Goal: Complete application form

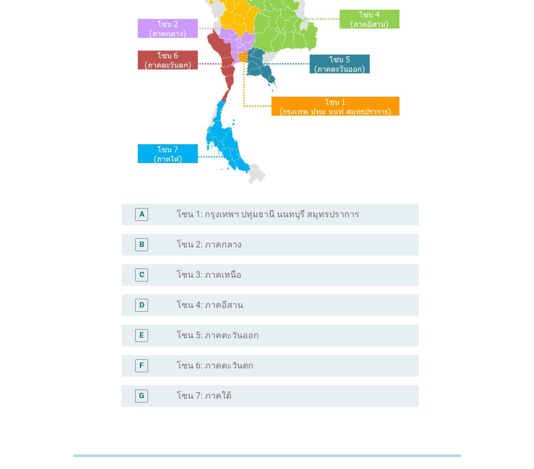
scroll to position [162, 0]
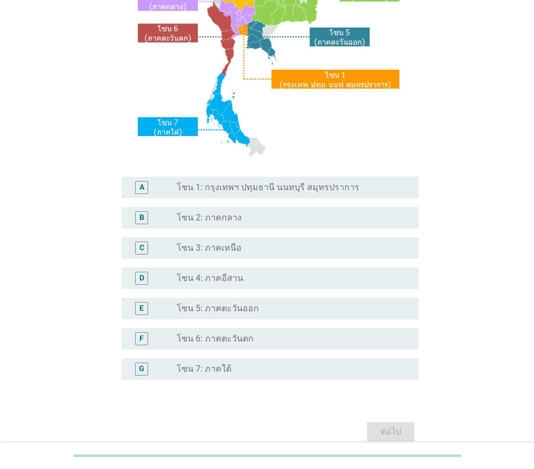
click at [238, 282] on div "radio_button_unchecked โซน 4: ภาคอีสาน" at bounding box center [289, 278] width 225 height 11
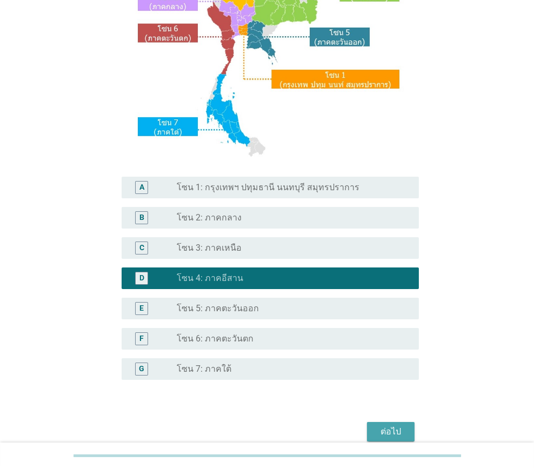
click at [382, 438] on button "ต่อไป" at bounding box center [391, 431] width 48 height 19
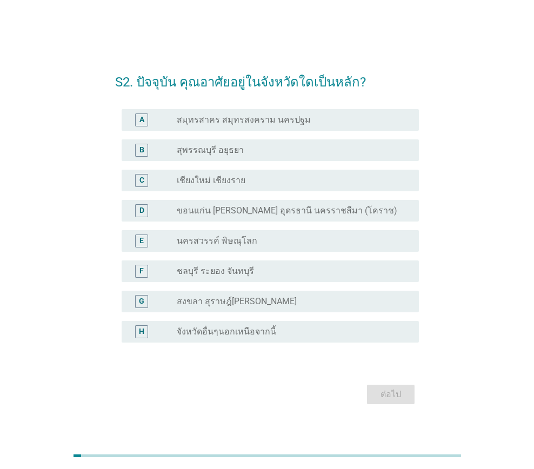
click at [253, 213] on label "ขอนแก่น [PERSON_NAME] อุดรธานี นครราชสีมา (โคราช)" at bounding box center [287, 210] width 220 height 11
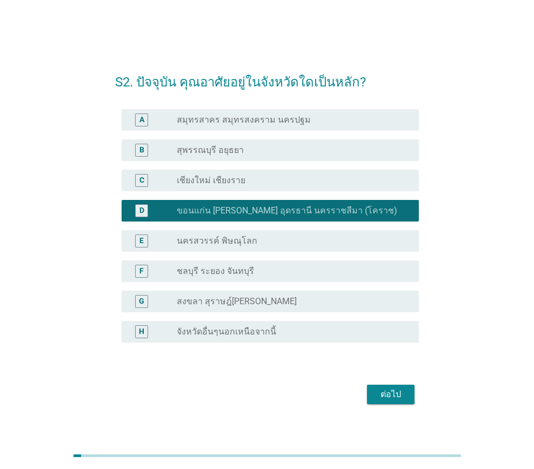
click at [383, 398] on div "ต่อไป" at bounding box center [391, 394] width 30 height 13
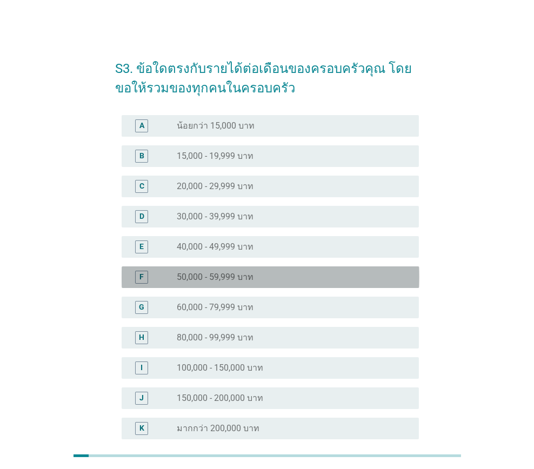
click at [277, 279] on div "radio_button_unchecked 50,000 - 59,999 บาท" at bounding box center [289, 277] width 225 height 11
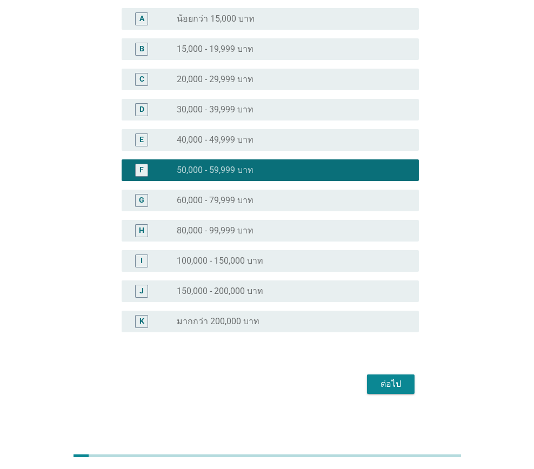
scroll to position [108, 0]
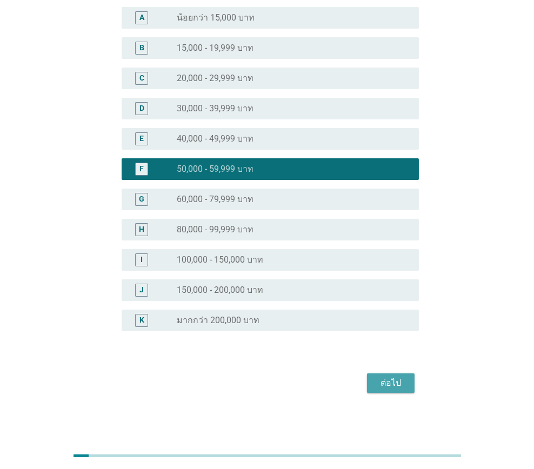
click at [384, 383] on div "ต่อไป" at bounding box center [391, 383] width 30 height 13
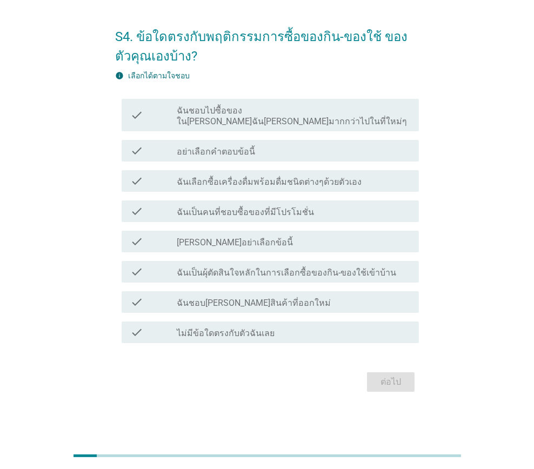
scroll to position [0, 0]
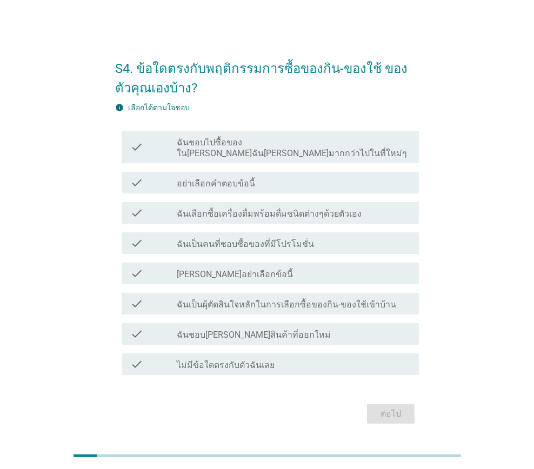
click at [269, 150] on label "ฉันชอบไปซื้อของใน[PERSON_NAME]ฉัน[PERSON_NAME]มากกว่าไปในที่ใหม่ๆ" at bounding box center [293, 148] width 233 height 22
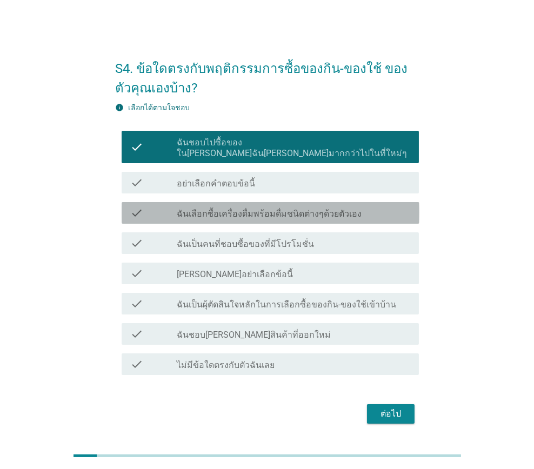
click at [260, 209] on label "ฉันเลือกซื้อเครื่องดื่มพร้อมดื่มชนิดต่างๆด้วยตัวเอง" at bounding box center [269, 214] width 185 height 11
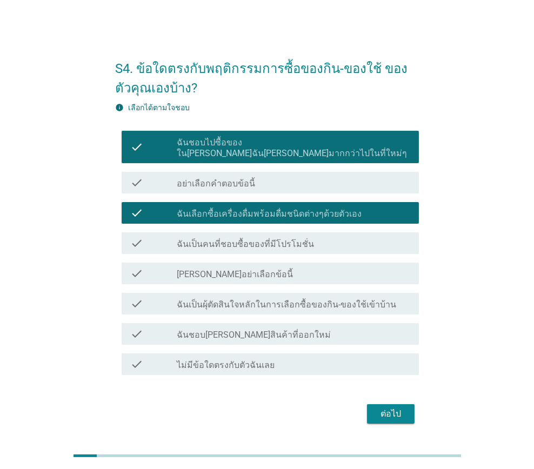
click at [277, 239] on label "ฉันเป็นคนที่ชอบซื้อของที่มีโปรโมชั่น" at bounding box center [245, 244] width 137 height 11
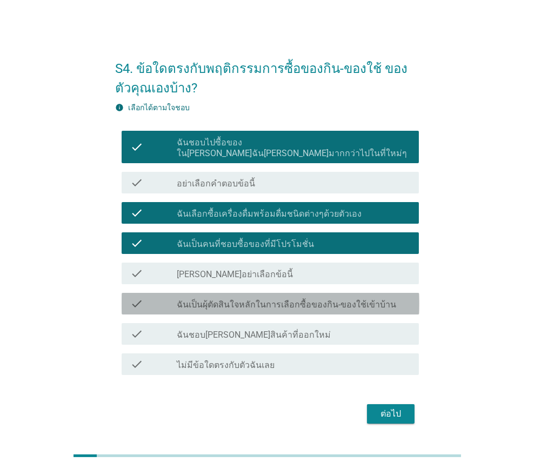
click at [281, 302] on div "check check_box_outline_blank ฉันเป็นผุ้ตัดสินใจหลักในการเลือกซื้อของกิน-ของใช้…" at bounding box center [271, 304] width 298 height 22
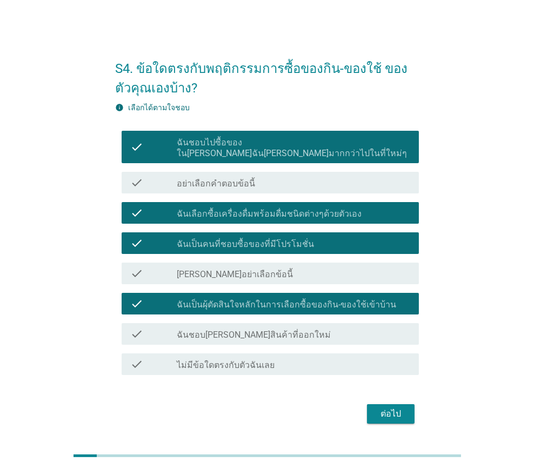
click at [291, 327] on div "check_box_outline_blank ฉันชอบ[PERSON_NAME]สินค้าที่ออกใหม่" at bounding box center [293, 333] width 233 height 13
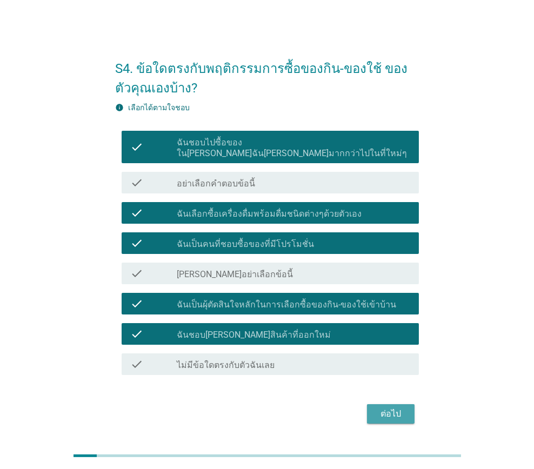
click at [396, 407] on div "ต่อไป" at bounding box center [391, 413] width 30 height 13
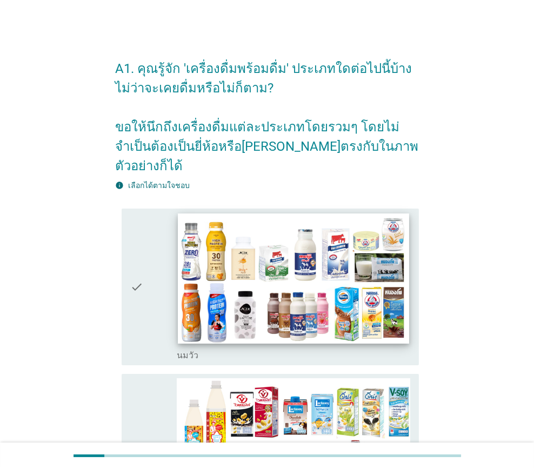
click at [240, 320] on img at bounding box center [293, 278] width 231 height 130
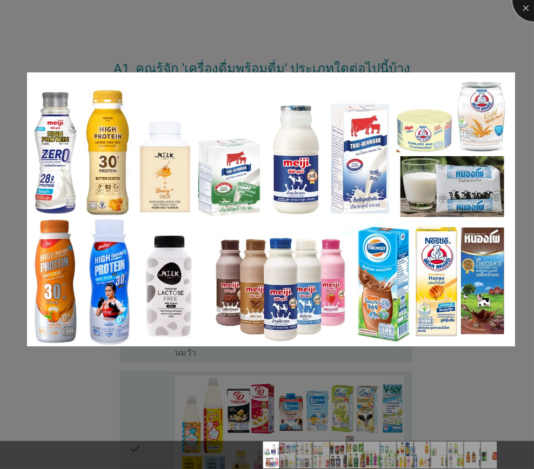
click at [529, 7] on div at bounding box center [533, -1] width 43 height 43
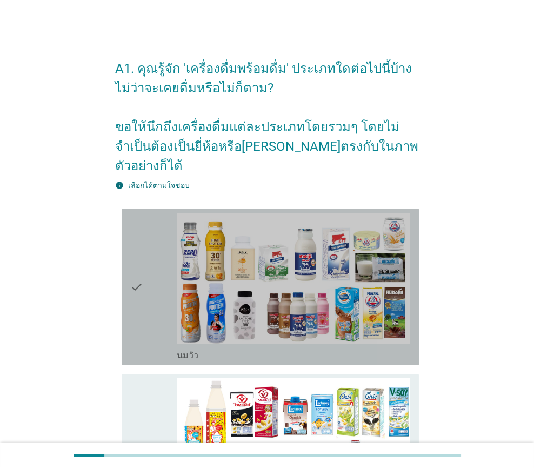
click at [140, 314] on icon "check" at bounding box center [136, 287] width 13 height 148
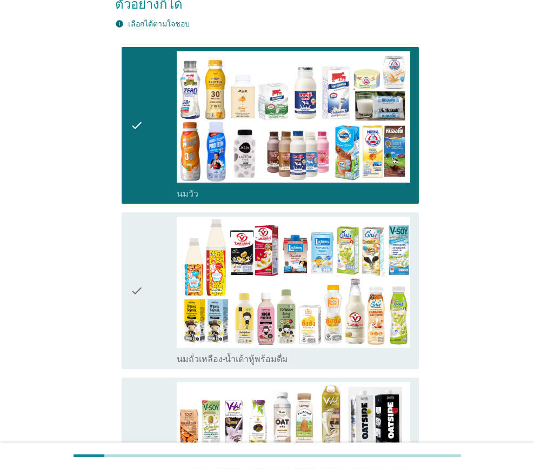
click at [150, 269] on div "check" at bounding box center [153, 291] width 46 height 148
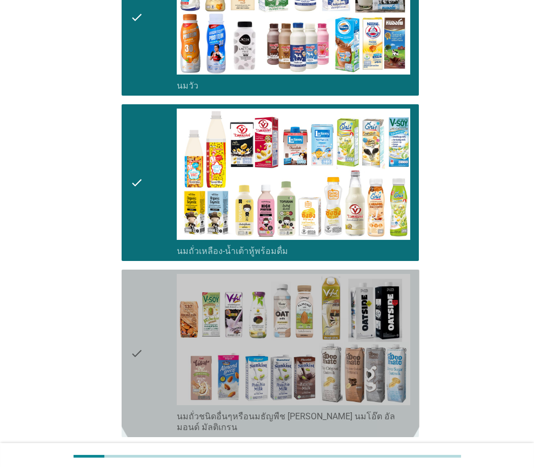
click at [149, 294] on div "check" at bounding box center [153, 353] width 46 height 159
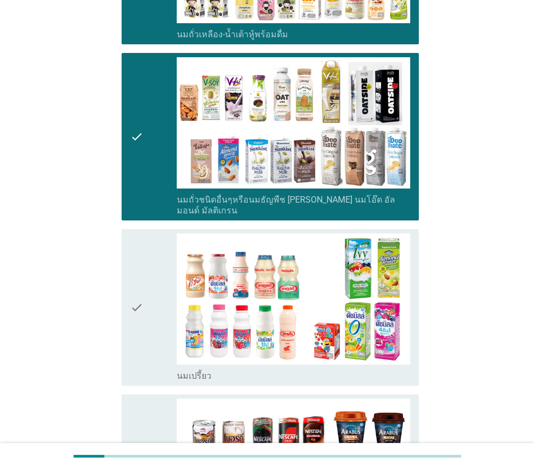
click at [149, 275] on div "check" at bounding box center [153, 307] width 46 height 148
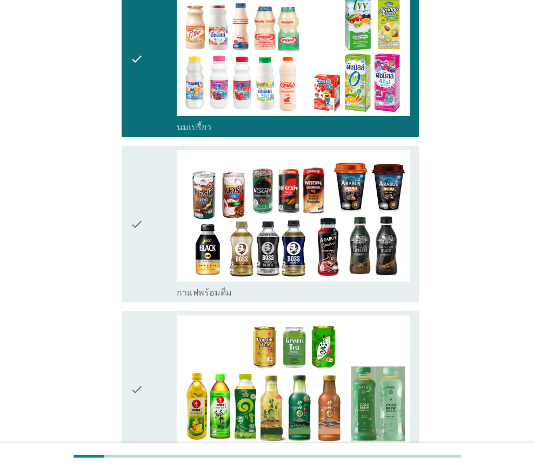
scroll to position [757, 0]
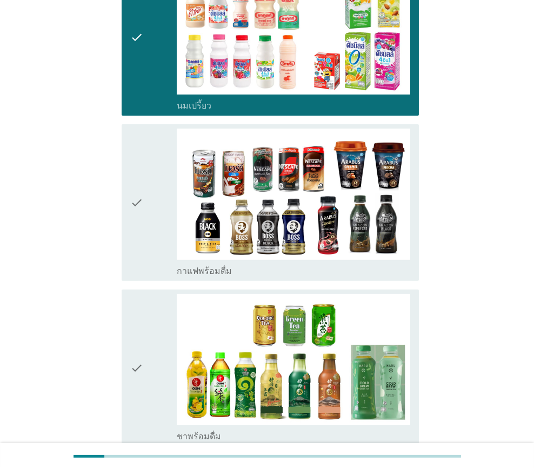
click at [148, 219] on div "check" at bounding box center [153, 203] width 46 height 148
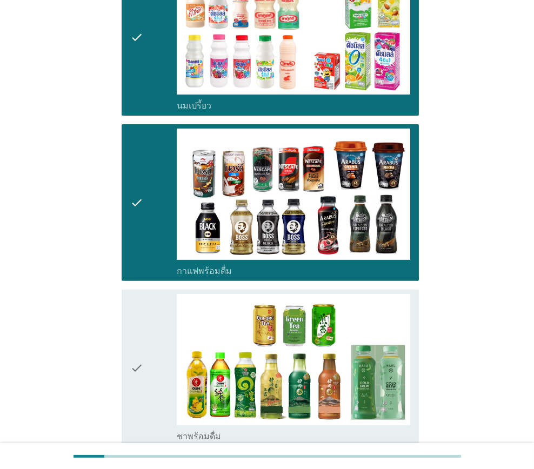
click at [146, 315] on div "check" at bounding box center [153, 368] width 46 height 148
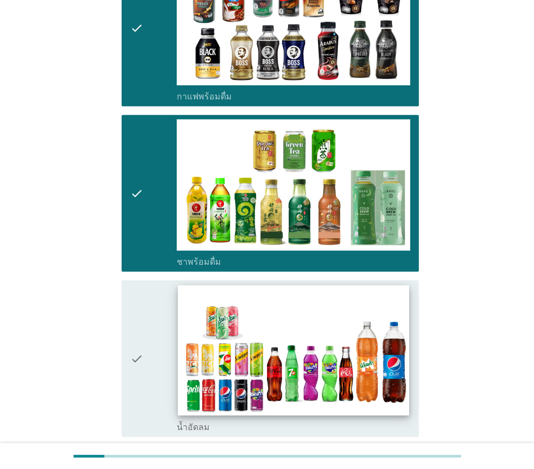
scroll to position [973, 0]
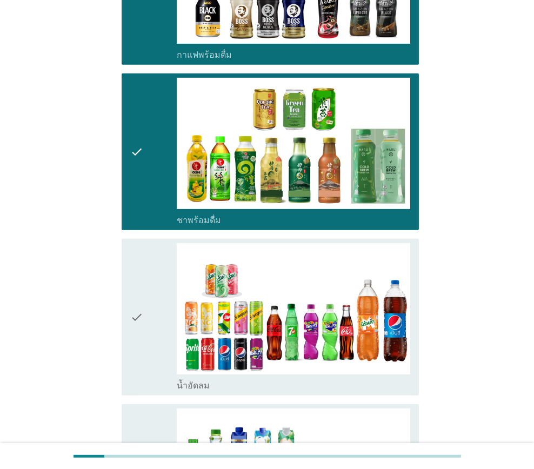
click at [159, 297] on div "check" at bounding box center [153, 317] width 46 height 148
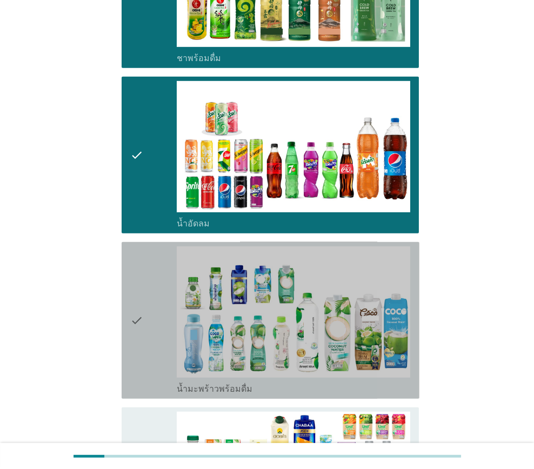
click at [142, 308] on icon "check" at bounding box center [136, 320] width 13 height 148
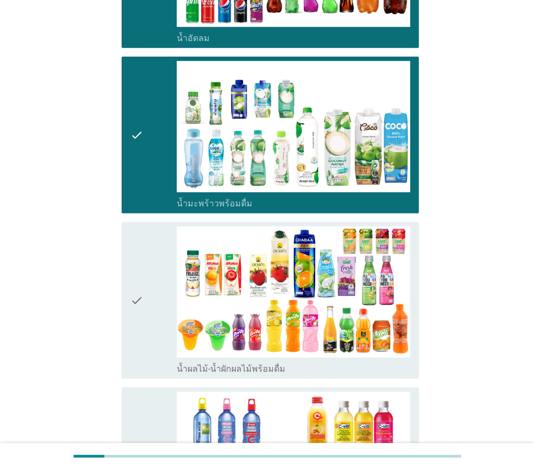
scroll to position [1351, 0]
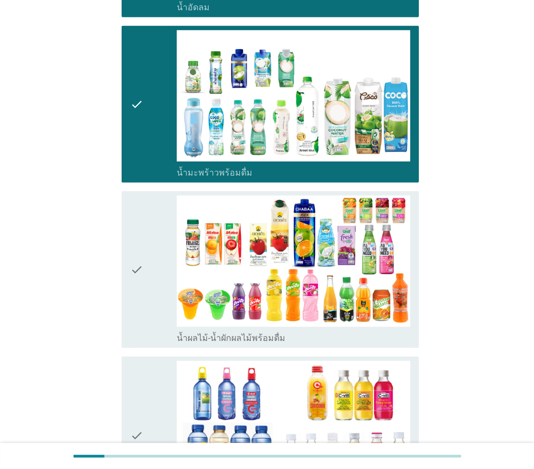
click at [150, 280] on div "check" at bounding box center [153, 270] width 46 height 148
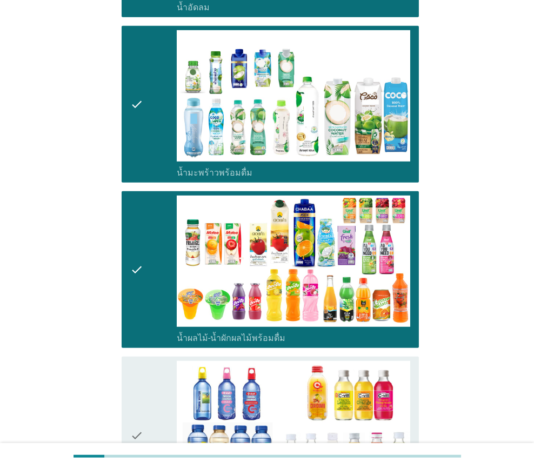
click at [151, 370] on div "check" at bounding box center [153, 435] width 46 height 148
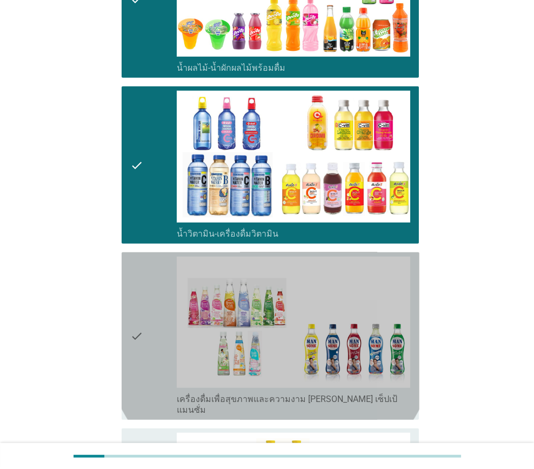
click at [161, 318] on div "check" at bounding box center [153, 336] width 46 height 159
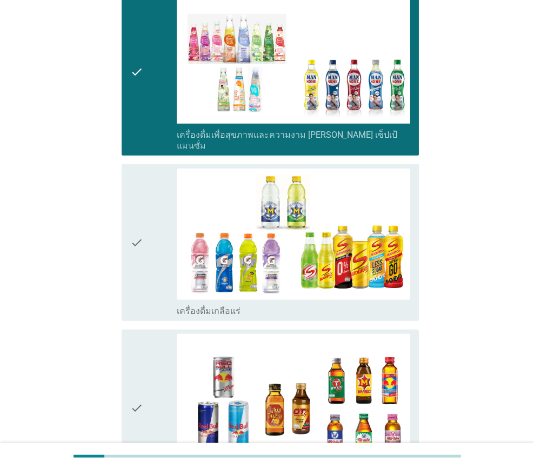
scroll to position [1891, 0]
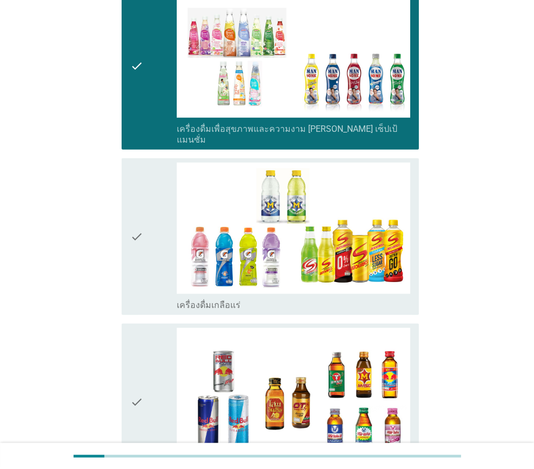
click at [143, 245] on div "check" at bounding box center [153, 237] width 46 height 148
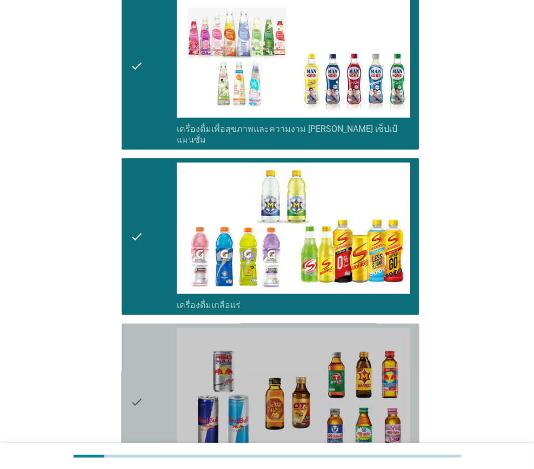
click at [137, 328] on icon "check" at bounding box center [136, 402] width 13 height 148
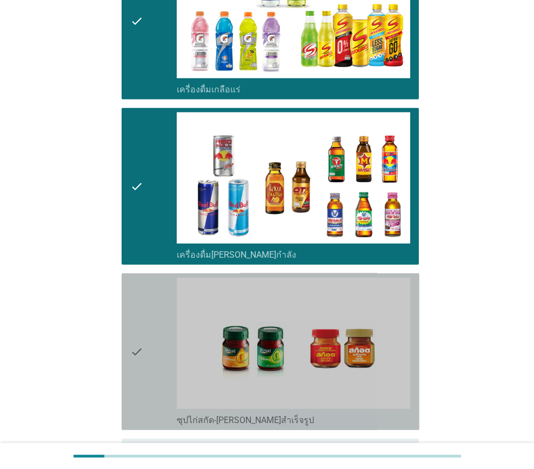
click at [162, 310] on div "check" at bounding box center [153, 352] width 46 height 148
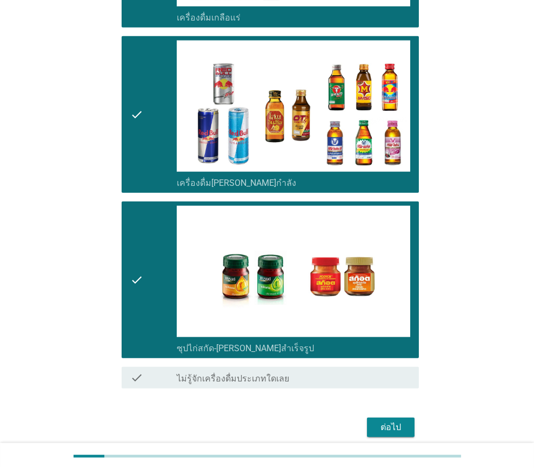
scroll to position [2182, 0]
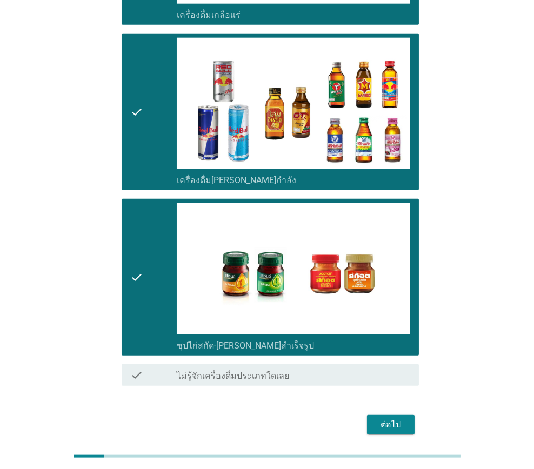
click at [387, 418] on div "ต่อไป" at bounding box center [391, 424] width 30 height 13
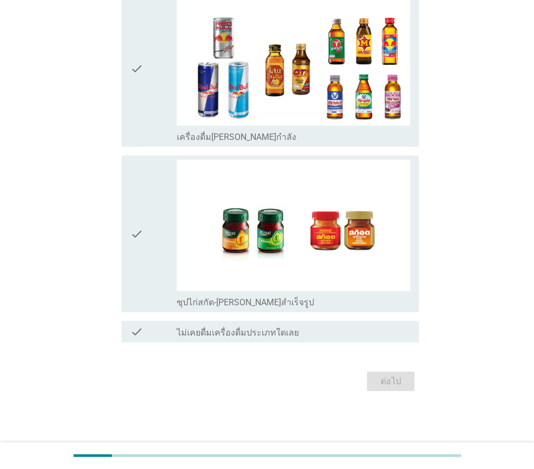
scroll to position [0, 0]
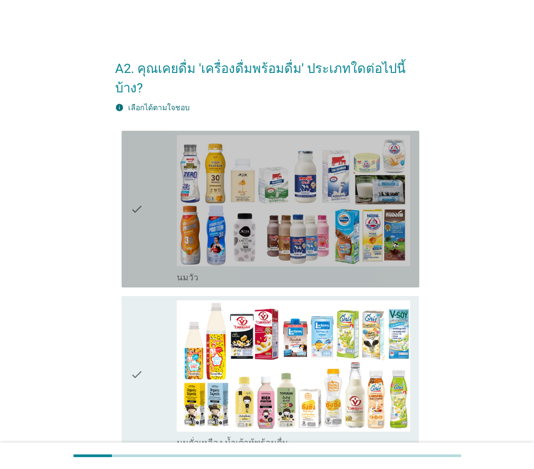
click at [151, 249] on div "check" at bounding box center [153, 209] width 46 height 148
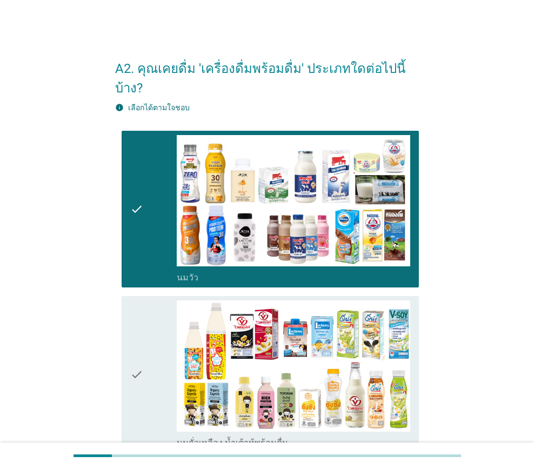
click at [144, 317] on div "check" at bounding box center [153, 374] width 46 height 148
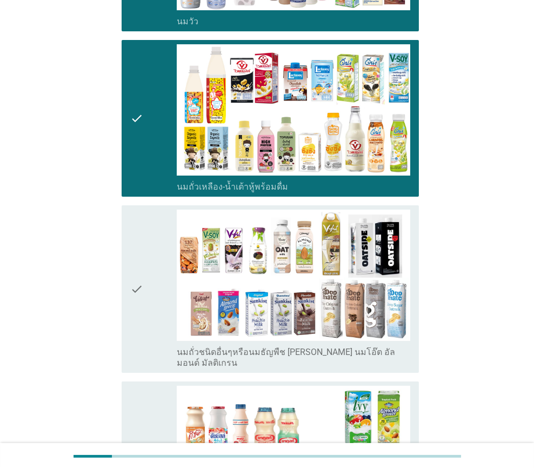
scroll to position [270, 0]
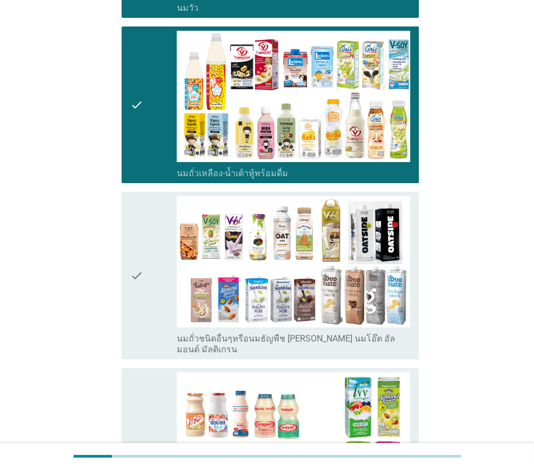
click at [133, 277] on icon "check" at bounding box center [136, 275] width 13 height 159
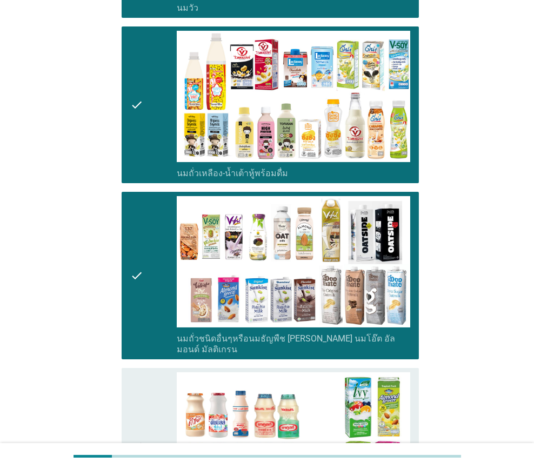
click at [142, 372] on icon "check" at bounding box center [136, 446] width 13 height 148
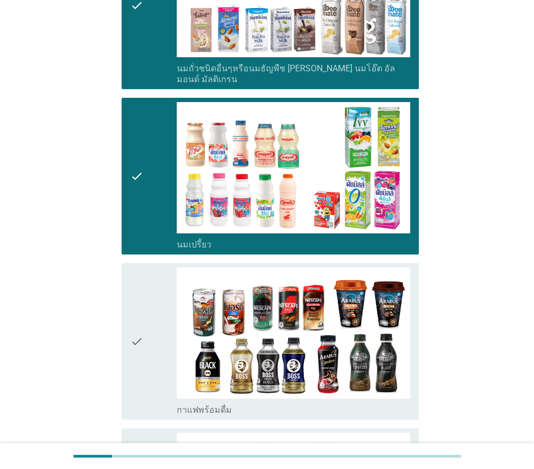
click at [131, 275] on icon "check" at bounding box center [136, 342] width 13 height 148
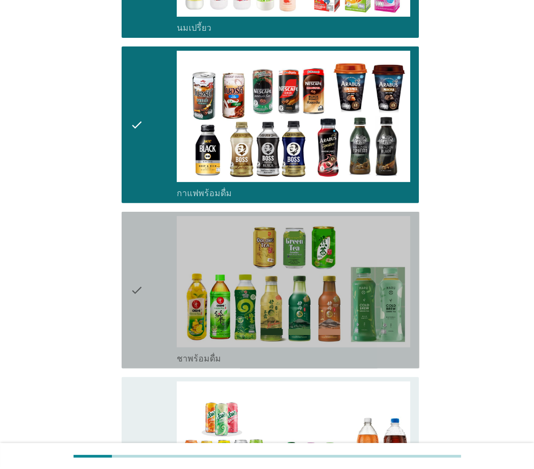
click at [130, 277] on icon "check" at bounding box center [136, 290] width 13 height 148
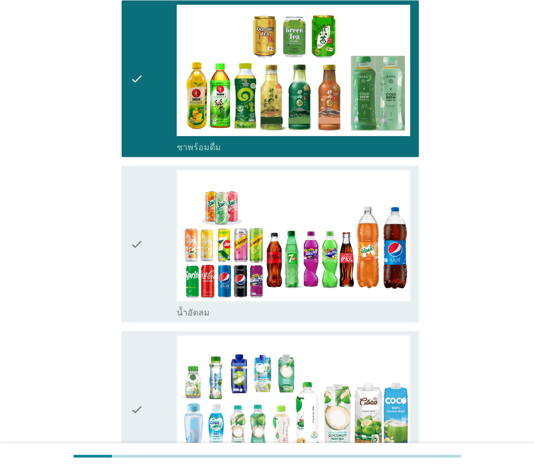
scroll to position [972, 0]
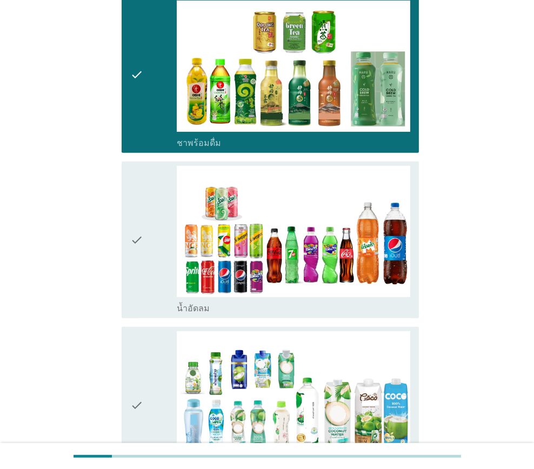
click at [144, 262] on div "check" at bounding box center [153, 240] width 46 height 148
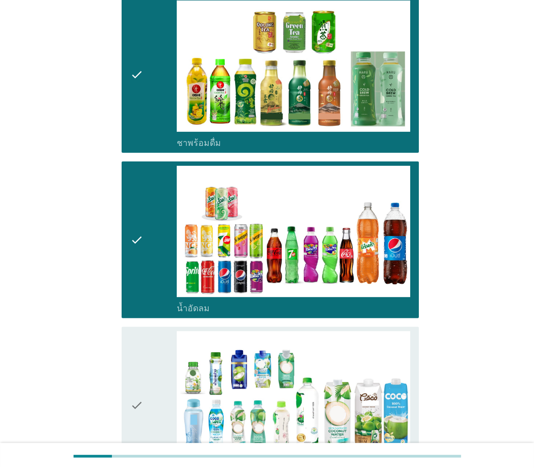
click at [140, 352] on icon "check" at bounding box center [136, 405] width 13 height 148
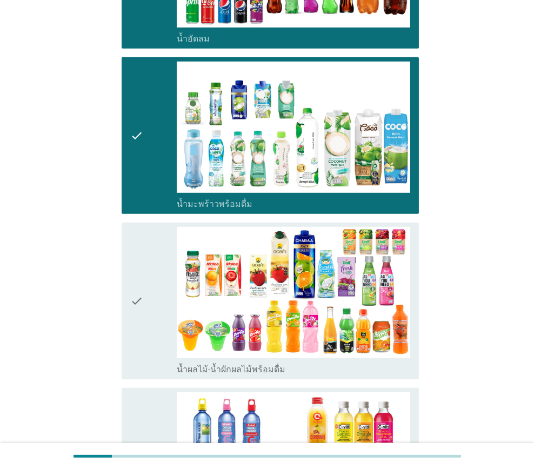
scroll to position [1243, 0]
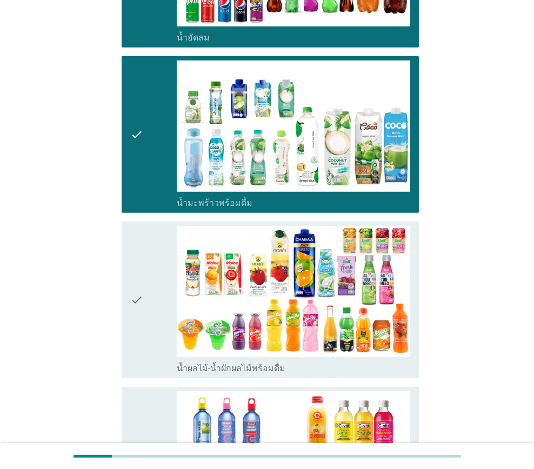
click at [141, 304] on icon "check" at bounding box center [136, 300] width 13 height 148
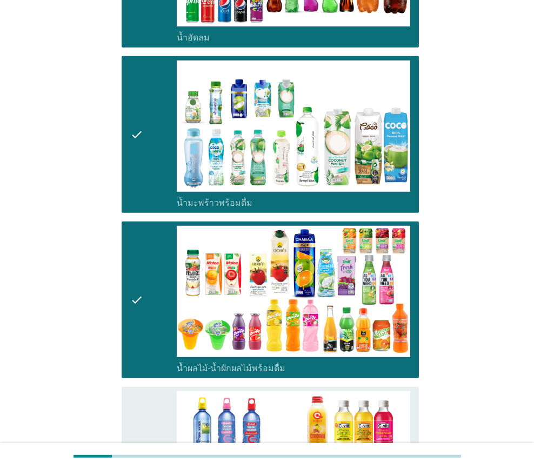
click at [141, 391] on icon "check" at bounding box center [136, 465] width 13 height 148
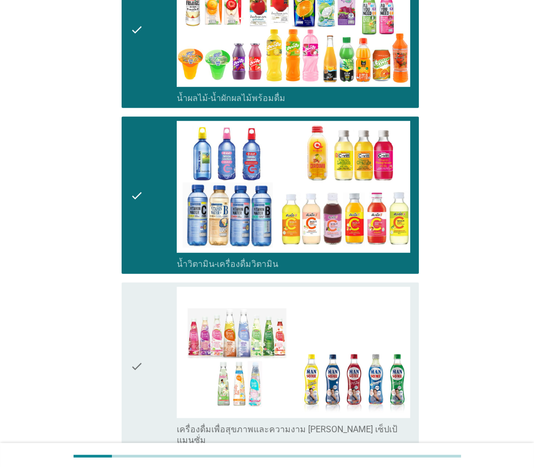
click at [150, 320] on div "check" at bounding box center [153, 366] width 46 height 159
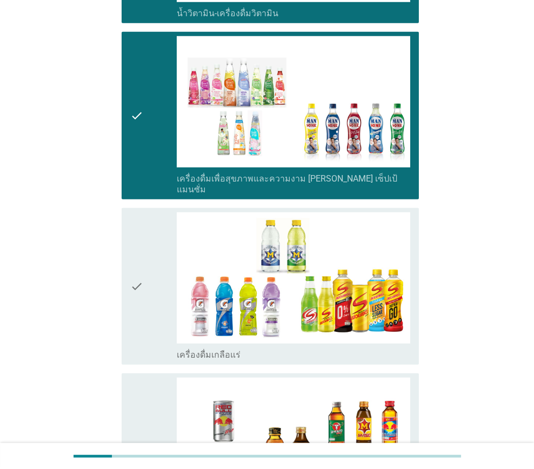
scroll to position [1783, 0]
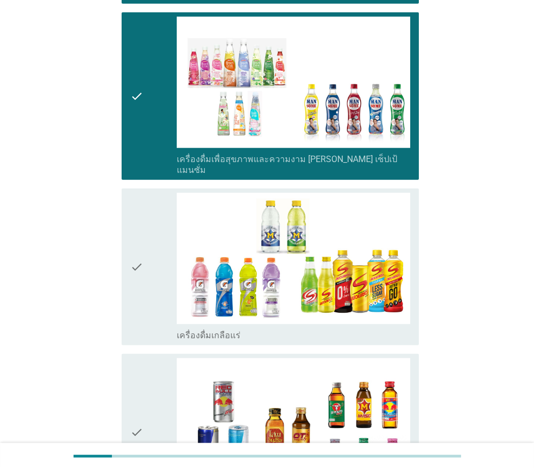
click at [152, 288] on div "check" at bounding box center [153, 267] width 46 height 148
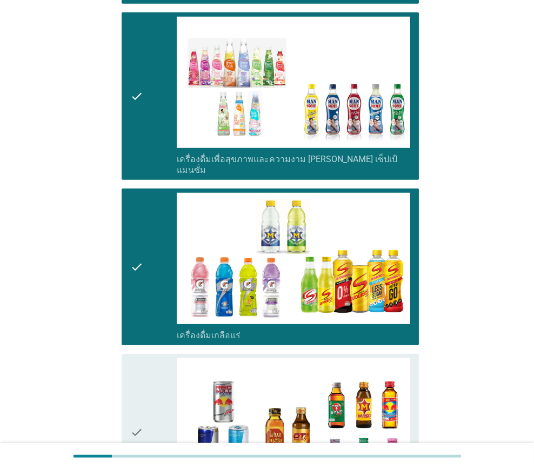
click at [147, 360] on div "check" at bounding box center [153, 432] width 46 height 148
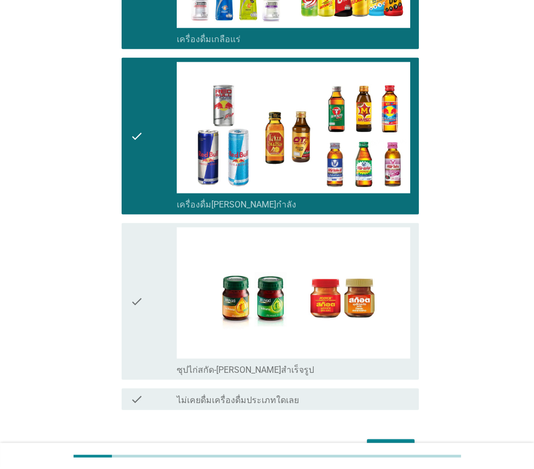
scroll to position [2104, 0]
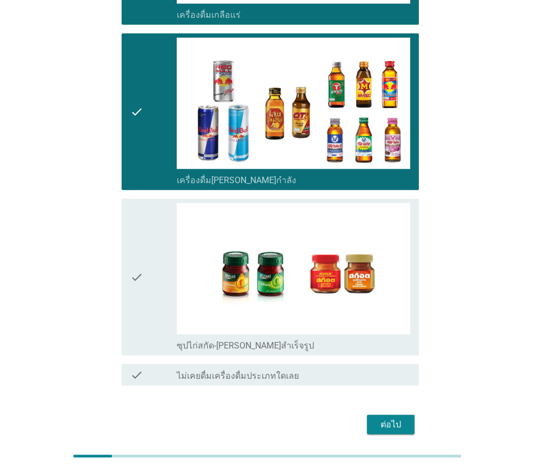
click at [147, 269] on div "check" at bounding box center [153, 277] width 46 height 148
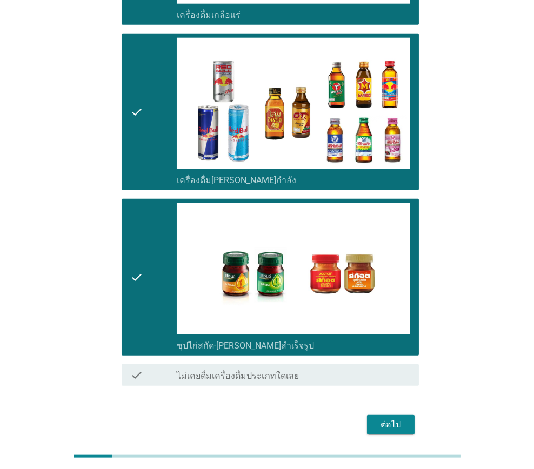
click at [377, 418] on div "ต่อไป" at bounding box center [391, 424] width 30 height 13
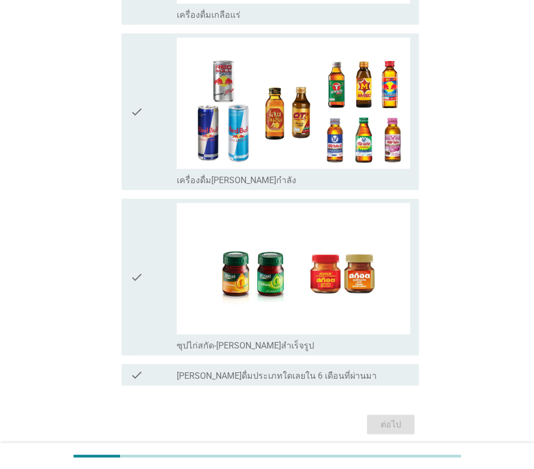
scroll to position [0, 0]
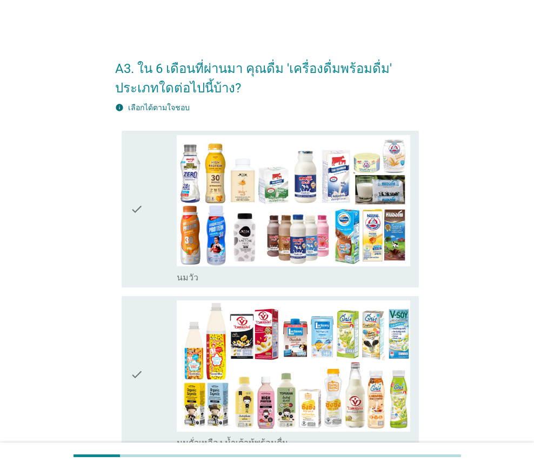
click at [156, 269] on div "check" at bounding box center [153, 209] width 46 height 148
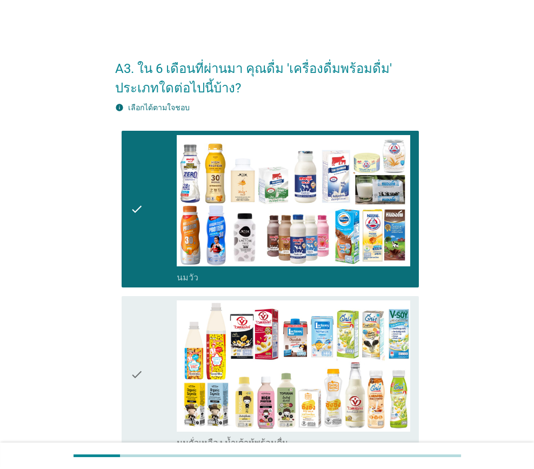
click at [151, 330] on div "check" at bounding box center [153, 374] width 46 height 148
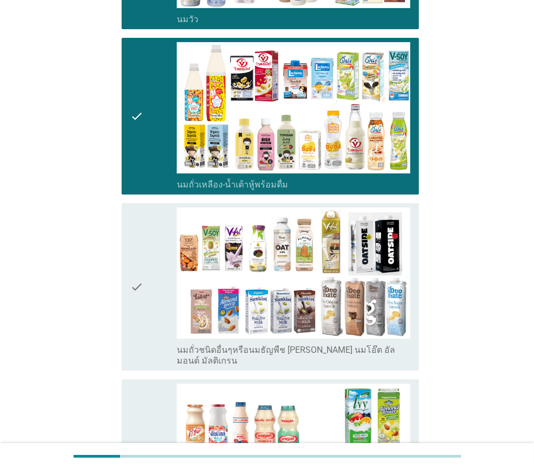
scroll to position [270, 0]
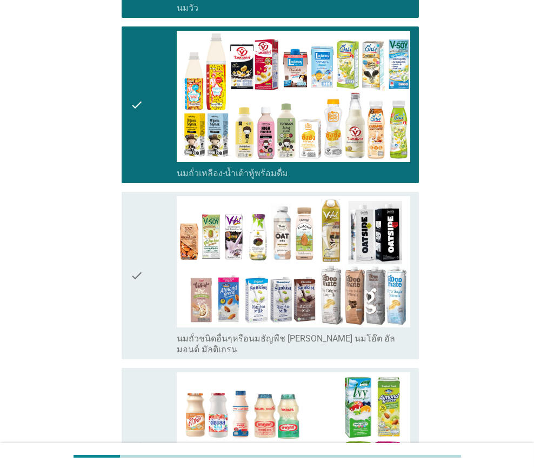
click at [146, 274] on div "check" at bounding box center [153, 275] width 46 height 159
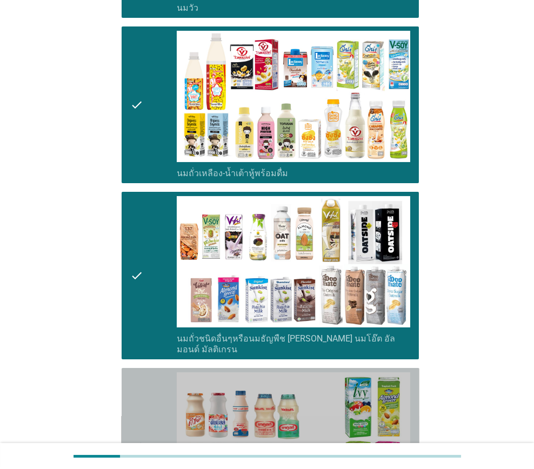
click at [145, 376] on div "check" at bounding box center [153, 446] width 46 height 148
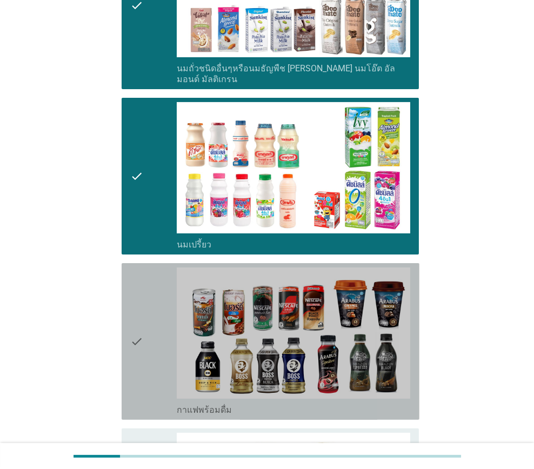
click at [136, 308] on icon "check" at bounding box center [136, 342] width 13 height 148
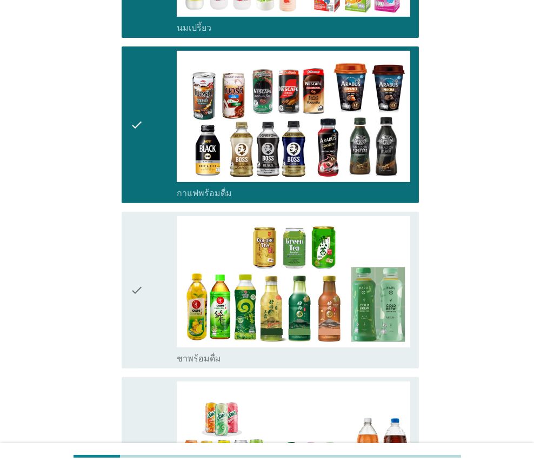
click at [149, 276] on div "check" at bounding box center [153, 290] width 46 height 148
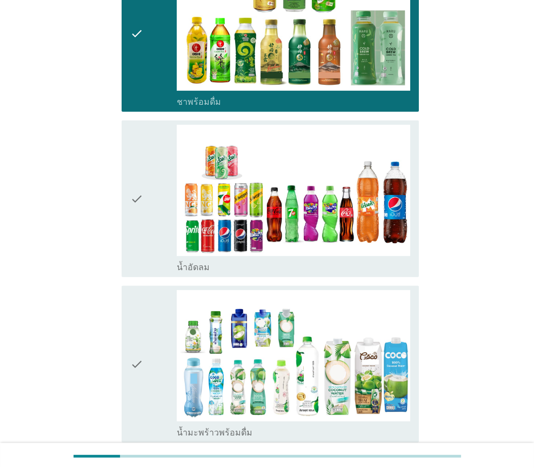
scroll to position [1027, 0]
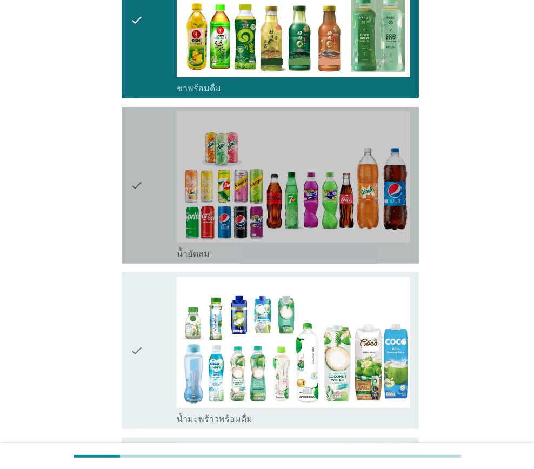
click at [140, 219] on icon "check" at bounding box center [136, 185] width 13 height 148
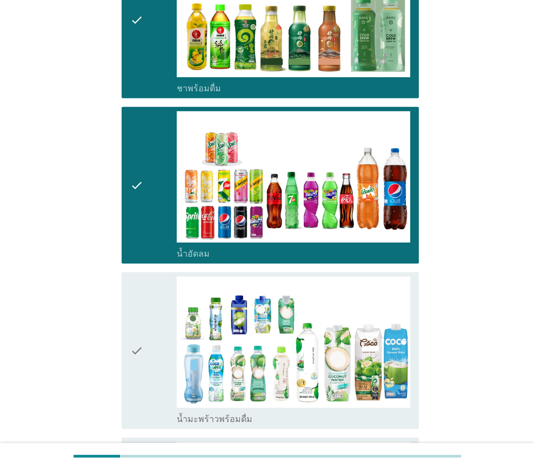
click at [141, 292] on icon "check" at bounding box center [136, 351] width 13 height 148
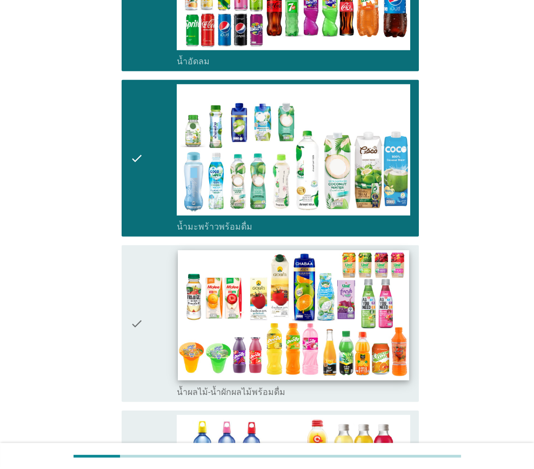
scroll to position [1243, 0]
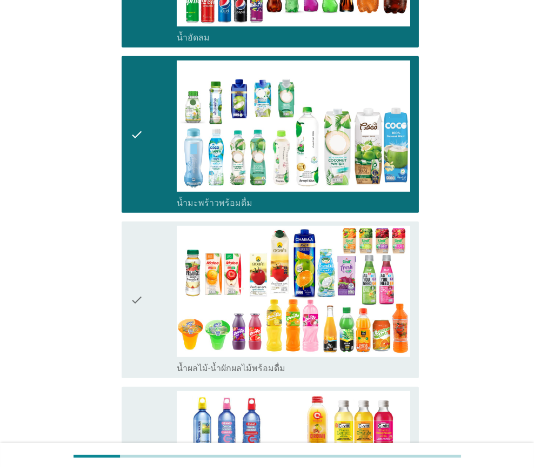
click at [157, 284] on div "check" at bounding box center [153, 300] width 46 height 148
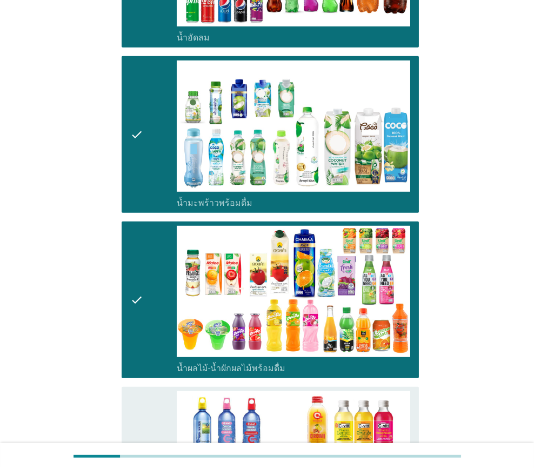
click at [150, 391] on div "check" at bounding box center [153, 465] width 46 height 148
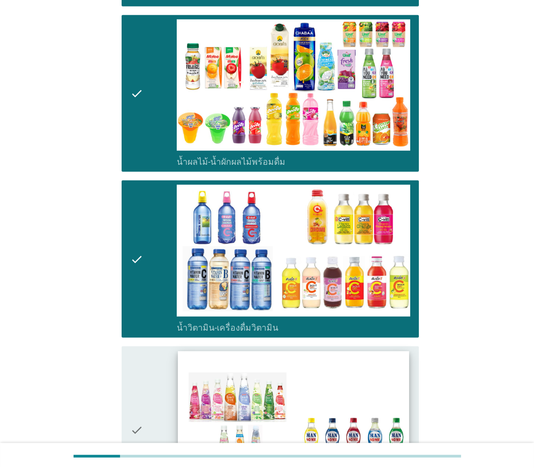
scroll to position [1459, 0]
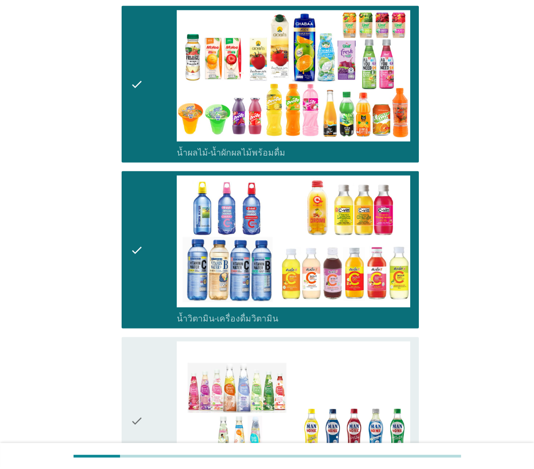
click at [151, 382] on div "check" at bounding box center [153, 421] width 46 height 159
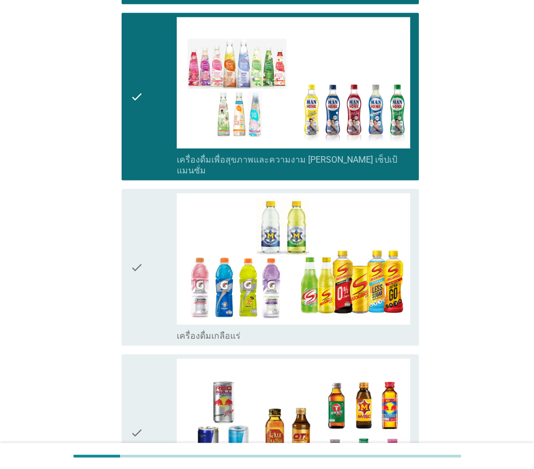
scroll to position [1783, 0]
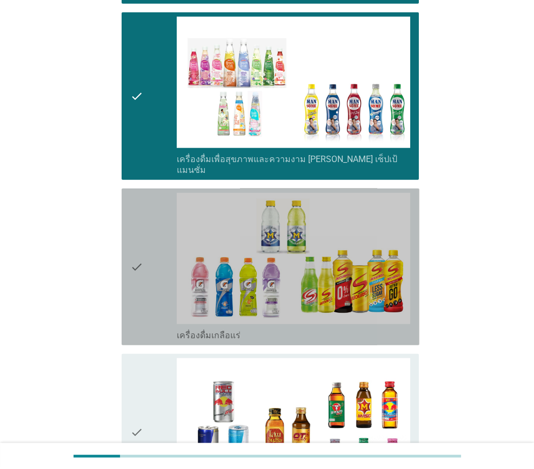
click at [145, 306] on div "check" at bounding box center [153, 267] width 46 height 148
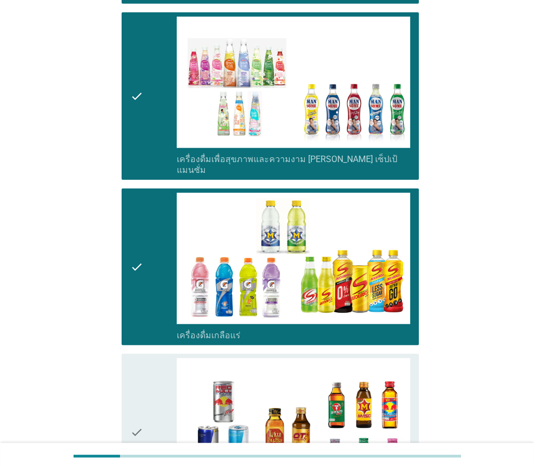
click at [143, 362] on div "check" at bounding box center [153, 432] width 46 height 148
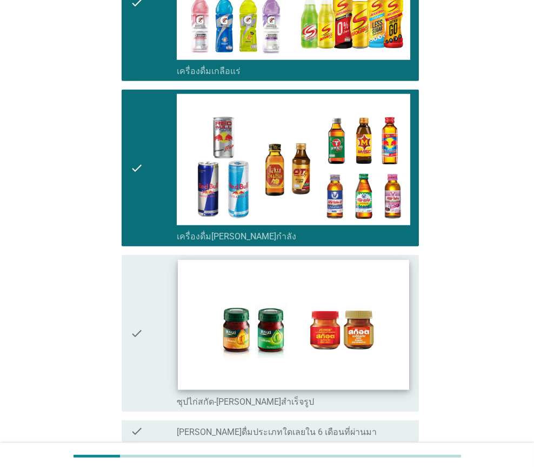
scroll to position [2054, 0]
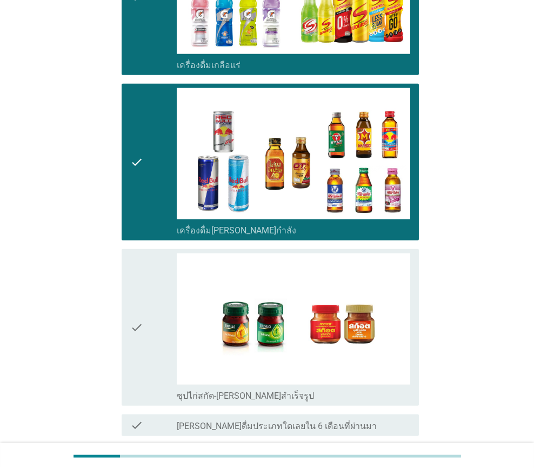
click at [150, 337] on div "check" at bounding box center [153, 327] width 46 height 148
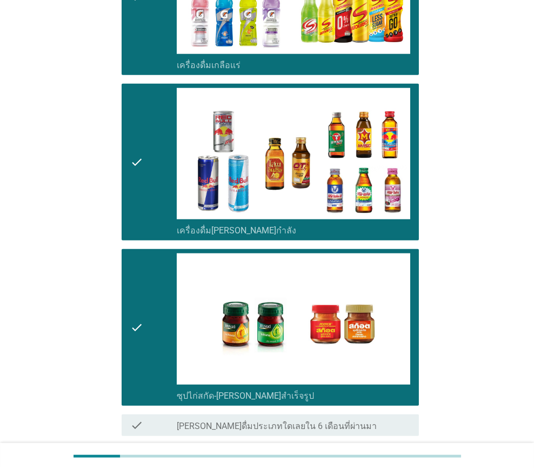
scroll to position [2123, 0]
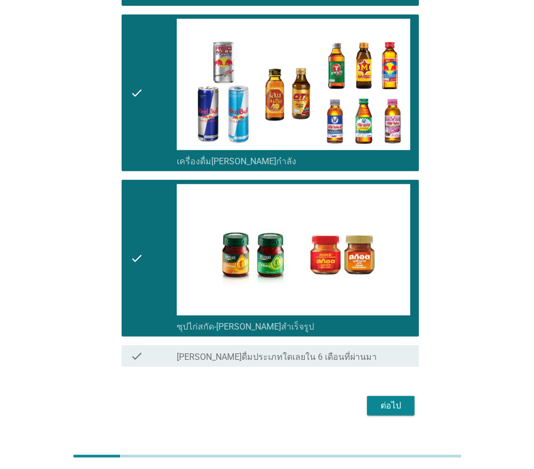
click at [394, 399] on div "ต่อไป" at bounding box center [391, 405] width 30 height 13
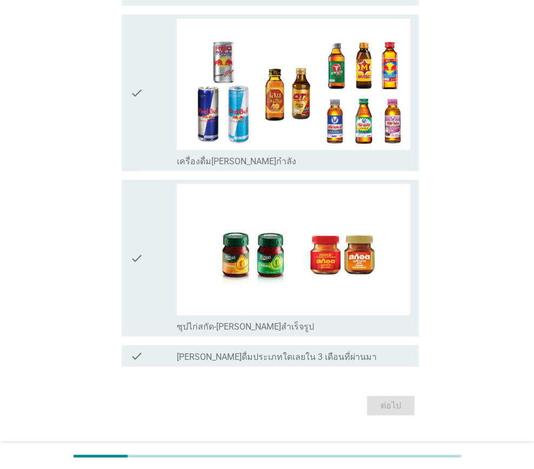
scroll to position [0, 0]
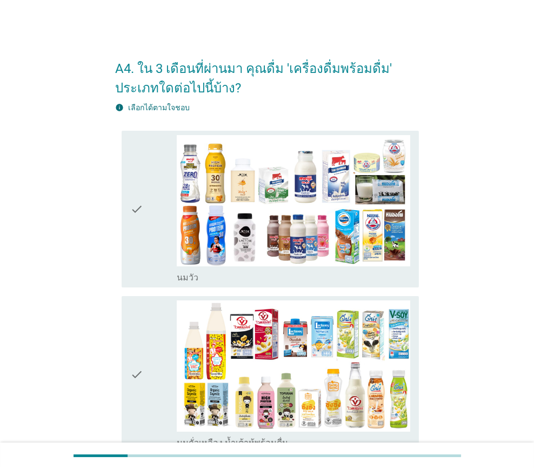
click at [142, 266] on icon "check" at bounding box center [136, 209] width 13 height 148
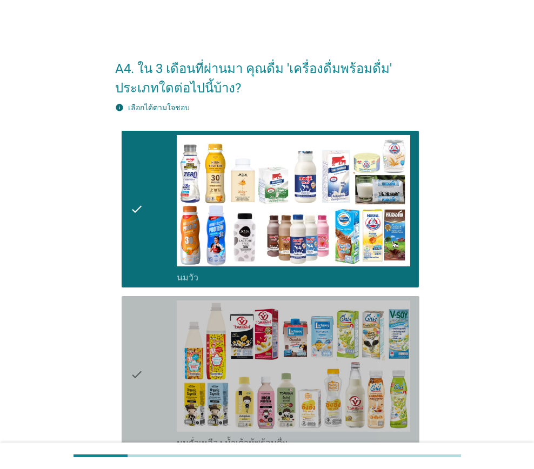
click at [139, 323] on icon "check" at bounding box center [136, 374] width 13 height 148
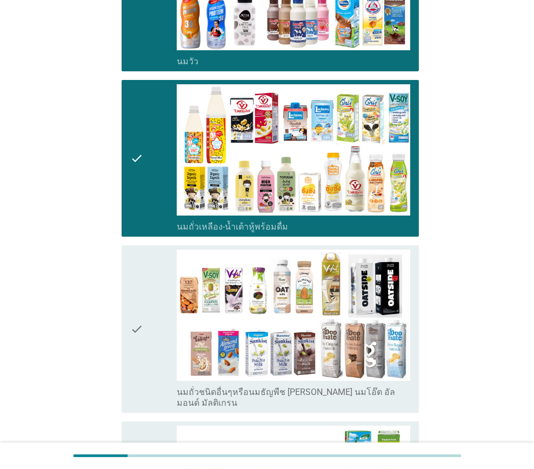
click at [140, 297] on icon "check" at bounding box center [136, 329] width 13 height 159
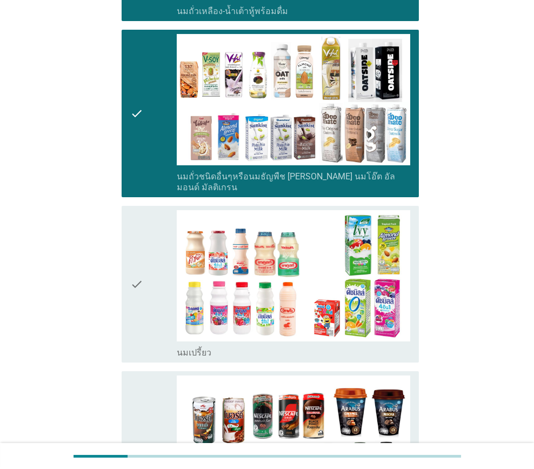
click at [148, 291] on div "check" at bounding box center [153, 284] width 46 height 148
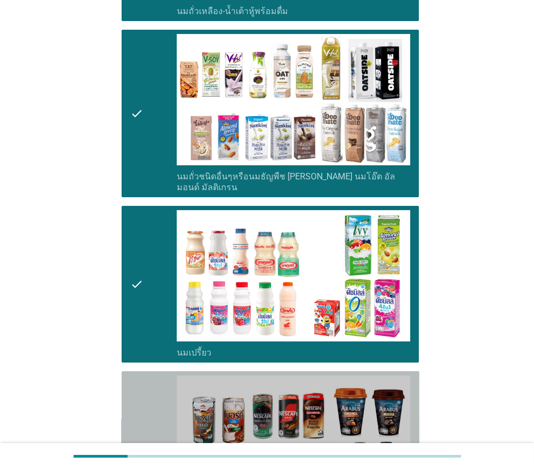
click at [144, 395] on div "check" at bounding box center [153, 450] width 46 height 148
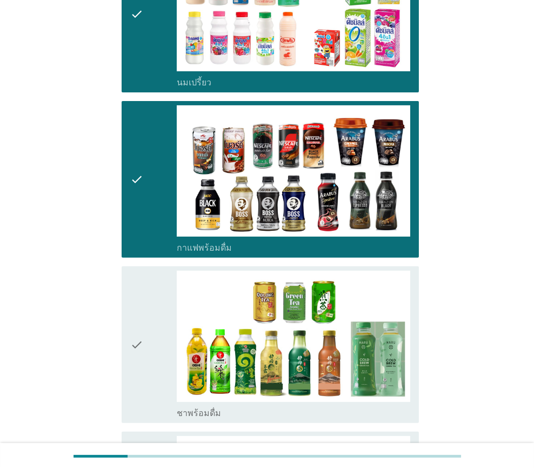
click at [141, 319] on icon "check" at bounding box center [136, 345] width 13 height 148
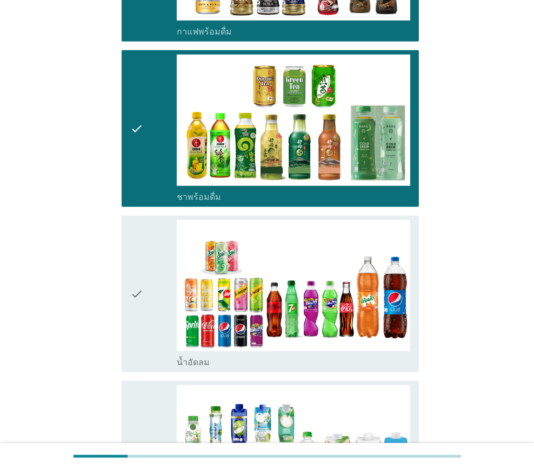
click at [141, 296] on icon "check" at bounding box center [136, 294] width 13 height 148
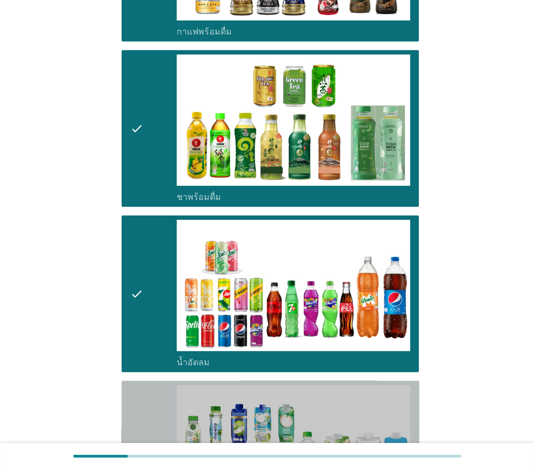
click at [150, 391] on div "check" at bounding box center [153, 459] width 46 height 148
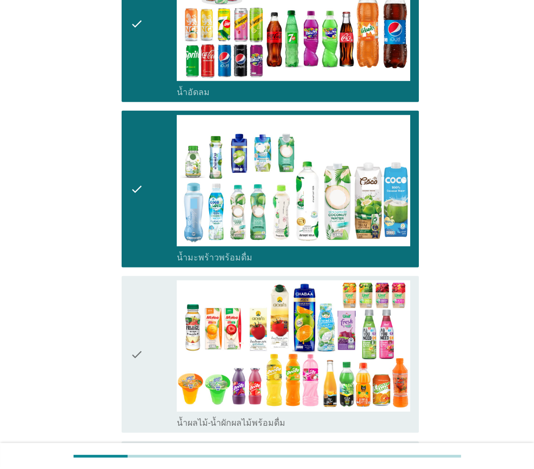
click at [133, 308] on icon "check" at bounding box center [136, 354] width 13 height 148
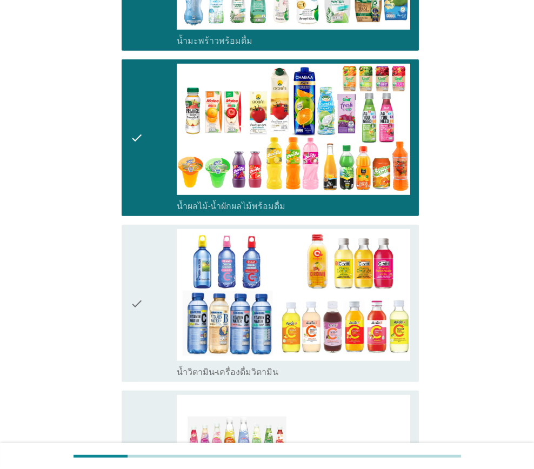
click at [149, 328] on div "check" at bounding box center [153, 303] width 46 height 148
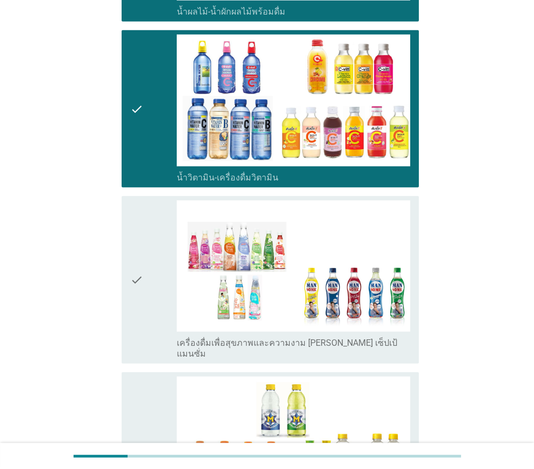
scroll to position [1621, 0]
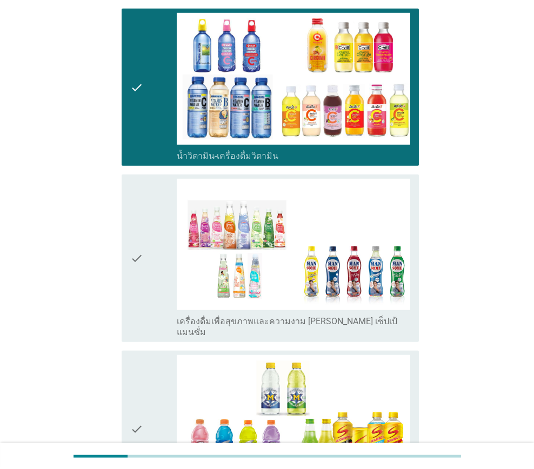
click at [156, 291] on div "check" at bounding box center [153, 258] width 46 height 159
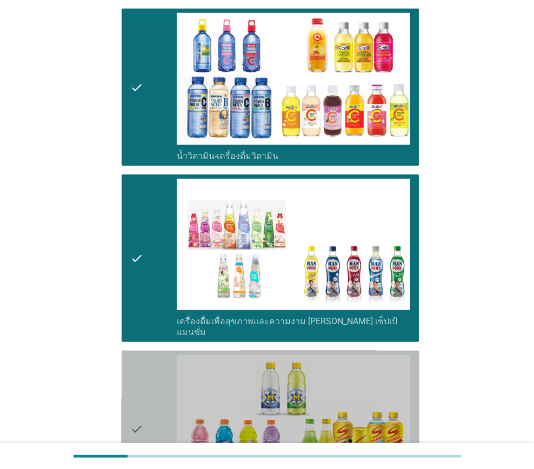
click at [159, 356] on div "check" at bounding box center [153, 429] width 46 height 148
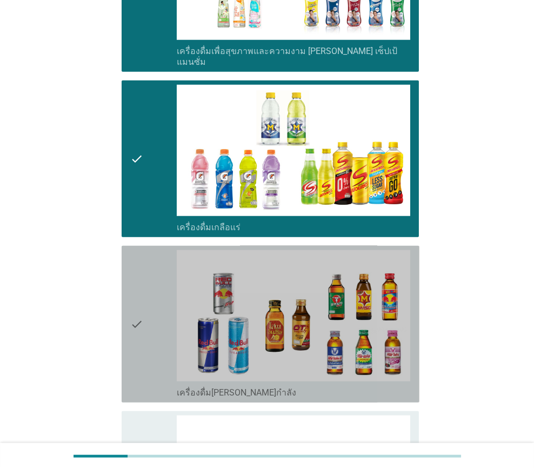
click at [129, 324] on div "check check_box_outline_blank เครื่องดื่ม[PERSON_NAME]กำลัง" at bounding box center [271, 324] width 298 height 157
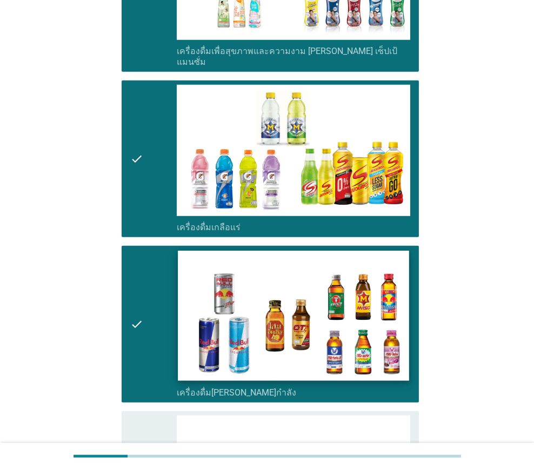
scroll to position [2123, 0]
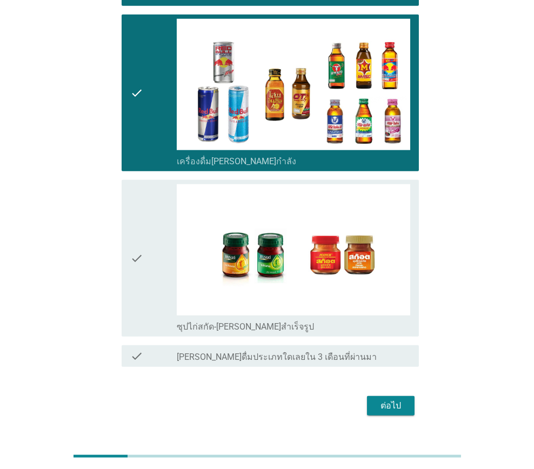
click at [139, 270] on icon "check" at bounding box center [136, 258] width 13 height 148
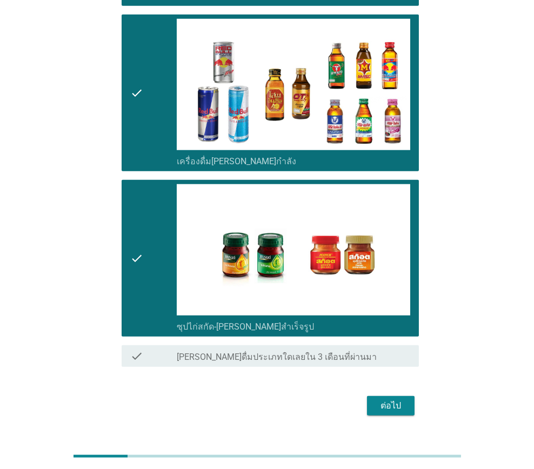
click at [399, 399] on div "ต่อไป" at bounding box center [391, 405] width 30 height 13
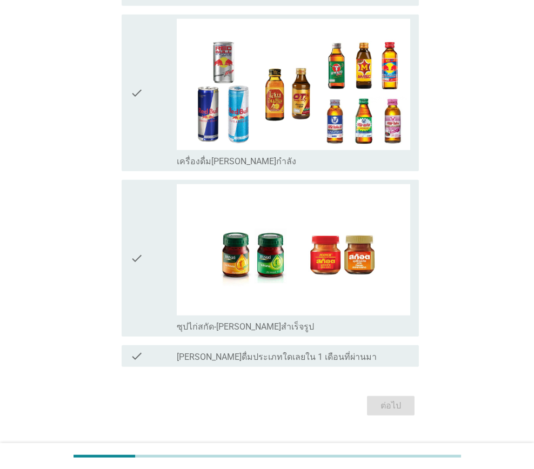
scroll to position [0, 0]
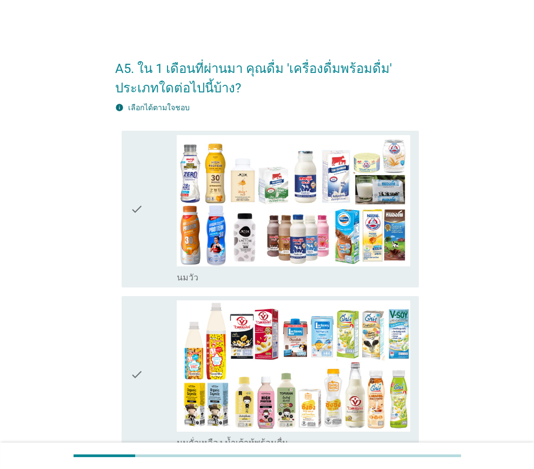
click at [148, 246] on div "check" at bounding box center [153, 209] width 46 height 148
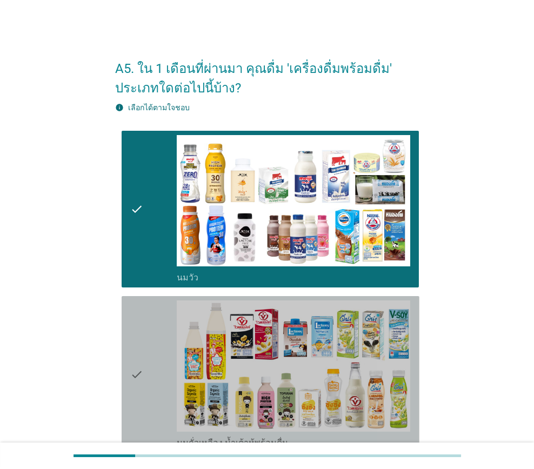
click at [148, 335] on div "check" at bounding box center [153, 374] width 46 height 148
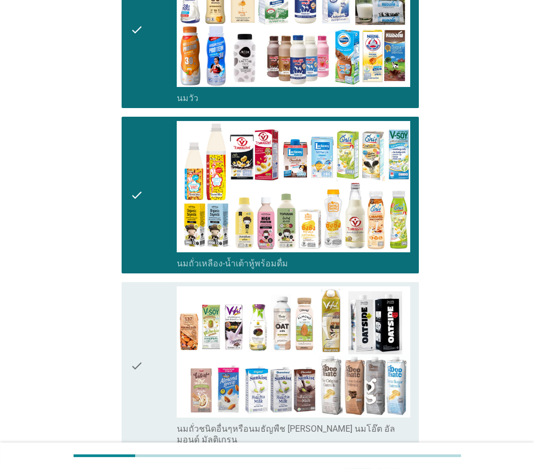
scroll to position [270, 0]
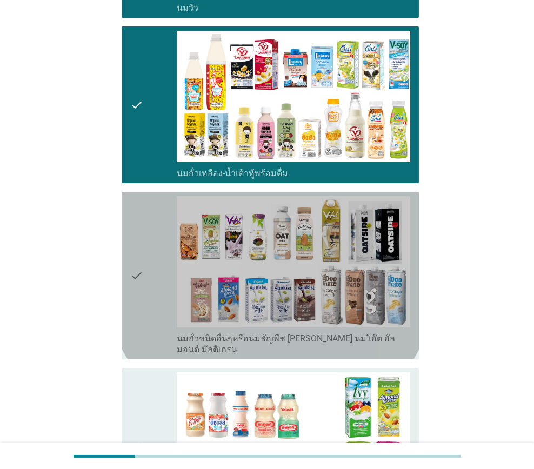
click at [142, 286] on icon "check" at bounding box center [136, 275] width 13 height 159
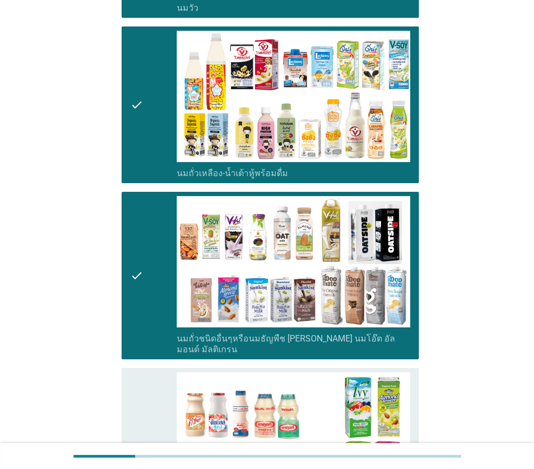
click at [155, 372] on div "check" at bounding box center [153, 446] width 46 height 148
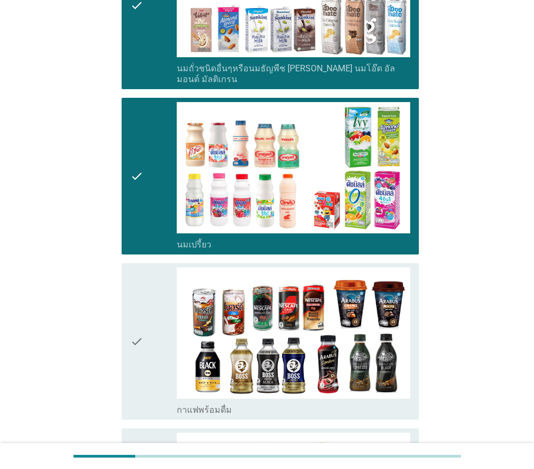
click at [144, 318] on div "check" at bounding box center [153, 342] width 46 height 148
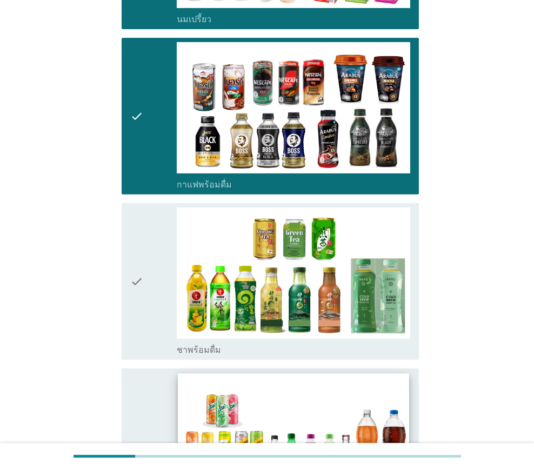
scroll to position [810, 0]
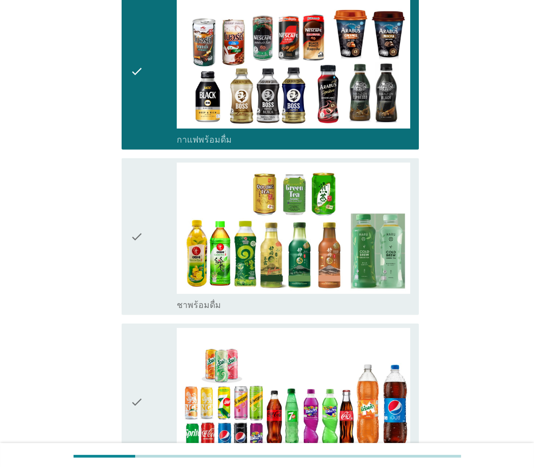
click at [129, 271] on div "check check_box_outline_blank ชาพร้อมดื่ม" at bounding box center [271, 236] width 298 height 157
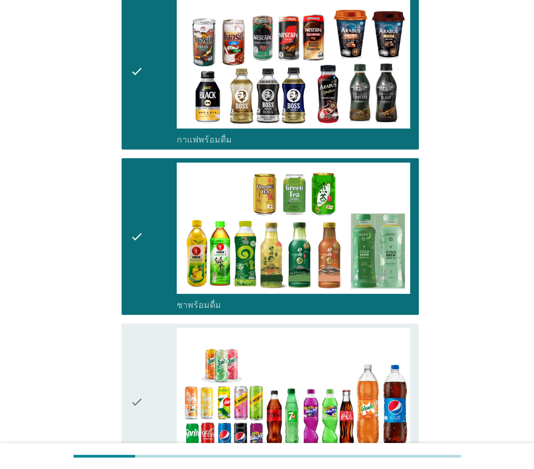
click at [131, 359] on icon "check" at bounding box center [136, 402] width 13 height 148
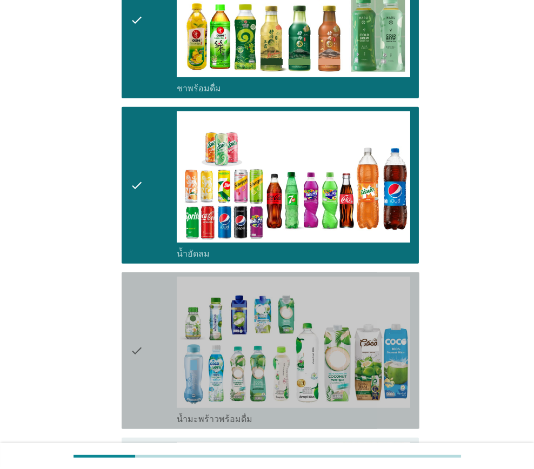
click at [153, 317] on div "check" at bounding box center [153, 351] width 46 height 148
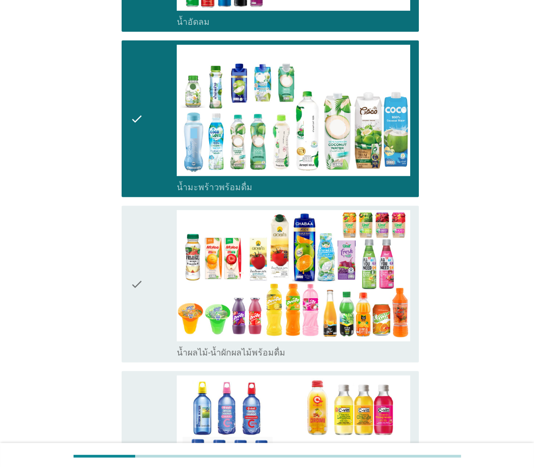
scroll to position [1297, 0]
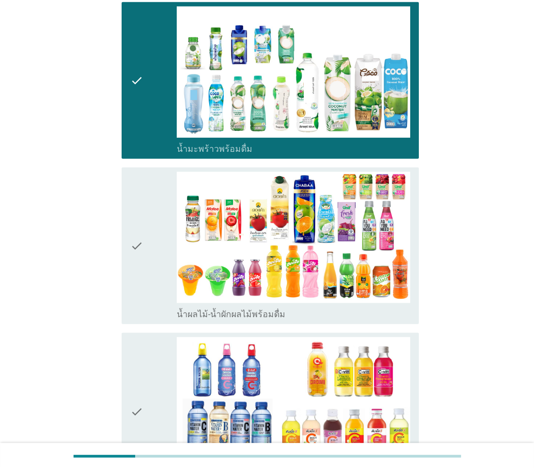
click at [137, 287] on icon "check" at bounding box center [136, 246] width 13 height 148
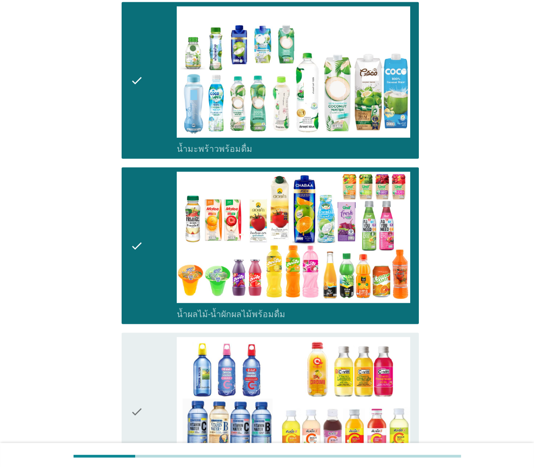
click at [150, 384] on div "check" at bounding box center [153, 411] width 46 height 148
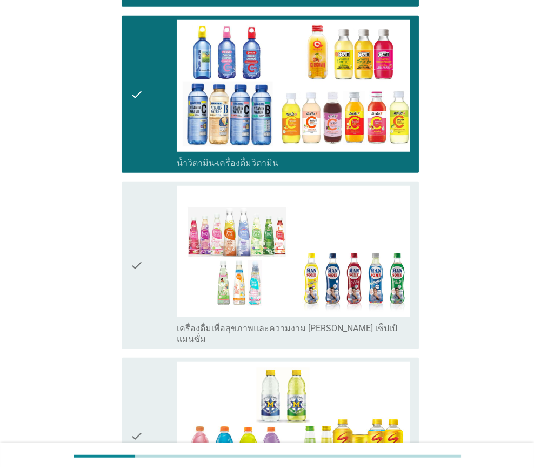
scroll to position [1621, 0]
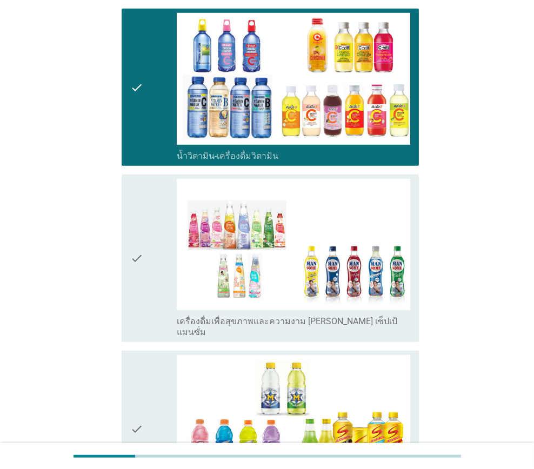
click at [143, 280] on icon "check" at bounding box center [136, 258] width 13 height 159
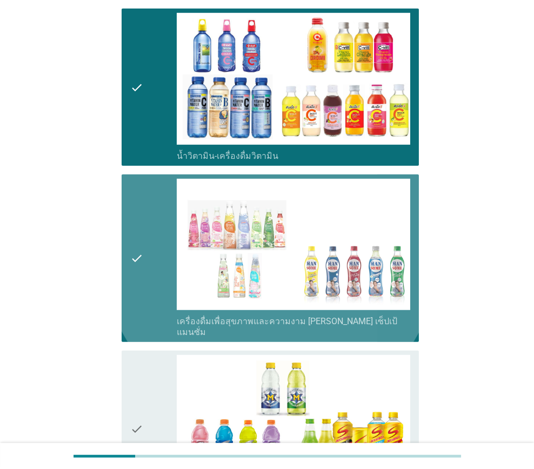
click at [148, 373] on div "check" at bounding box center [153, 429] width 46 height 148
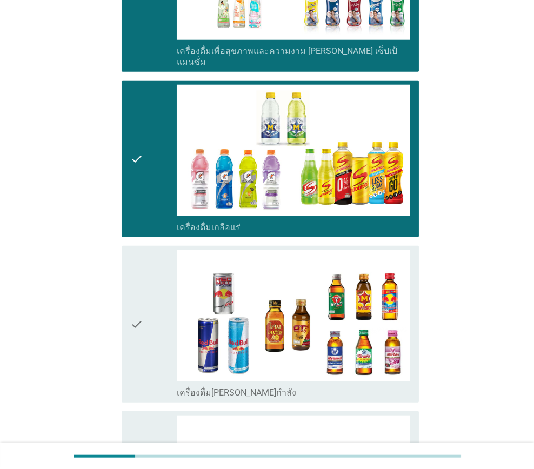
click at [150, 311] on div "check" at bounding box center [153, 324] width 46 height 148
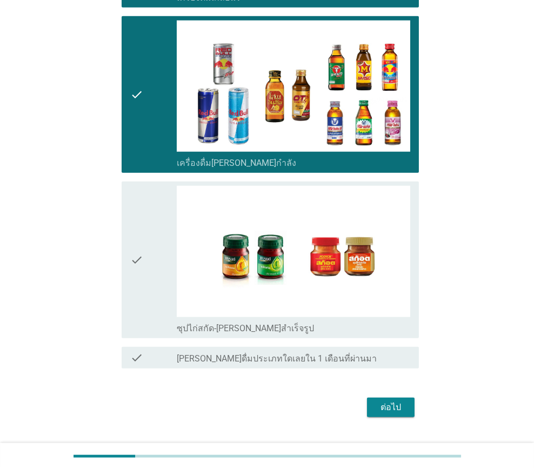
scroll to position [2123, 0]
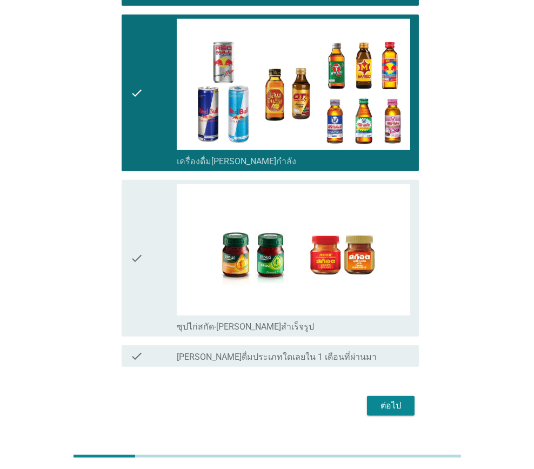
click at [135, 264] on icon "check" at bounding box center [136, 258] width 13 height 148
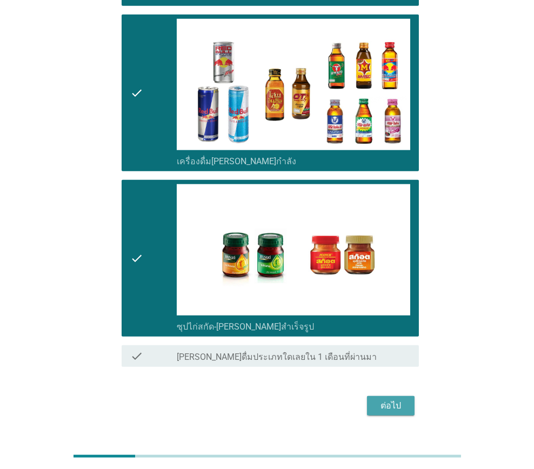
click at [384, 399] on div "ต่อไป" at bounding box center [391, 405] width 30 height 13
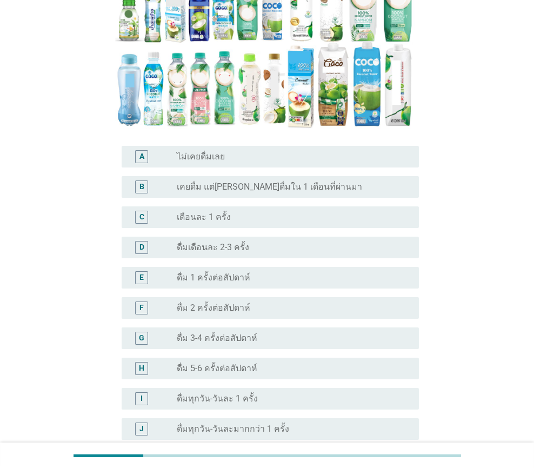
scroll to position [270, 0]
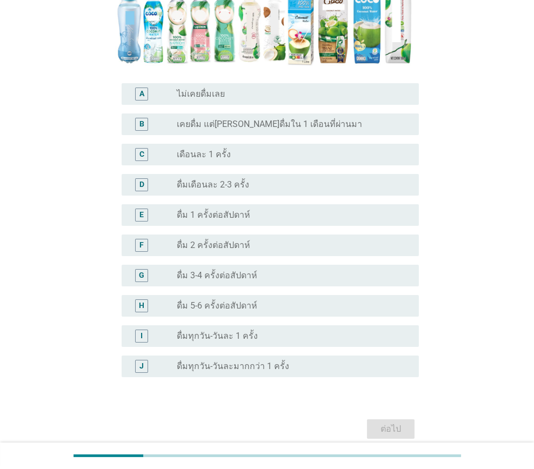
click at [246, 270] on label "ดื่ม 3-4 ครั้งต่อสัปดาห์" at bounding box center [217, 275] width 81 height 11
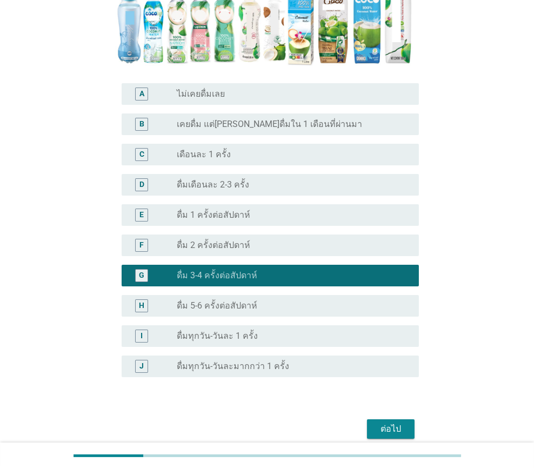
click at [238, 240] on label "ดื่ม 2 ครั้งต่อสัปดาห์" at bounding box center [213, 245] width 73 height 11
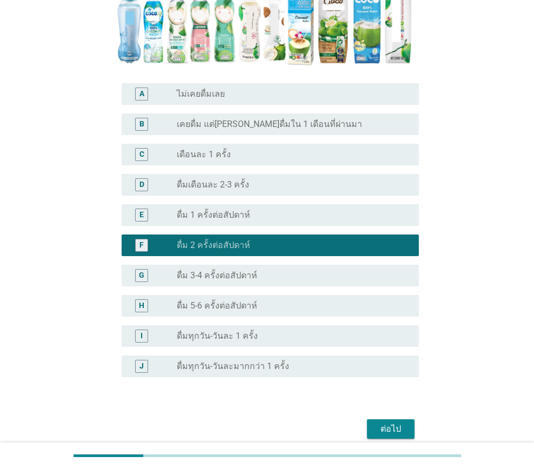
click at [244, 210] on label "ดื่ม 1 ครั้งต่อสัปดาห์" at bounding box center [213, 215] width 73 height 11
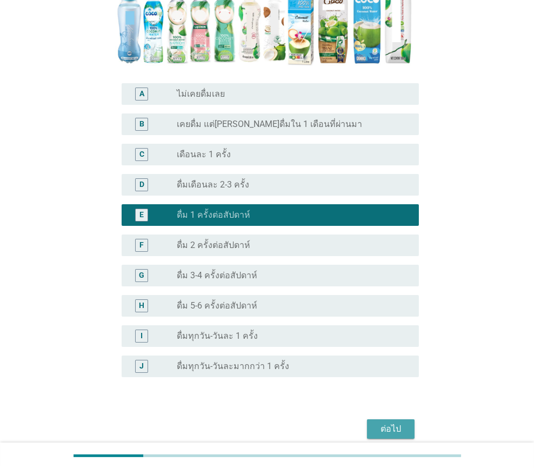
click at [389, 423] on div "ต่อไป" at bounding box center [391, 429] width 30 height 13
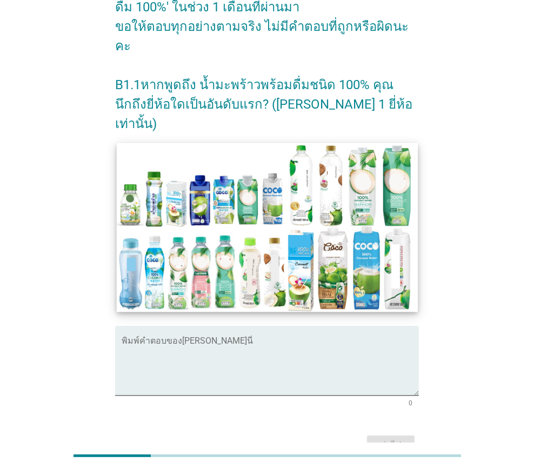
scroll to position [144, 0]
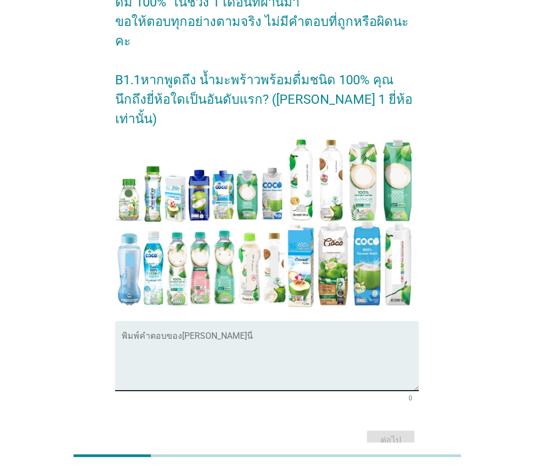
click at [223, 334] on textarea "พิมพ์คำตอบของคุณ ที่นี่" at bounding box center [271, 362] width 298 height 57
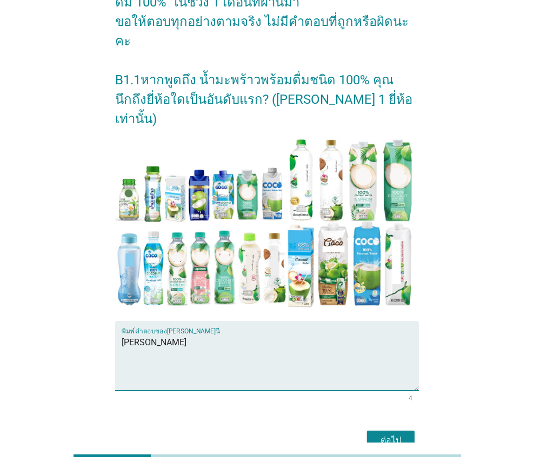
type textarea "[PERSON_NAME]"
click at [386, 434] on div "ต่อไป" at bounding box center [391, 440] width 30 height 13
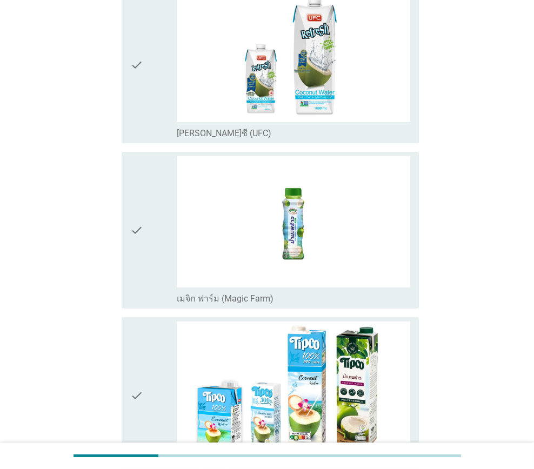
scroll to position [0, 0]
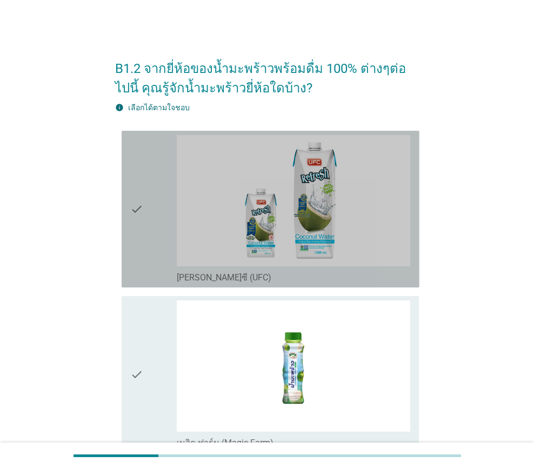
click at [229, 283] on div "check check_box_outline_blank [PERSON_NAME]ซี (UFC)" at bounding box center [271, 209] width 298 height 157
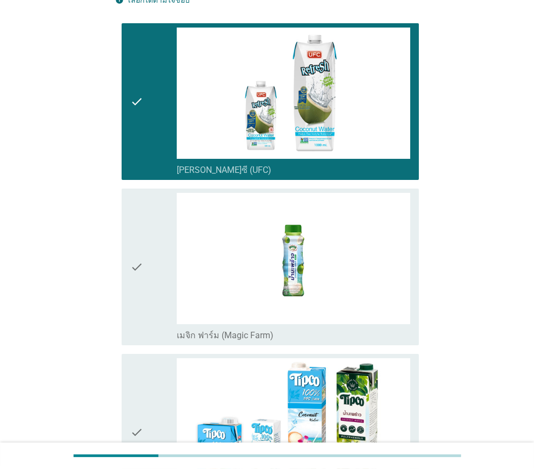
scroll to position [108, 0]
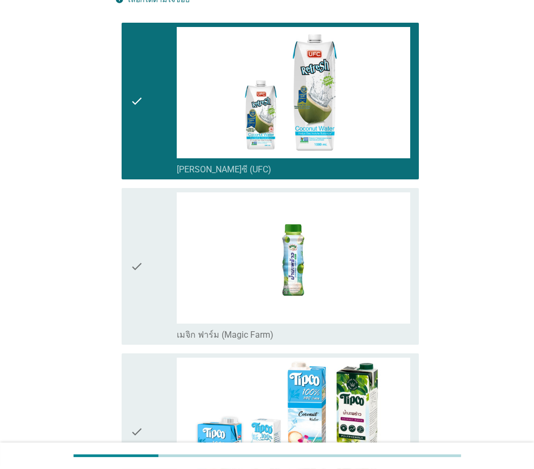
click at [150, 328] on div "check" at bounding box center [153, 266] width 46 height 148
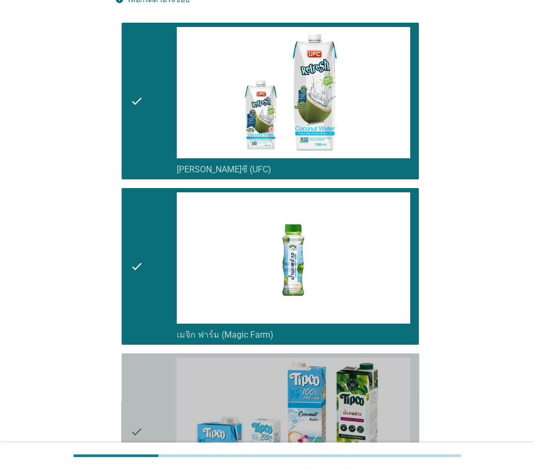
click at [152, 377] on div "check" at bounding box center [153, 432] width 46 height 148
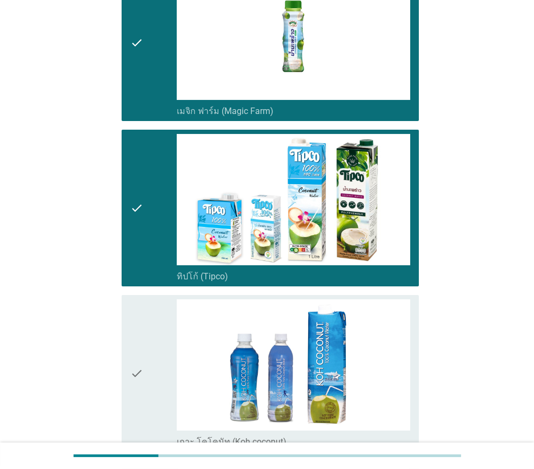
scroll to position [432, 0]
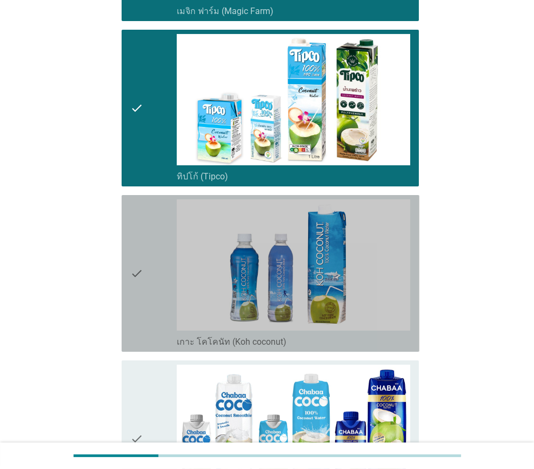
click at [156, 333] on div "check" at bounding box center [153, 273] width 46 height 148
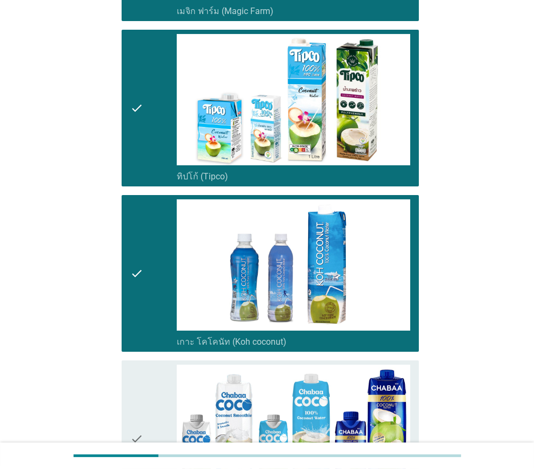
click at [156, 389] on div "check" at bounding box center [153, 439] width 46 height 148
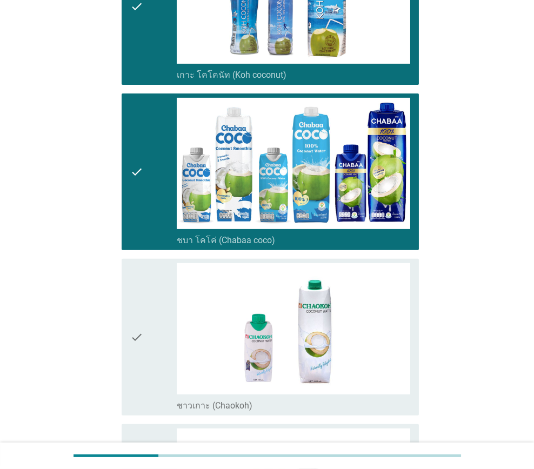
scroll to position [757, 0]
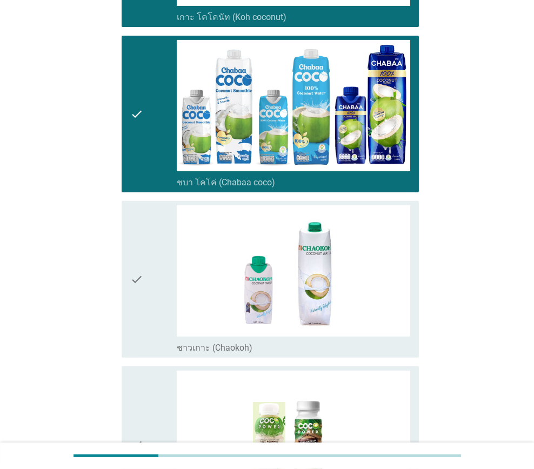
click at [146, 315] on div "check" at bounding box center [153, 279] width 46 height 148
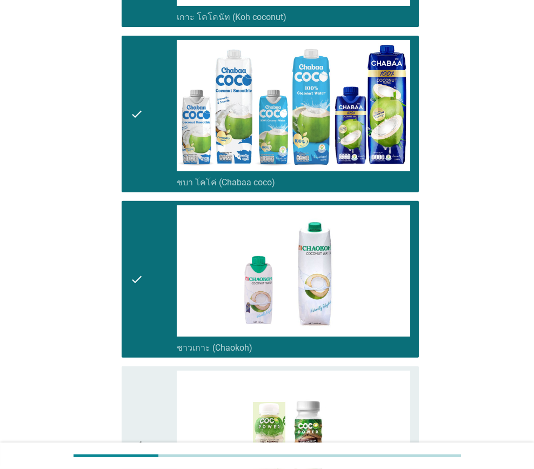
click at [137, 387] on icon "check" at bounding box center [136, 445] width 13 height 148
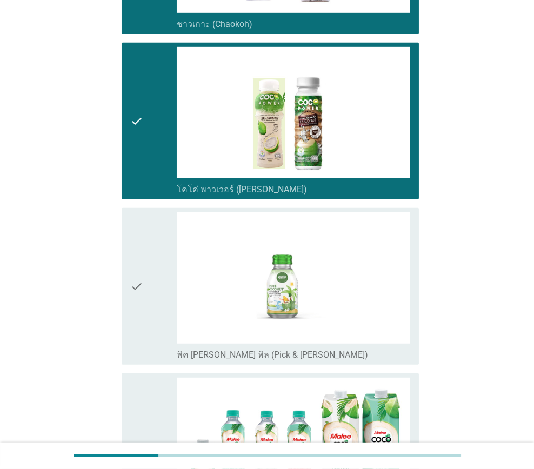
click at [142, 301] on icon "check" at bounding box center [136, 286] width 13 height 148
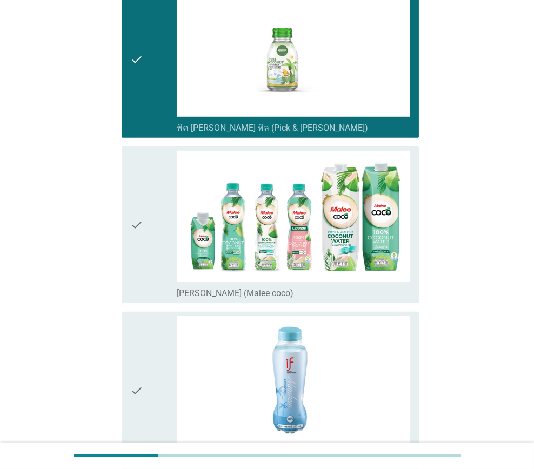
scroll to position [1351, 0]
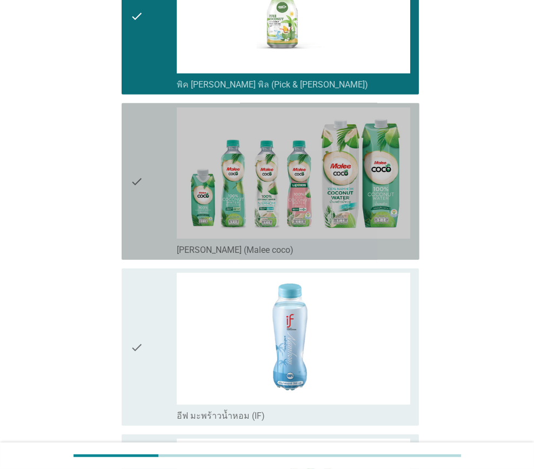
click at [145, 239] on div "check" at bounding box center [153, 182] width 46 height 148
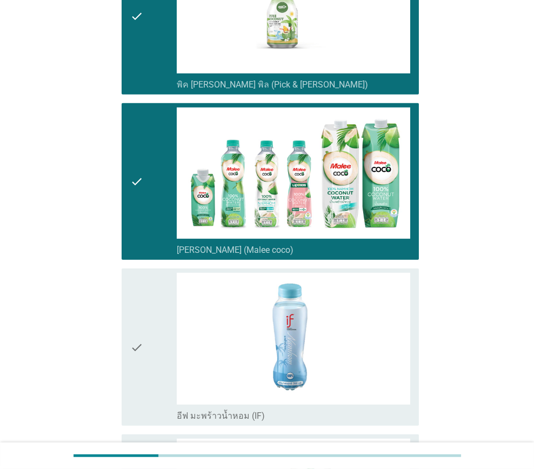
click at [138, 310] on icon "check" at bounding box center [136, 347] width 13 height 148
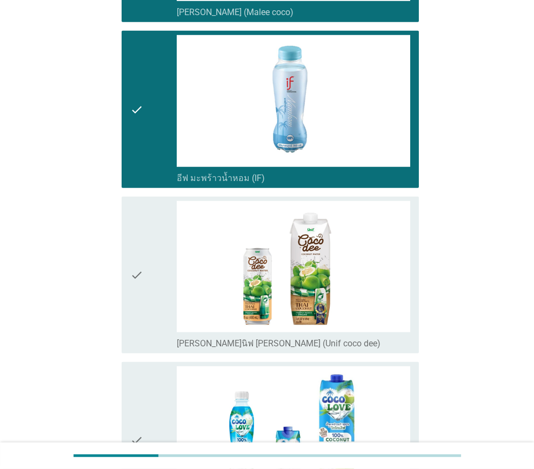
scroll to position [1621, 0]
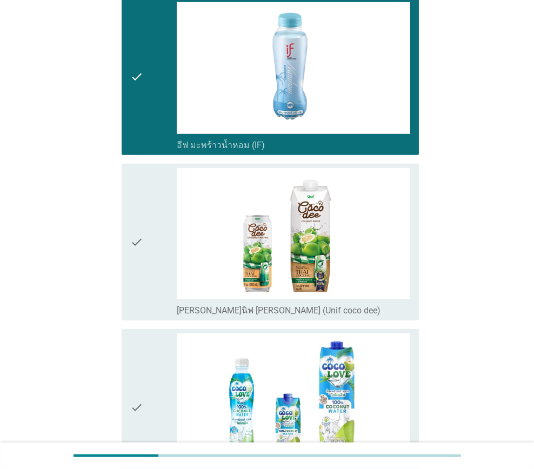
click at [145, 262] on div "check" at bounding box center [153, 242] width 46 height 148
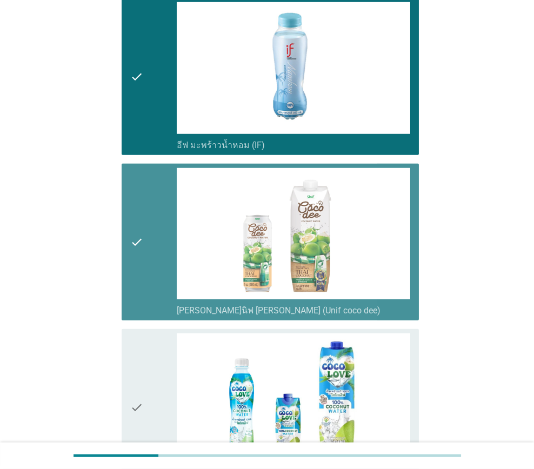
click at [131, 370] on icon "check" at bounding box center [136, 407] width 13 height 148
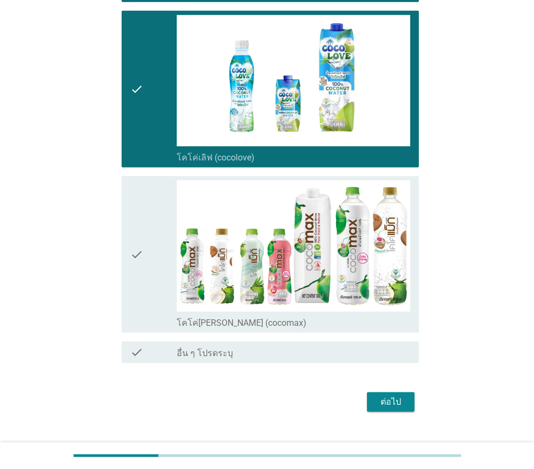
scroll to position [1946, 0]
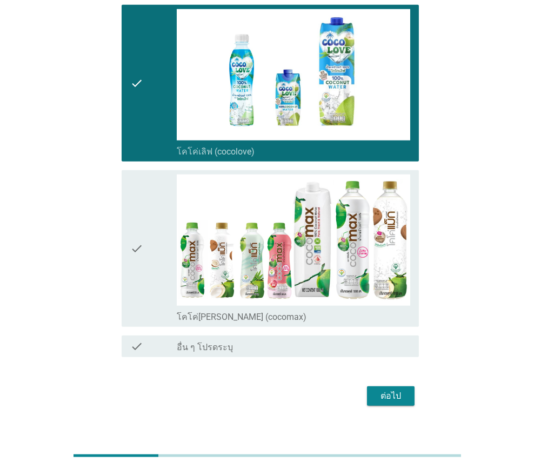
click at [140, 285] on icon "check" at bounding box center [136, 249] width 13 height 148
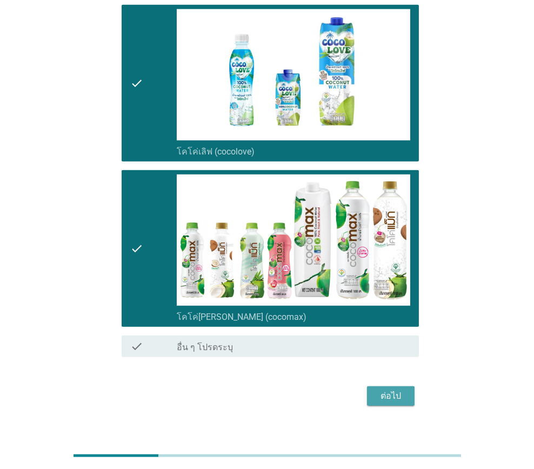
click at [389, 396] on div "ต่อไป" at bounding box center [391, 396] width 30 height 13
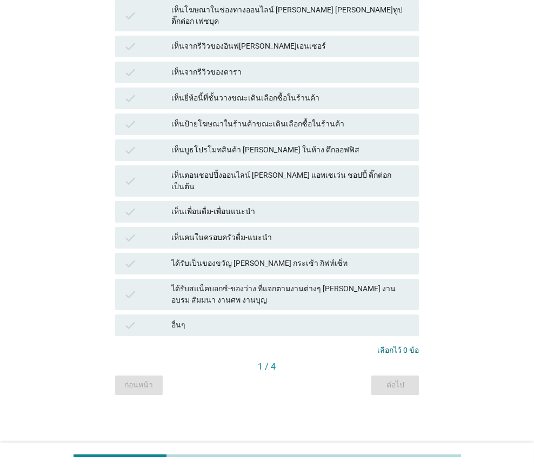
scroll to position [0, 0]
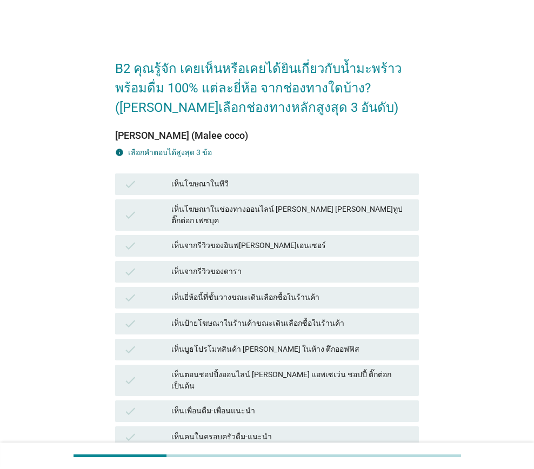
click at [141, 186] on div "check" at bounding box center [148, 184] width 48 height 13
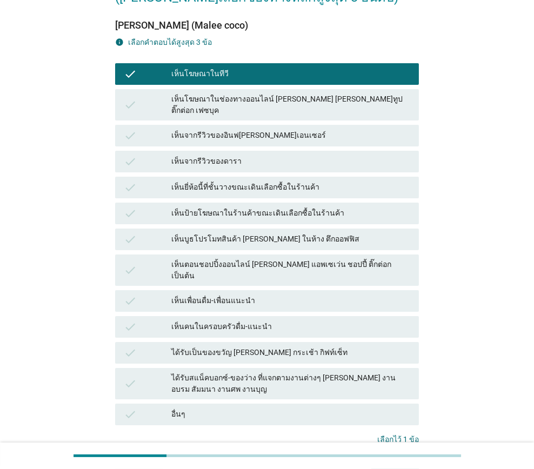
scroll to position [179, 0]
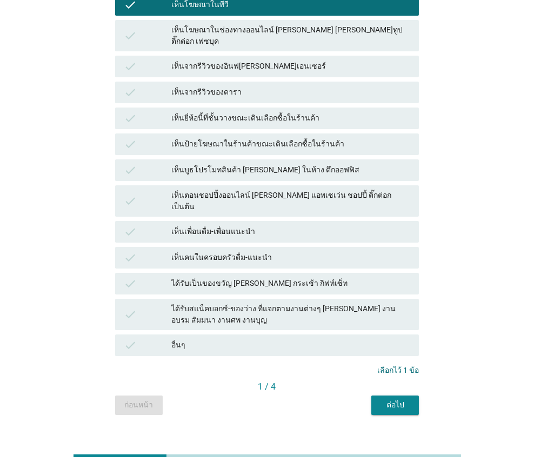
click at [388, 380] on div "1 / 4" at bounding box center [267, 387] width 304 height 15
click at [391, 399] on div "ต่อไป" at bounding box center [395, 404] width 30 height 11
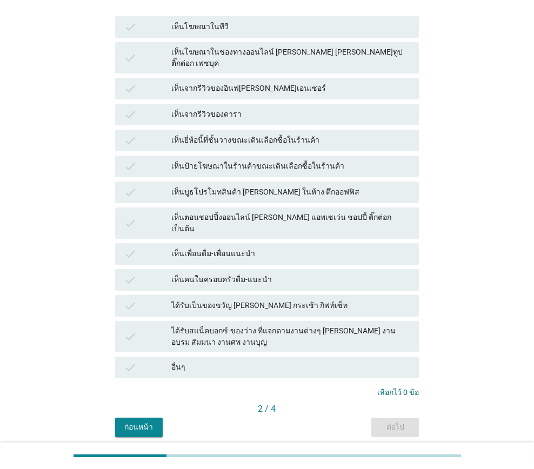
scroll to position [162, 0]
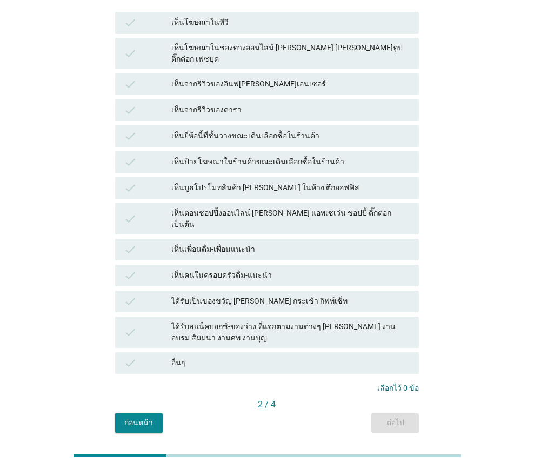
click at [177, 183] on div "เห็นบูธโปรโมทสินค้า [PERSON_NAME] ในห้าง ตึกออฟฟิส" at bounding box center [290, 188] width 239 height 13
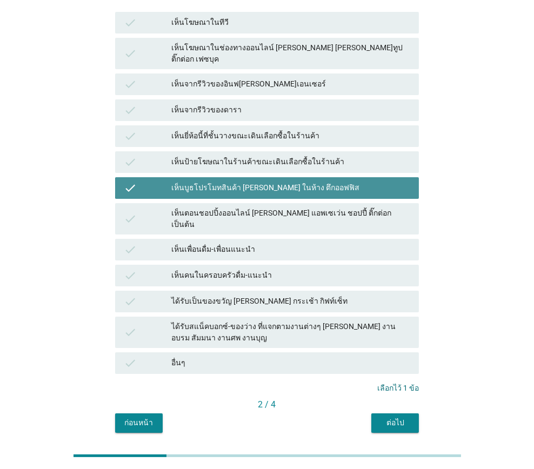
click at [206, 185] on div "check เห็นบูธโปรโมทสินค้า [PERSON_NAME] ในห้าง ตึกออฟฟิส" at bounding box center [267, 188] width 304 height 22
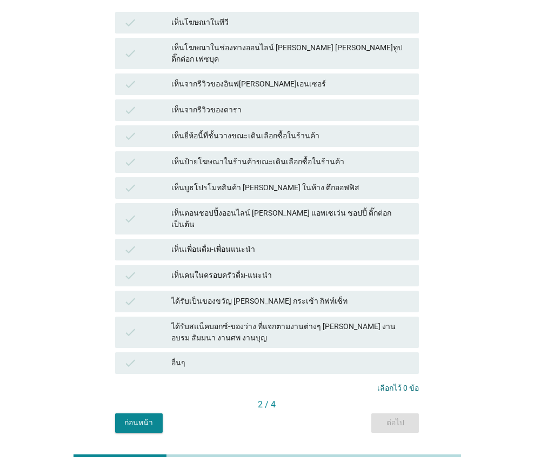
click at [223, 104] on div "เห็นจากรีวิวของดารา" at bounding box center [290, 110] width 239 height 13
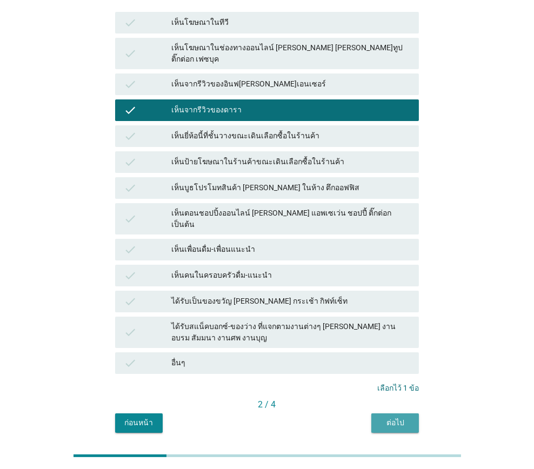
click at [404, 413] on button "ต่อไป" at bounding box center [395, 422] width 48 height 19
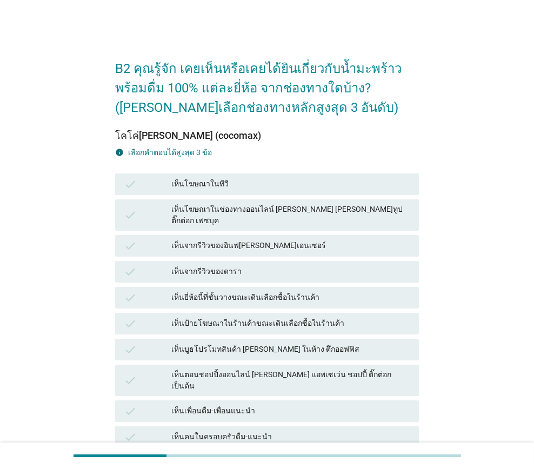
click at [254, 210] on div "เห็นโฆษณาในช่องทางออนไลน์ [PERSON_NAME] [PERSON_NAME]ทูป ติ๊กต่อก เฟซบุค" at bounding box center [290, 215] width 239 height 23
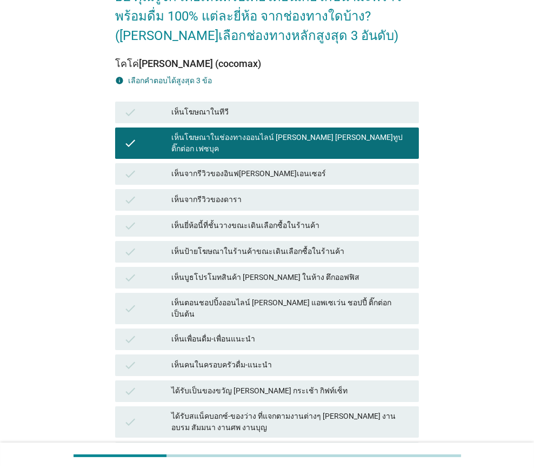
scroll to position [179, 0]
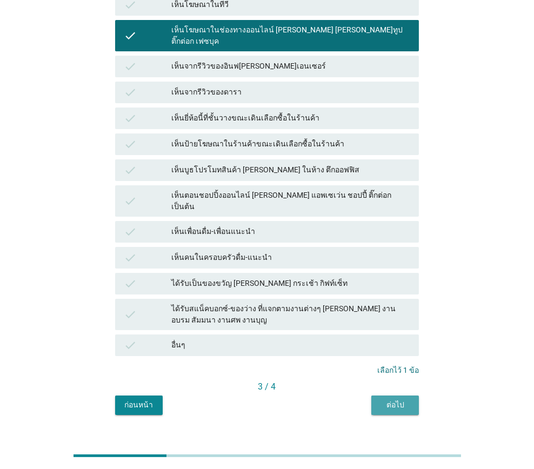
click at [399, 399] on div "ต่อไป" at bounding box center [395, 404] width 30 height 11
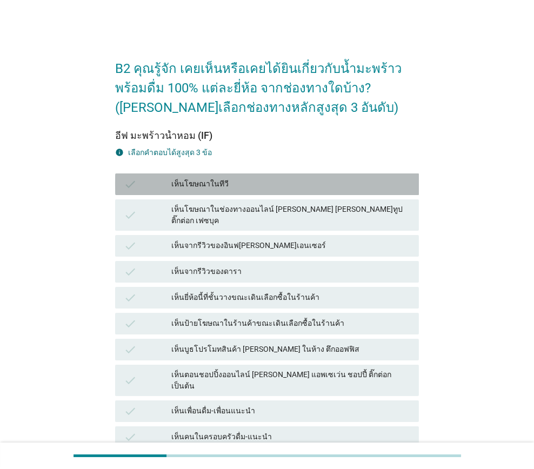
click at [234, 179] on div "เห็นโฆษณาในทีวี" at bounding box center [290, 184] width 239 height 13
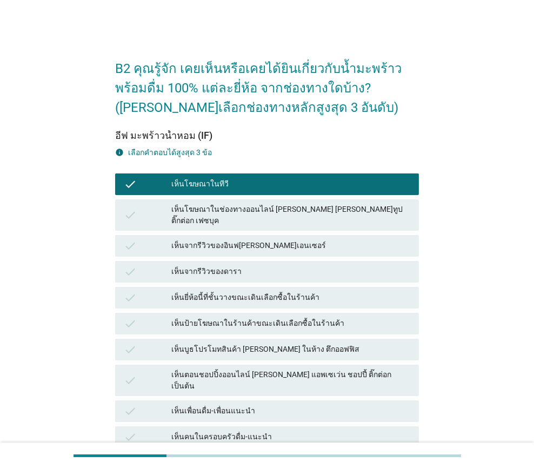
scroll to position [179, 0]
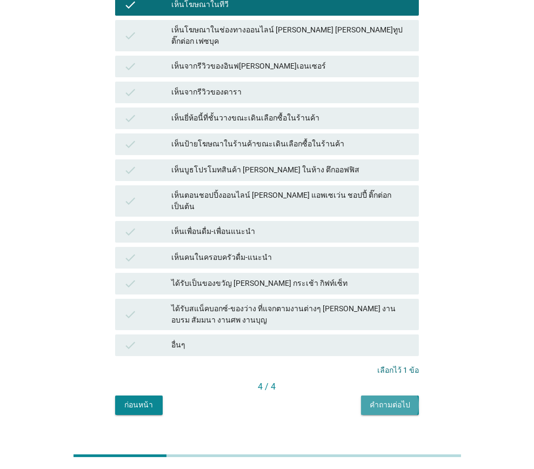
click at [375, 399] on div "คำถามต่อไป" at bounding box center [390, 404] width 41 height 11
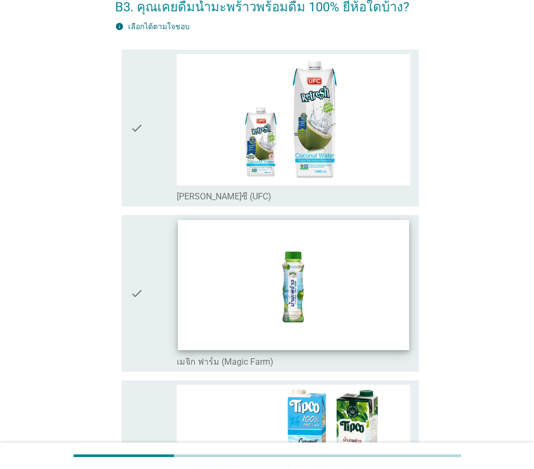
scroll to position [162, 0]
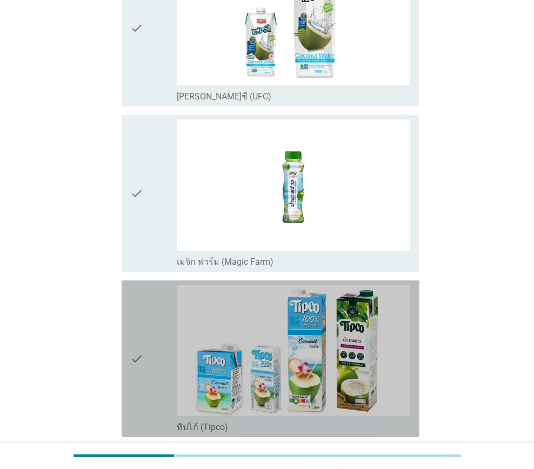
click at [166, 300] on div "check" at bounding box center [153, 359] width 46 height 148
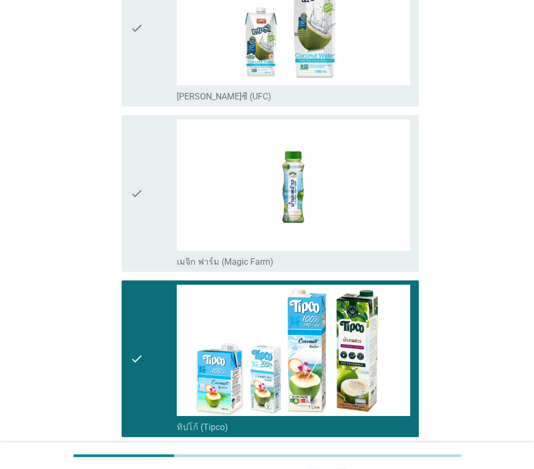
click at [162, 77] on div "check" at bounding box center [153, 28] width 46 height 148
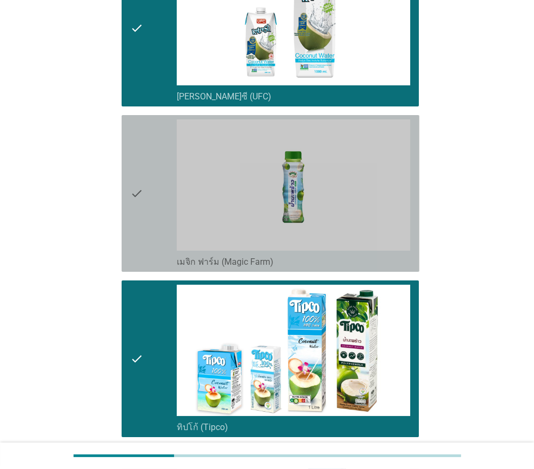
click at [147, 203] on div "check" at bounding box center [153, 193] width 46 height 148
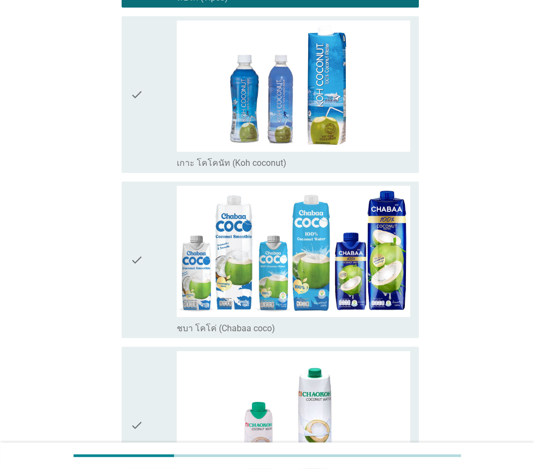
scroll to position [649, 0]
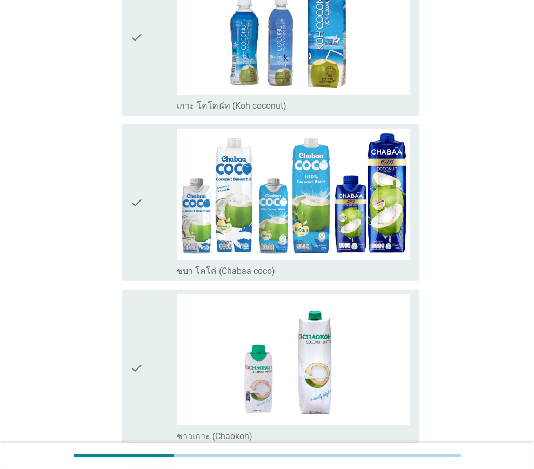
click at [150, 247] on div "check" at bounding box center [153, 203] width 46 height 148
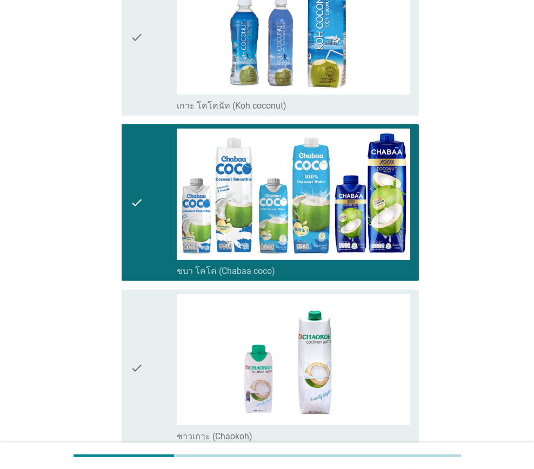
click at [148, 86] on div "check" at bounding box center [153, 37] width 46 height 148
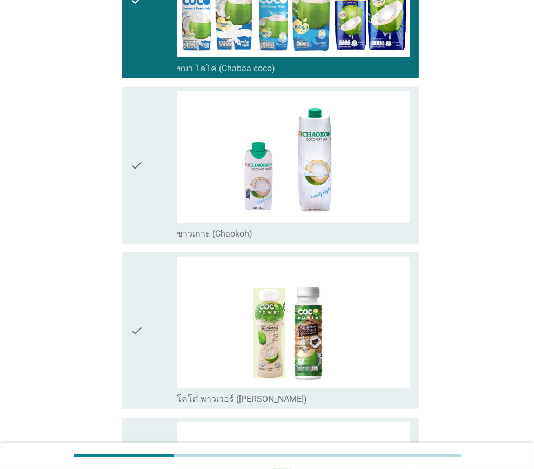
scroll to position [865, 0]
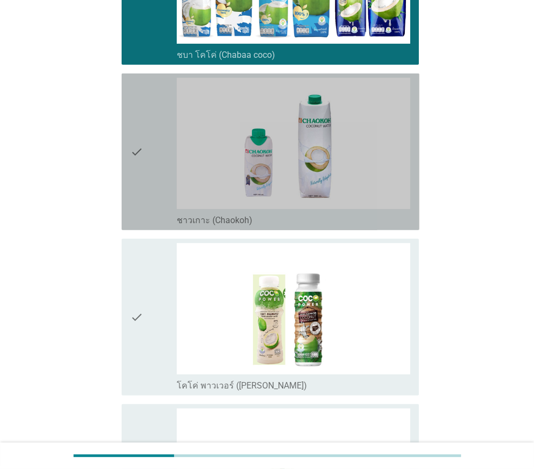
click at [150, 204] on div "check" at bounding box center [153, 152] width 46 height 148
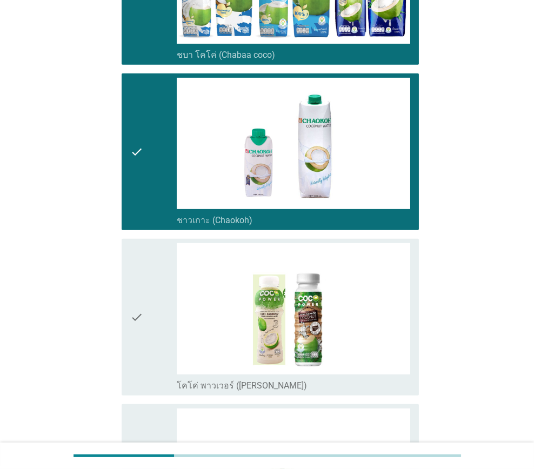
click at [150, 324] on div "check" at bounding box center [153, 317] width 46 height 148
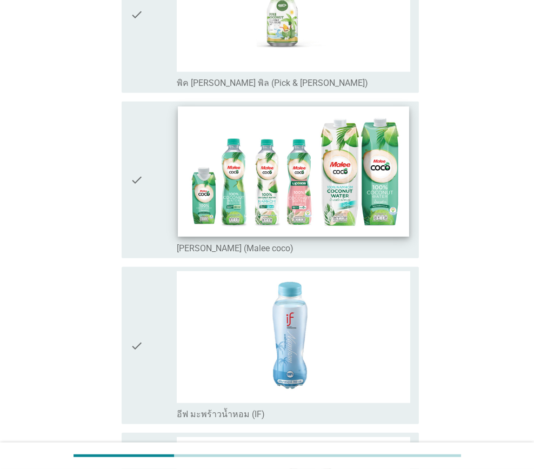
scroll to position [1351, 0]
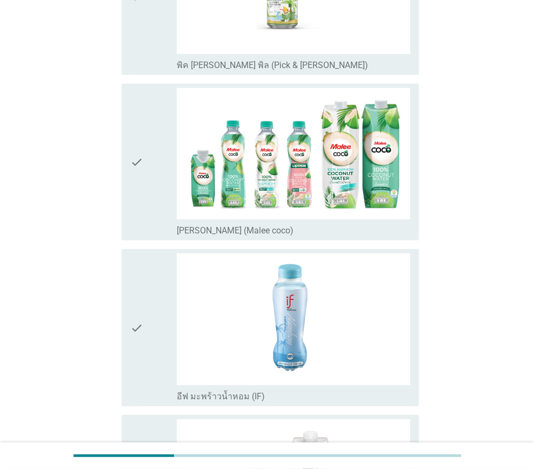
click at [163, 225] on div "check" at bounding box center [153, 162] width 46 height 148
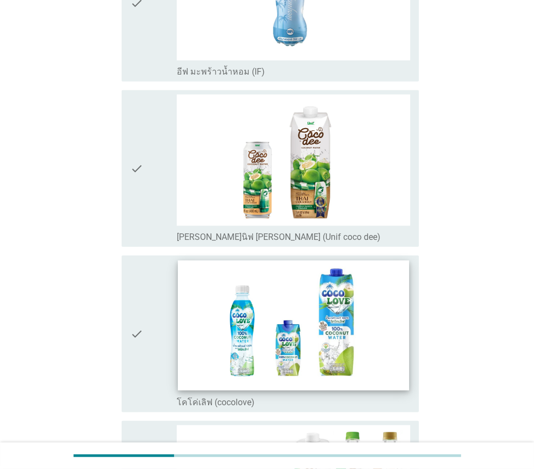
scroll to position [1939, 0]
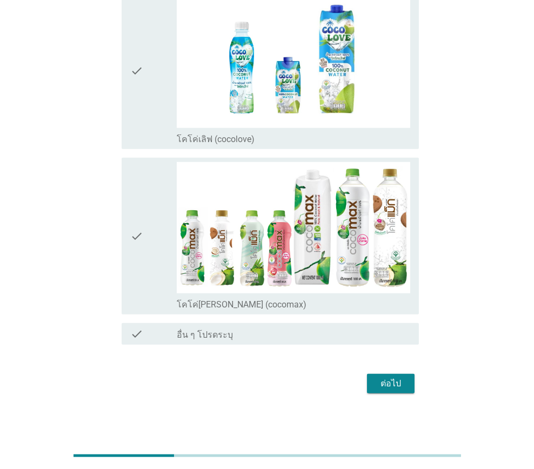
click at [397, 386] on div "ต่อไป" at bounding box center [391, 383] width 30 height 13
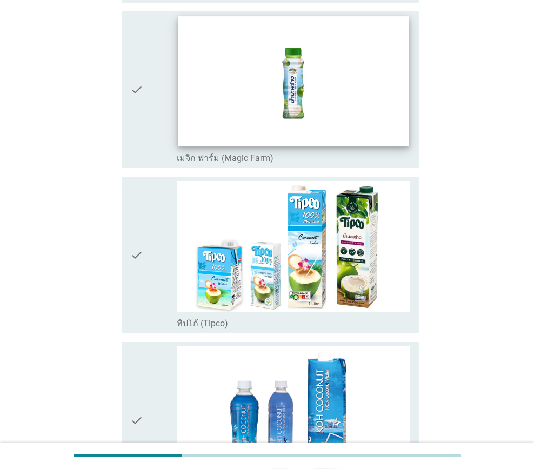
scroll to position [324, 0]
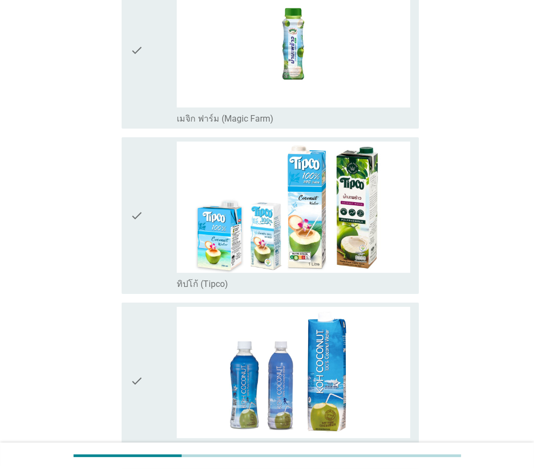
click at [155, 198] on div "check" at bounding box center [153, 216] width 46 height 148
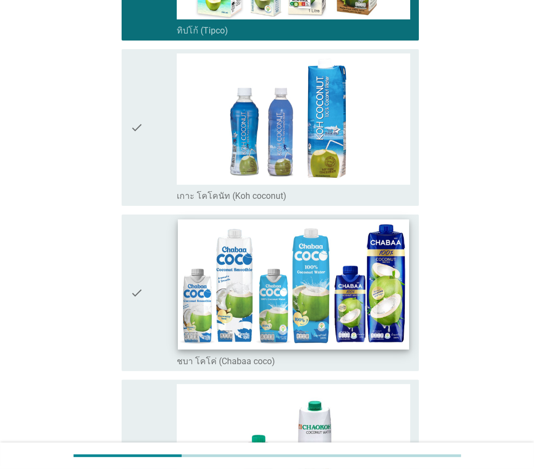
scroll to position [594, 0]
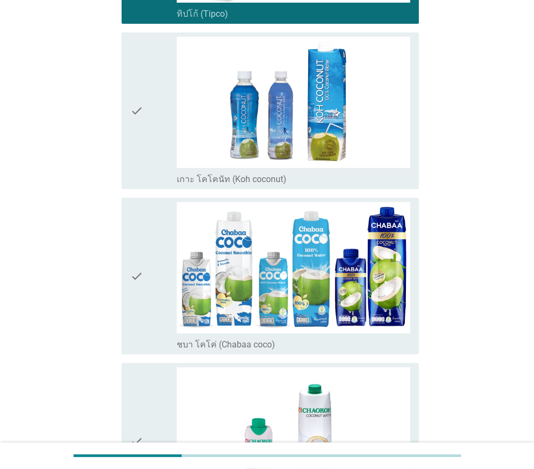
click at [163, 288] on div "check" at bounding box center [153, 276] width 46 height 148
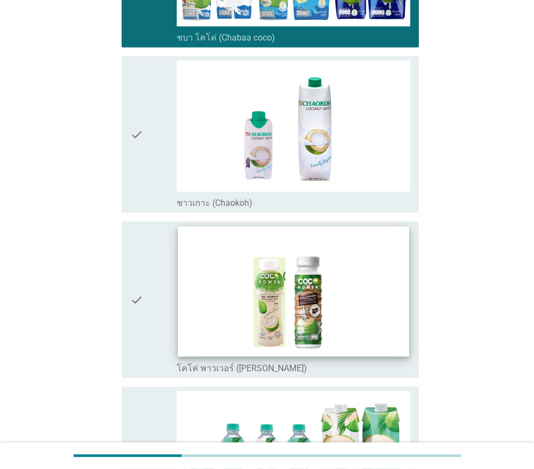
scroll to position [918, 0]
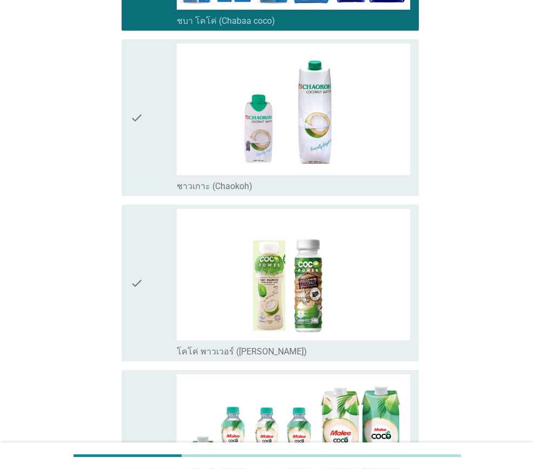
click at [151, 176] on div "check" at bounding box center [153, 118] width 46 height 148
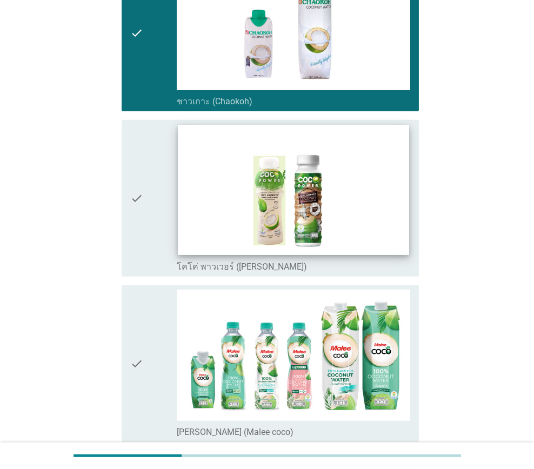
scroll to position [1131, 0]
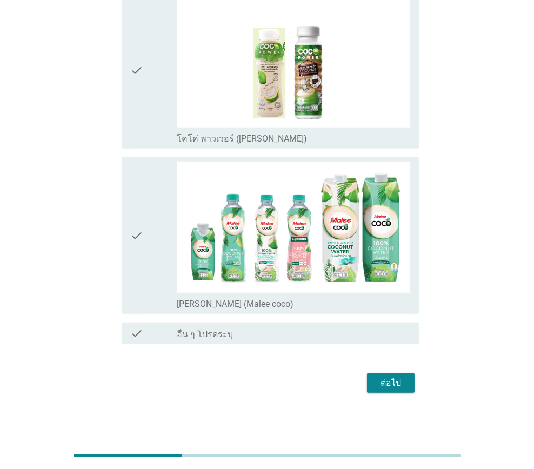
click at [153, 260] on div "check" at bounding box center [153, 236] width 46 height 148
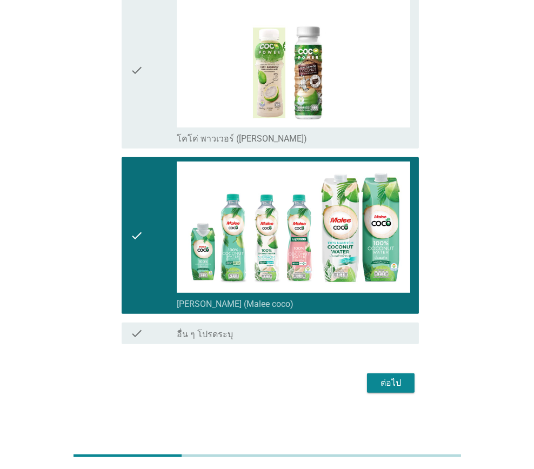
click at [411, 385] on button "ต่อไป" at bounding box center [391, 382] width 48 height 19
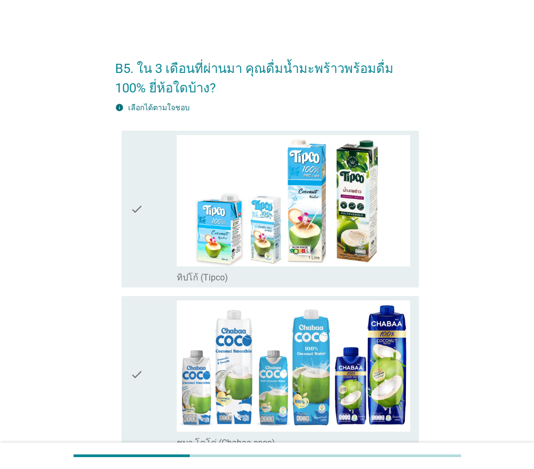
click at [157, 259] on div "check" at bounding box center [153, 209] width 46 height 148
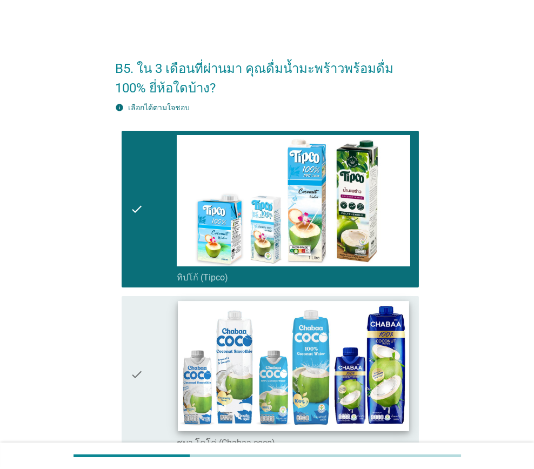
drag, startPoint x: 152, startPoint y: 326, endPoint x: 179, endPoint y: 333, distance: 27.9
click at [153, 326] on div "check" at bounding box center [153, 374] width 46 height 148
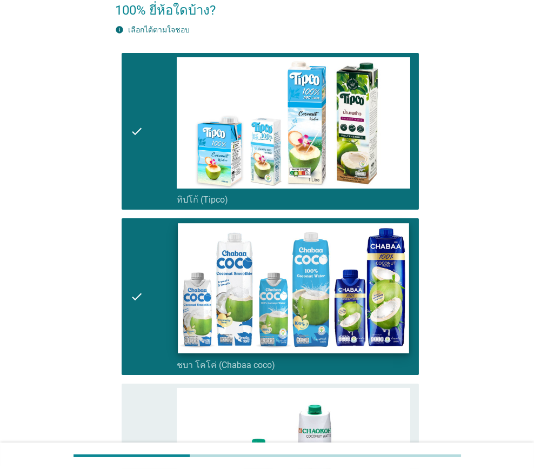
scroll to position [324, 0]
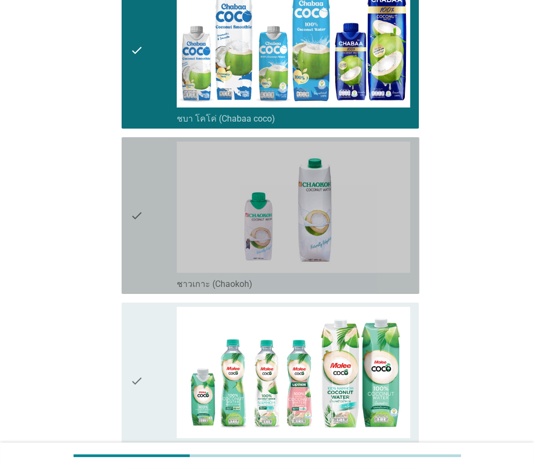
click at [145, 248] on div "check" at bounding box center [153, 216] width 46 height 148
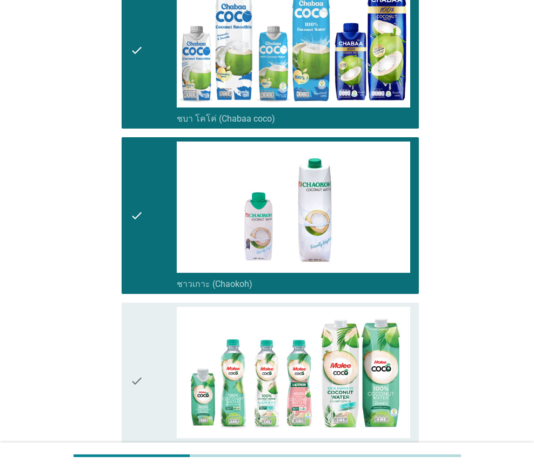
click at [152, 350] on div "check" at bounding box center [153, 381] width 46 height 148
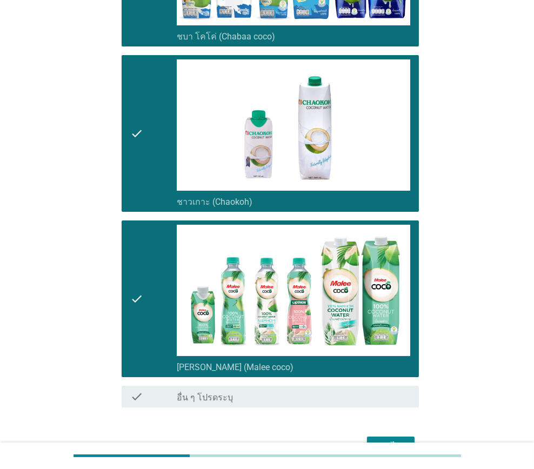
scroll to position [470, 0]
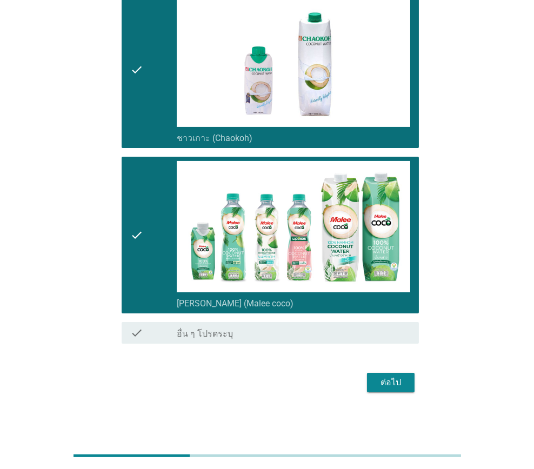
click at [395, 379] on div "ต่อไป" at bounding box center [391, 382] width 30 height 13
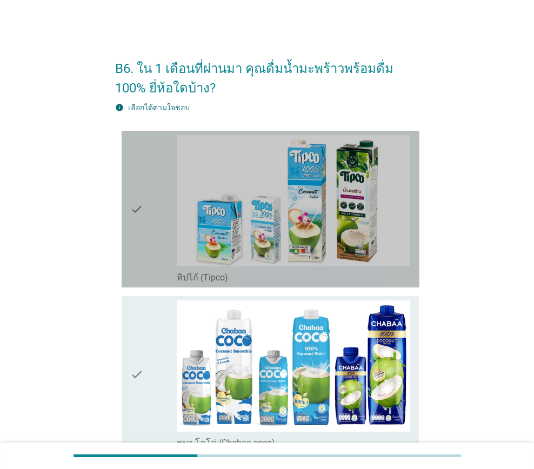
click at [168, 269] on div "check" at bounding box center [153, 209] width 46 height 148
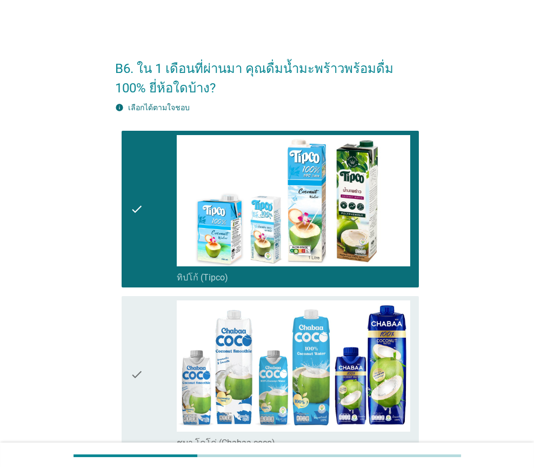
click at [166, 343] on div "check" at bounding box center [153, 374] width 46 height 148
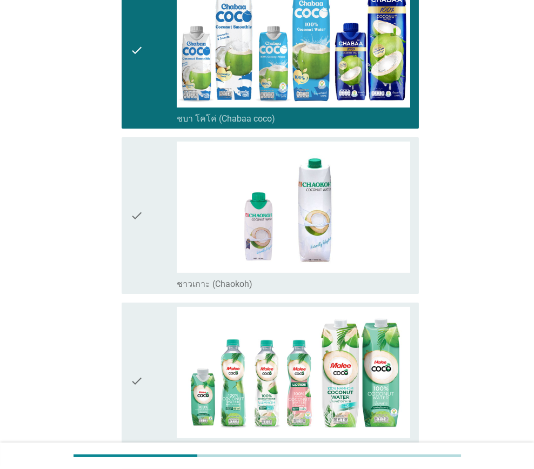
click at [163, 248] on div "check" at bounding box center [153, 216] width 46 height 148
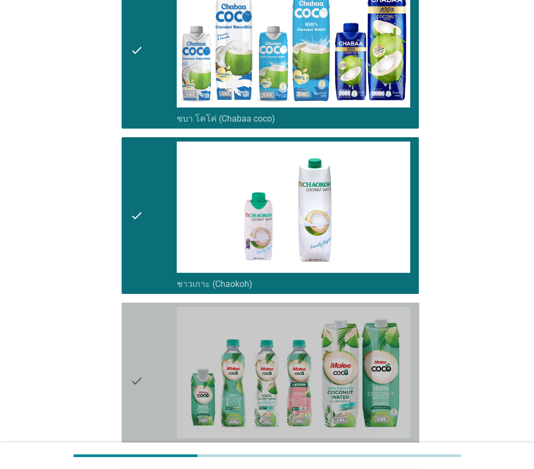
drag, startPoint x: 156, startPoint y: 354, endPoint x: 257, endPoint y: 364, distance: 101.6
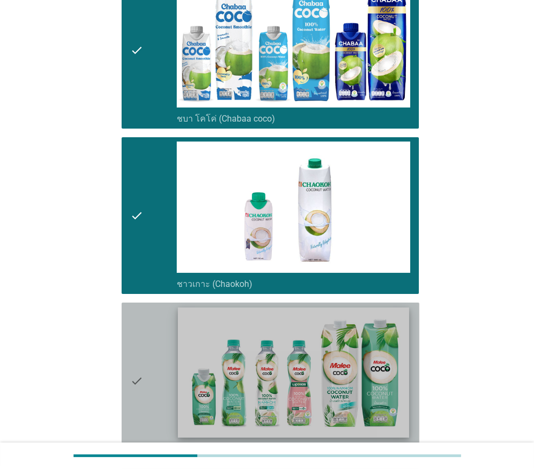
click at [156, 354] on div "check" at bounding box center [153, 381] width 46 height 148
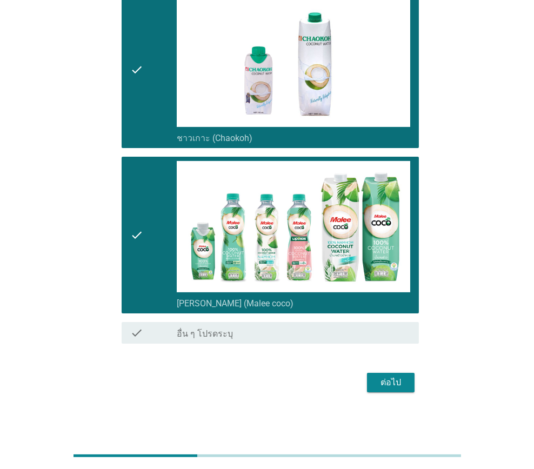
click at [389, 380] on div "ต่อไป" at bounding box center [391, 382] width 30 height 13
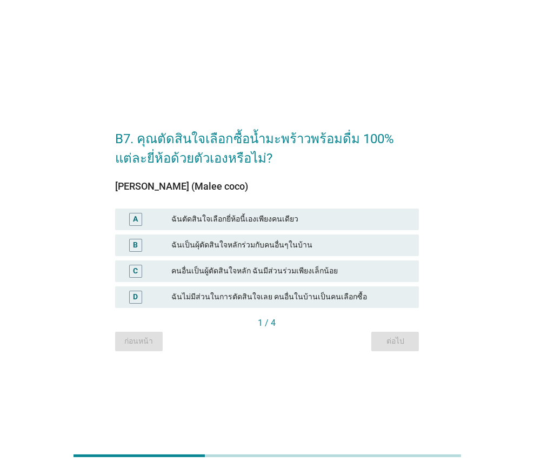
click at [225, 221] on div "ฉันตัดสินใจเลือกยี่ห้อนี้เองเพียงคนเดียว" at bounding box center [290, 219] width 239 height 13
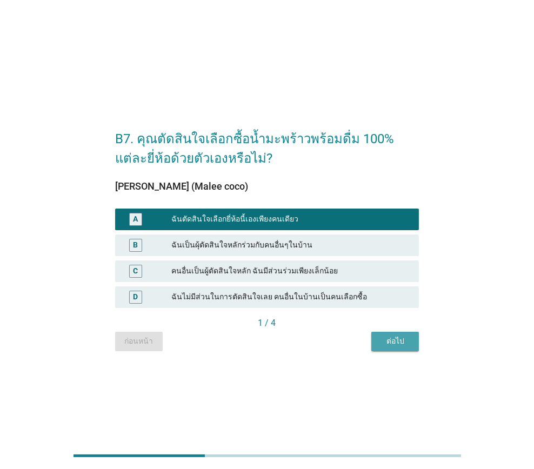
click at [393, 335] on button "ต่อไป" at bounding box center [395, 341] width 48 height 19
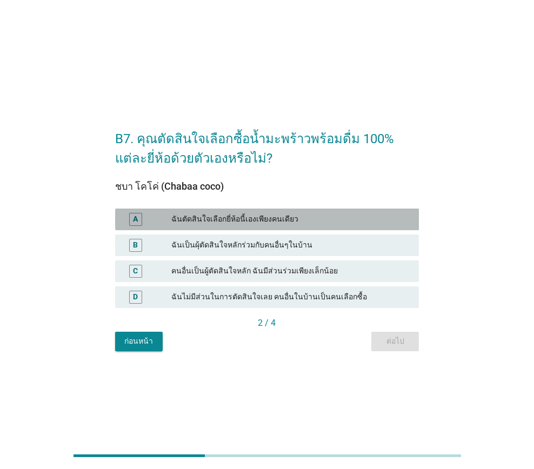
click at [232, 210] on div "A ฉันตัดสินใจเลือกยี่ห้อนี้เองเพียงคนเดียว" at bounding box center [267, 220] width 304 height 22
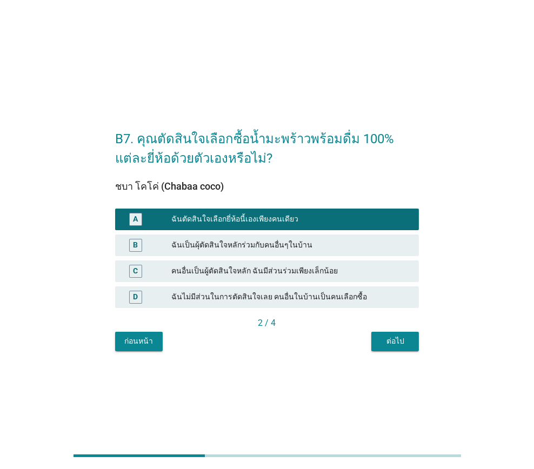
click at [395, 336] on div "ต่อไป" at bounding box center [395, 341] width 30 height 11
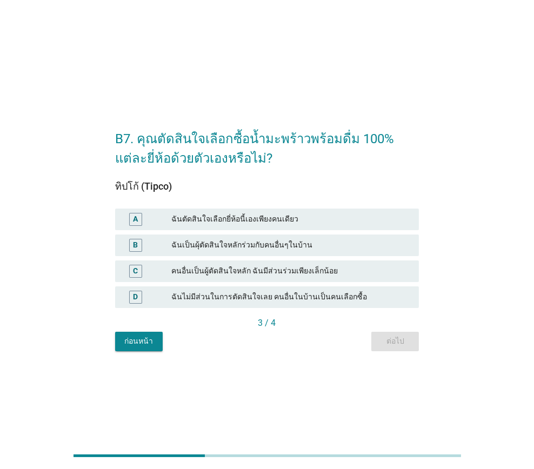
click at [253, 222] on div "ฉันตัดสินใจเลือกยี่ห้อนี้เองเพียงคนเดียว" at bounding box center [290, 219] width 239 height 13
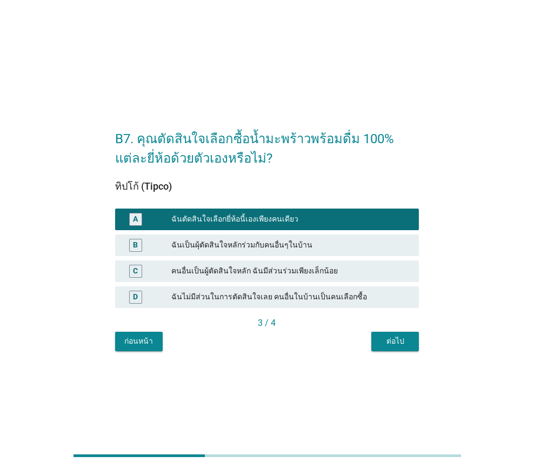
click at [399, 333] on button "ต่อไป" at bounding box center [395, 341] width 48 height 19
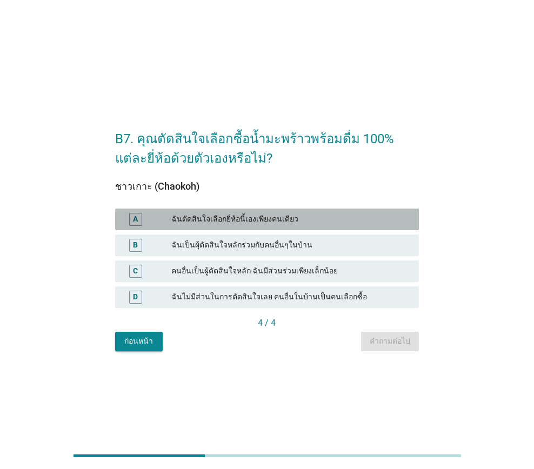
click at [273, 217] on div "ฉันตัดสินใจเลือกยี่ห้อนี้เองเพียงคนเดียว" at bounding box center [290, 219] width 239 height 13
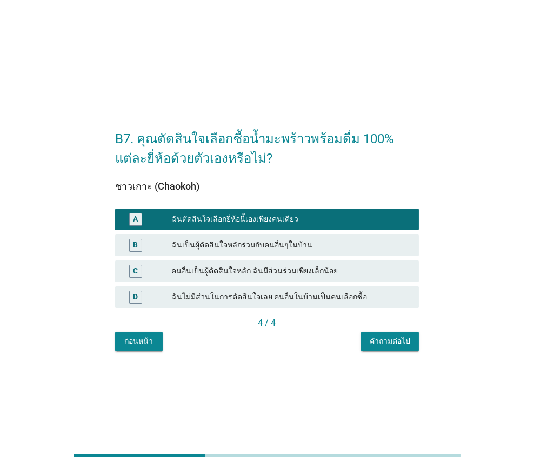
click at [404, 331] on div "4 / 4" at bounding box center [267, 324] width 304 height 15
click at [404, 338] on div "คำถามต่อไป" at bounding box center [390, 341] width 41 height 11
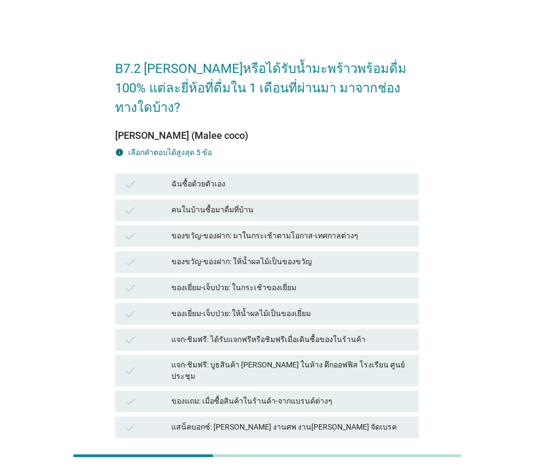
click at [238, 178] on div "ฉันซื้อด้วยตัวเอง" at bounding box center [290, 184] width 239 height 13
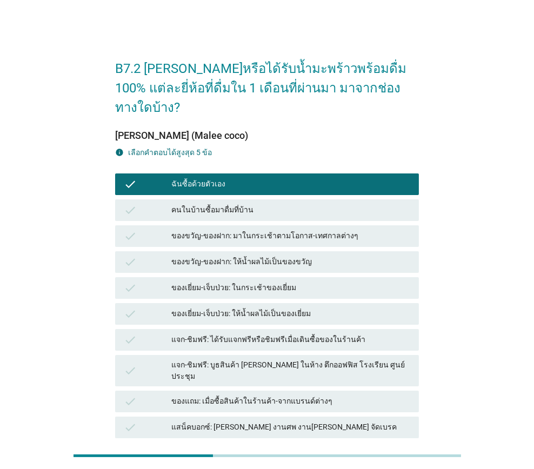
scroll to position [150, 0]
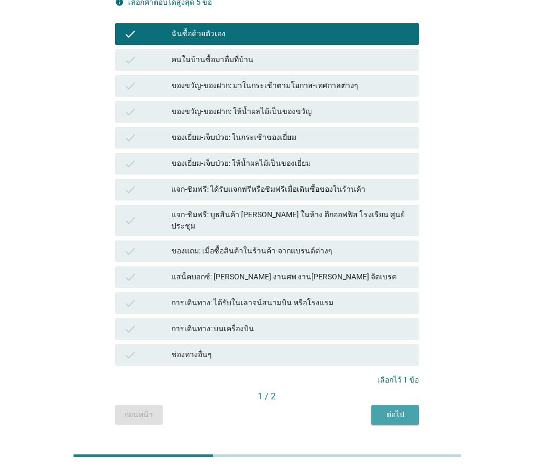
click at [384, 405] on button "ต่อไป" at bounding box center [395, 414] width 48 height 19
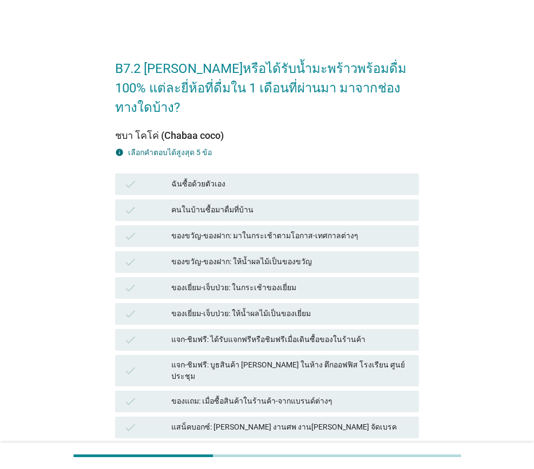
click at [216, 178] on div "ฉันซื้อด้วยตัวเอง" at bounding box center [290, 184] width 239 height 13
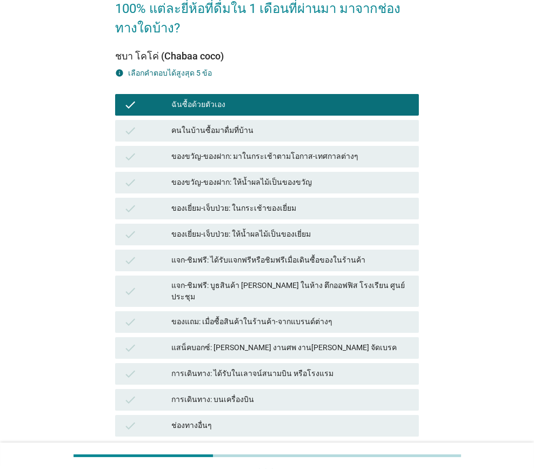
scroll to position [150, 0]
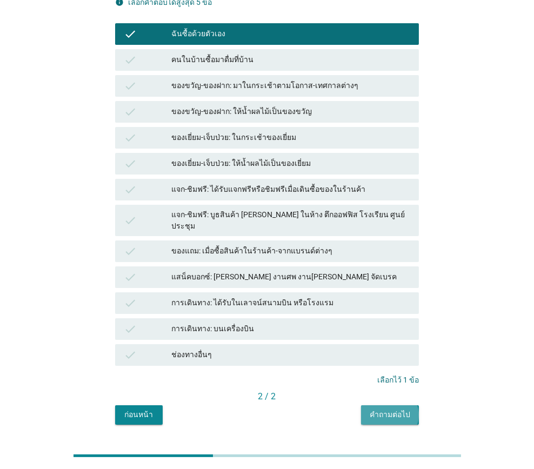
click at [384, 409] on div "คำถามต่อไป" at bounding box center [390, 414] width 41 height 11
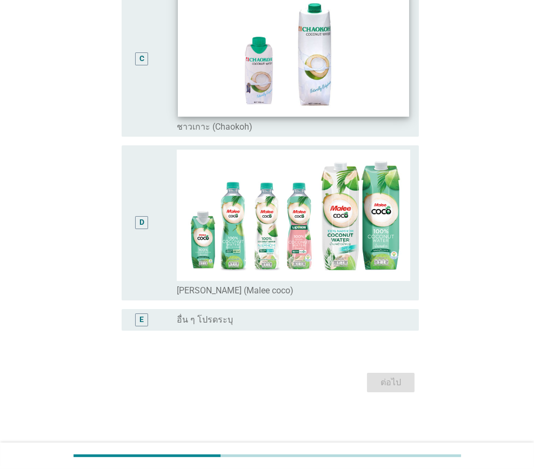
scroll to position [462, 0]
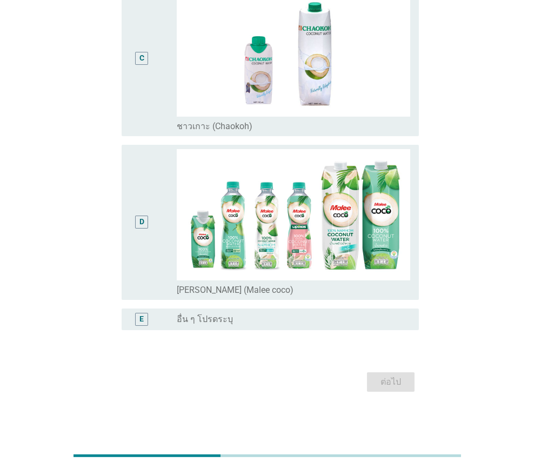
click at [152, 271] on div "D" at bounding box center [141, 222] width 23 height 146
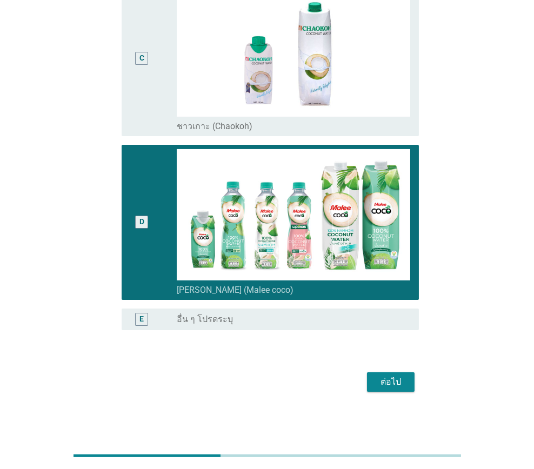
click at [377, 382] on div "ต่อไป" at bounding box center [391, 382] width 30 height 13
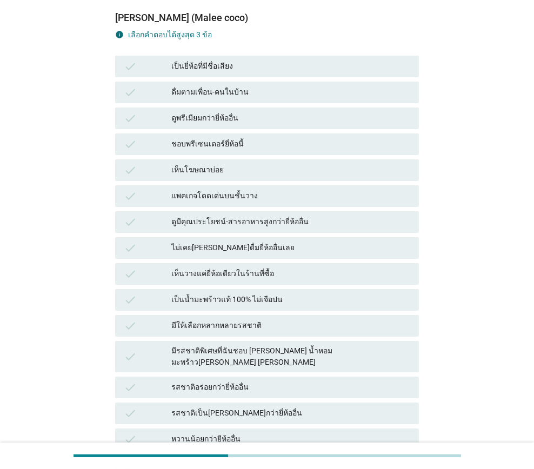
scroll to position [162, 0]
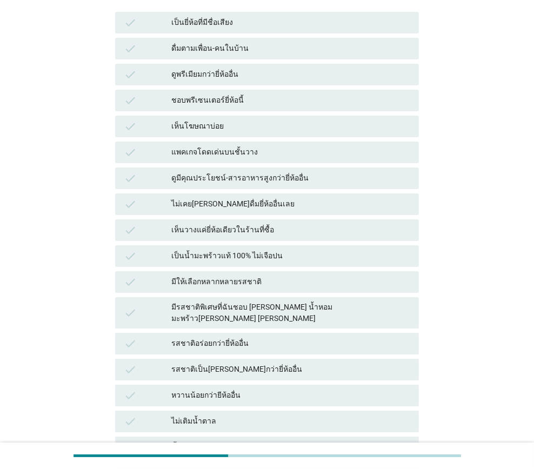
click at [238, 337] on div "รสชาติอร่อยกว่ายี่ห้ออื่น" at bounding box center [290, 343] width 239 height 13
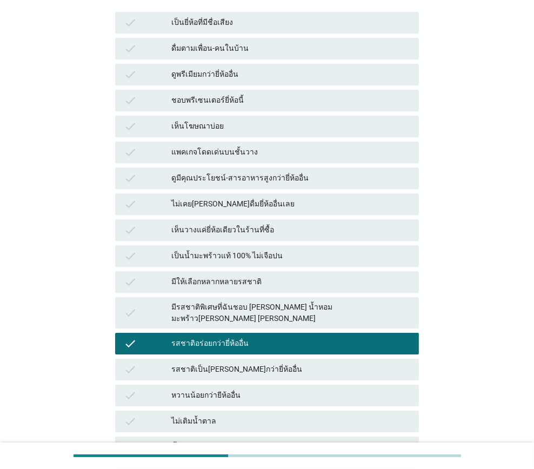
click at [250, 363] on div "รสชาติเป็น[PERSON_NAME]กว่ายี่ห้ออื่น" at bounding box center [290, 369] width 239 height 13
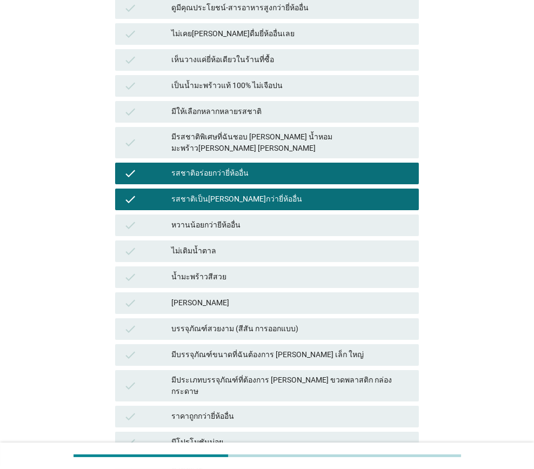
scroll to position [378, 0]
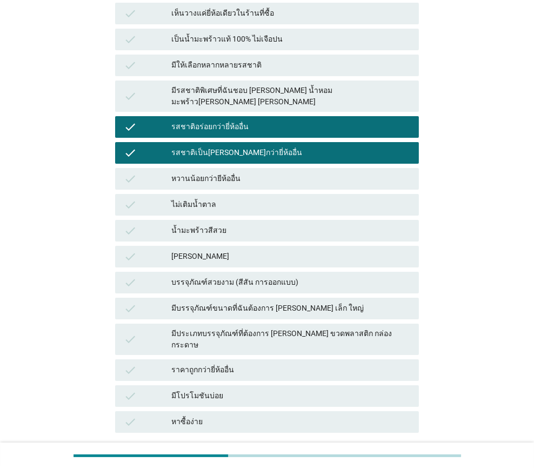
click at [224, 250] on div "[PERSON_NAME]" at bounding box center [290, 256] width 239 height 13
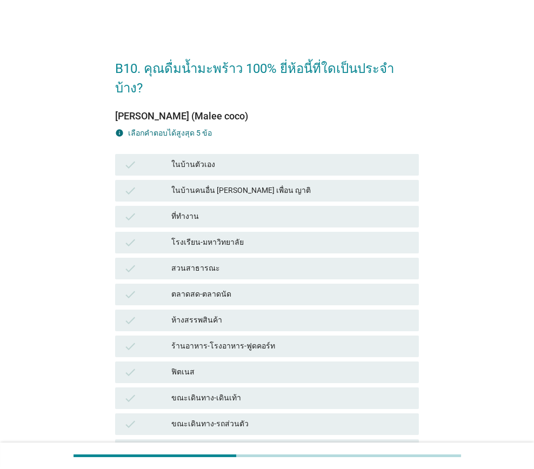
click at [210, 158] on div "ในบ้านตัวเอง" at bounding box center [290, 164] width 239 height 13
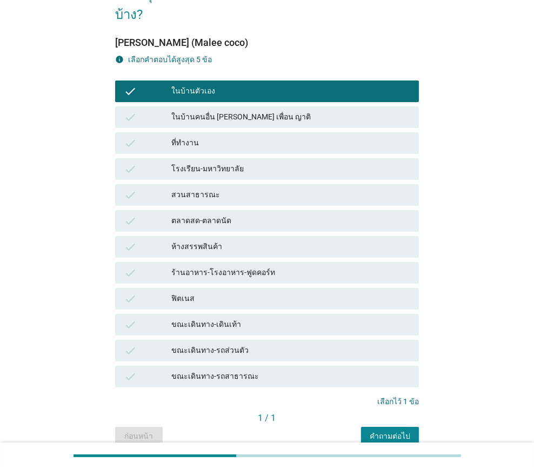
scroll to position [104, 0]
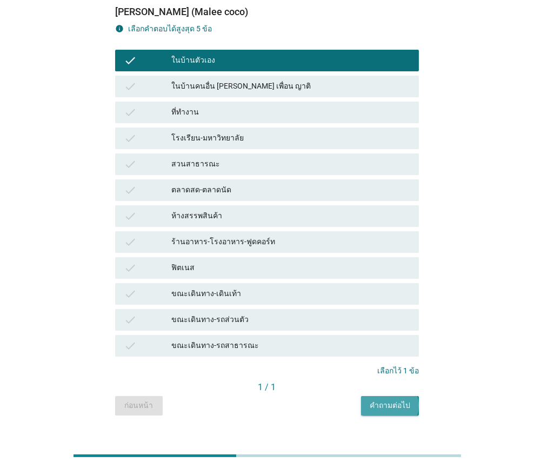
click at [385, 400] on div "คำถามต่อไป" at bounding box center [390, 405] width 41 height 11
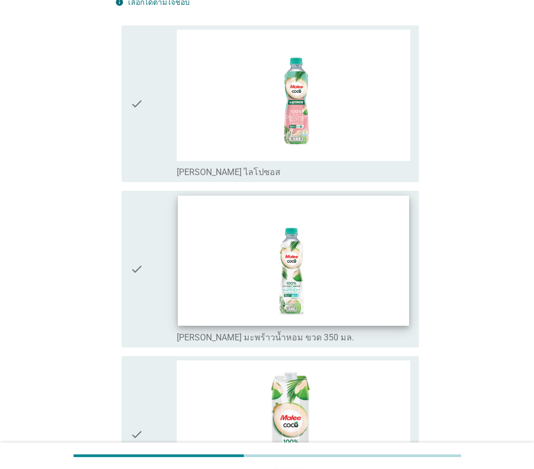
scroll to position [108, 0]
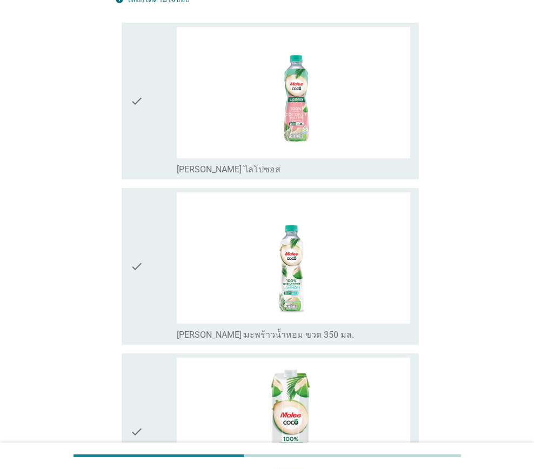
click at [163, 280] on div "check" at bounding box center [153, 266] width 46 height 148
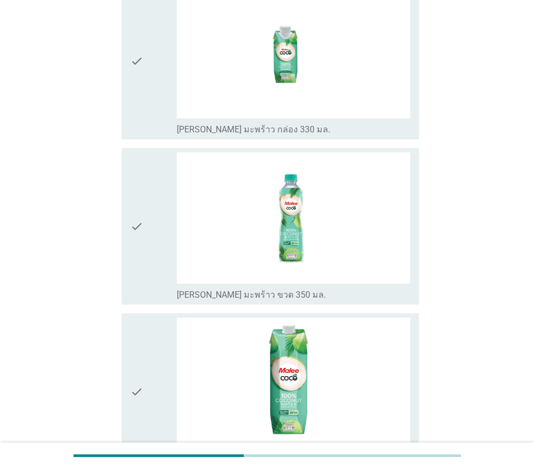
scroll to position [770, 0]
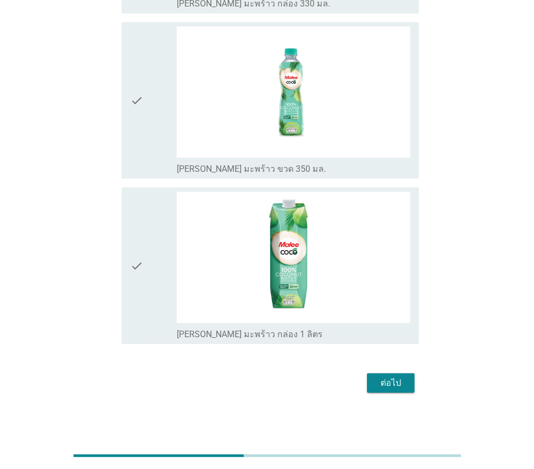
click at [382, 380] on div "ต่อไป" at bounding box center [391, 383] width 30 height 13
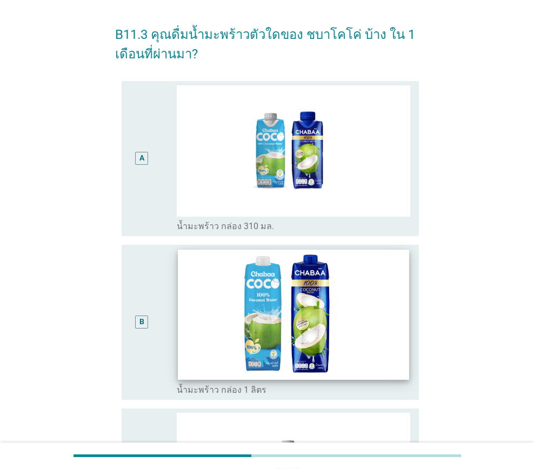
scroll to position [54, 0]
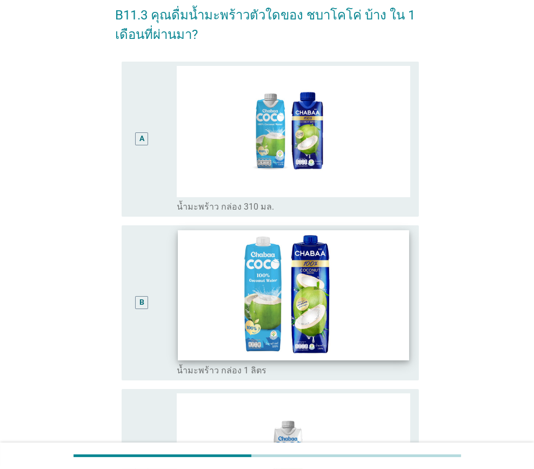
click at [208, 321] on img at bounding box center [293, 295] width 231 height 130
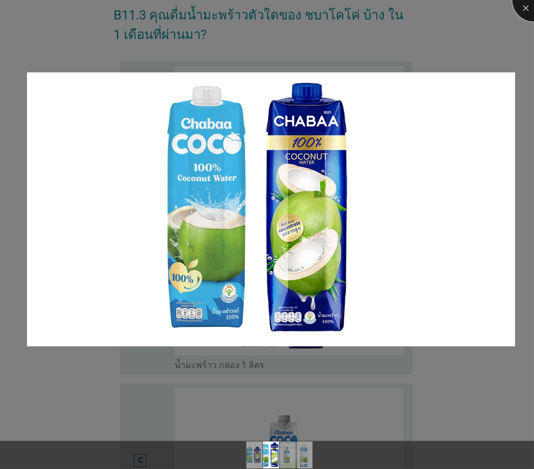
click at [529, 14] on div at bounding box center [533, -1] width 43 height 43
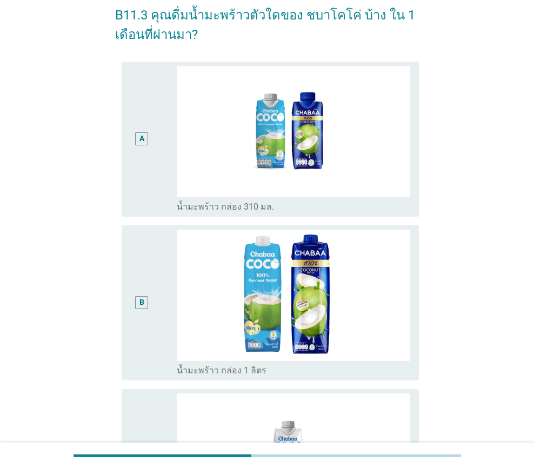
click at [146, 322] on div "B" at bounding box center [141, 303] width 23 height 146
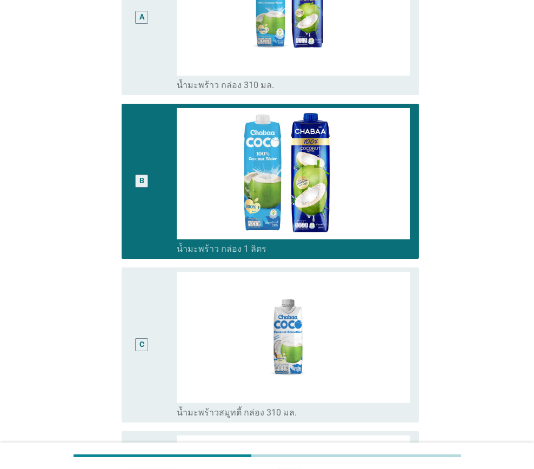
scroll to position [432, 0]
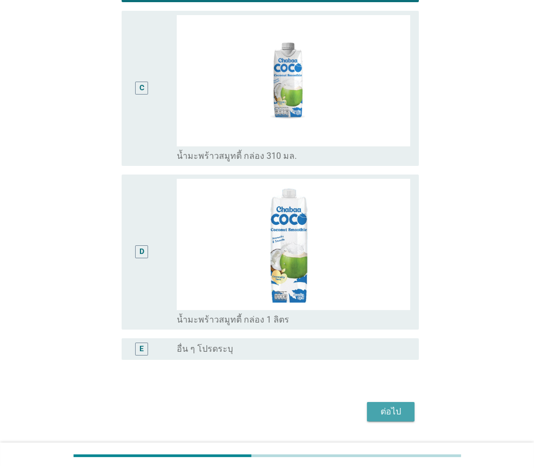
click at [399, 402] on button "ต่อไป" at bounding box center [391, 411] width 48 height 19
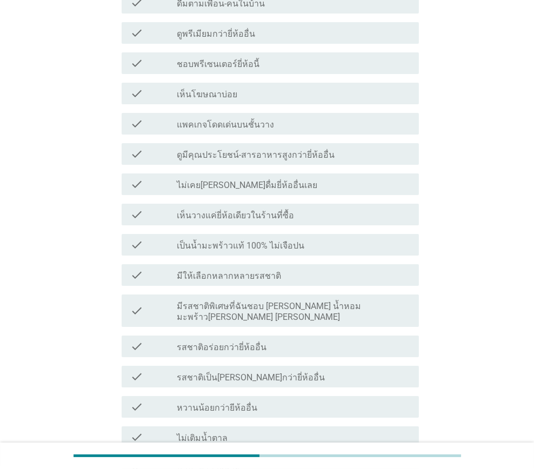
scroll to position [378, 0]
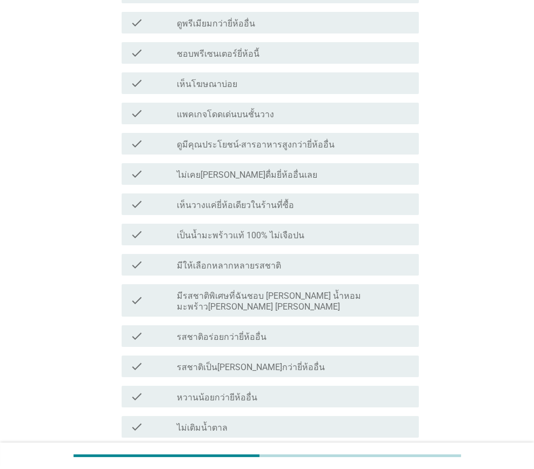
click at [264, 139] on label "ดูมีคุณประโยชน์-สารอาหารสูงกว่ายี่ห้ออื่น" at bounding box center [256, 144] width 158 height 11
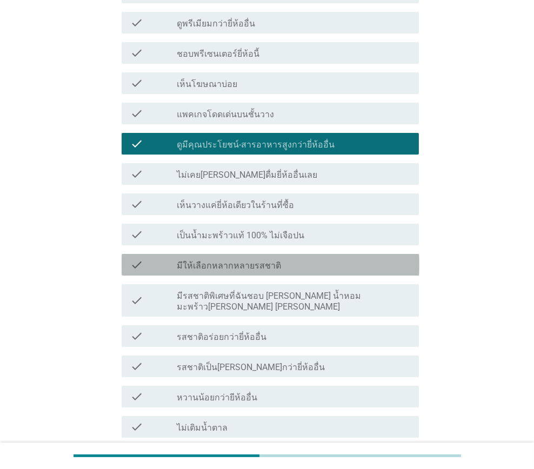
click at [264, 260] on label "มีให้เลือกหลากหลายรสชาติ" at bounding box center [229, 265] width 104 height 11
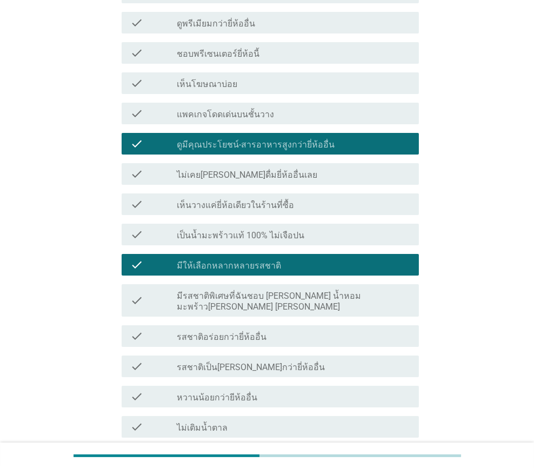
click at [299, 291] on label "มีรสชาติพิเศษที่ฉันชอบ [PERSON_NAME] น้ำหอม มะพร้าว[PERSON_NAME] [PERSON_NAME]" at bounding box center [293, 302] width 233 height 22
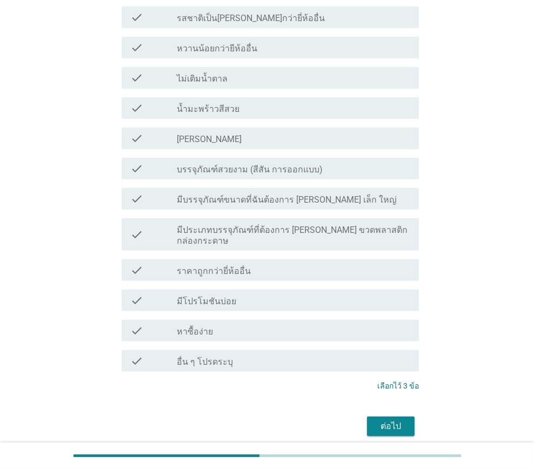
scroll to position [730, 0]
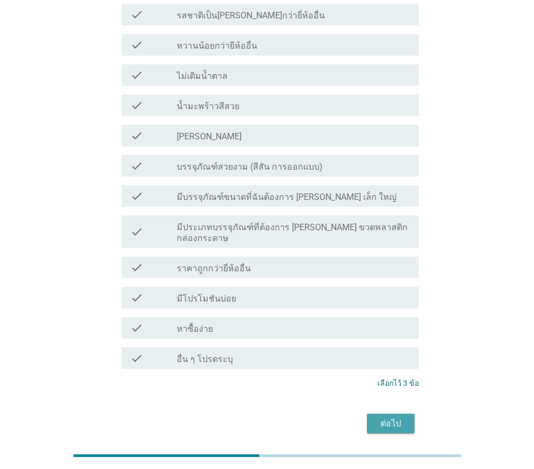
click at [411, 414] on button "ต่อไป" at bounding box center [391, 423] width 48 height 19
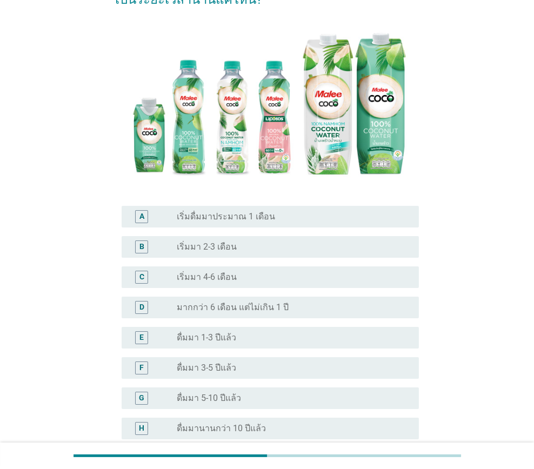
scroll to position [108, 0]
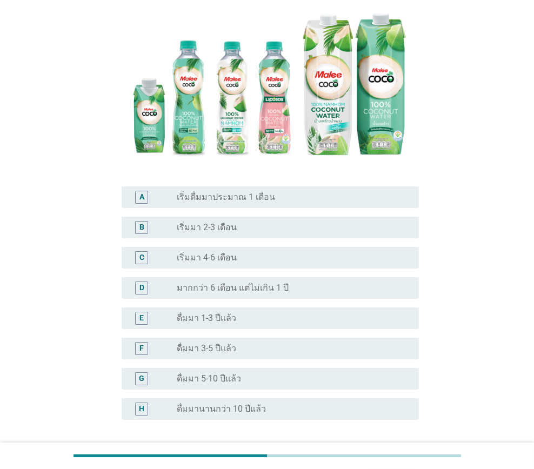
click at [251, 258] on div "radio_button_unchecked เริ่มมา 4-6 เดือน" at bounding box center [289, 257] width 225 height 11
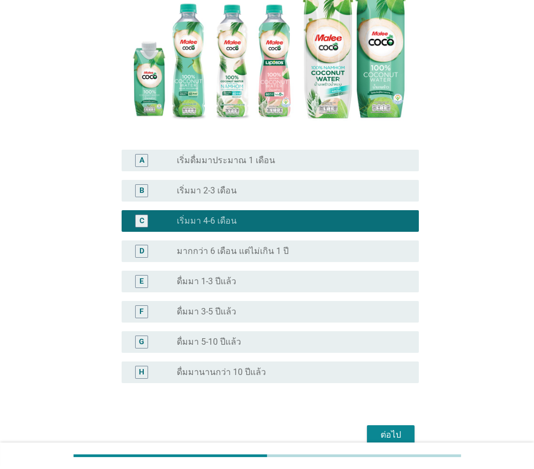
scroll to position [197, 0]
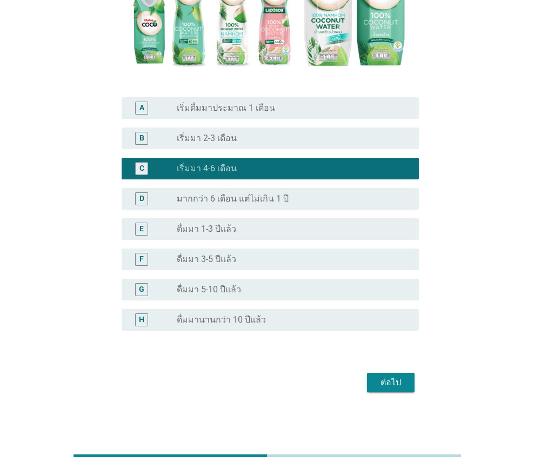
click at [394, 379] on div "ต่อไป" at bounding box center [391, 382] width 30 height 13
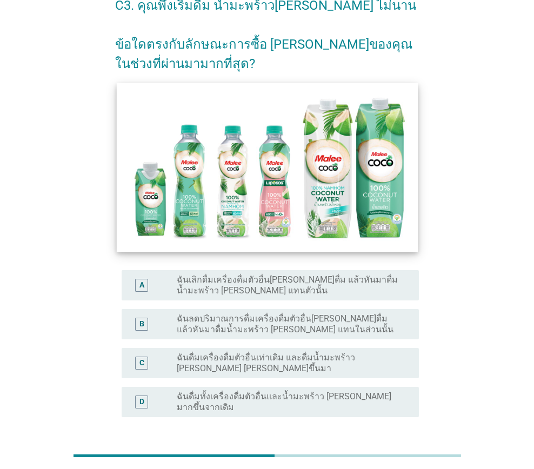
scroll to position [150, 0]
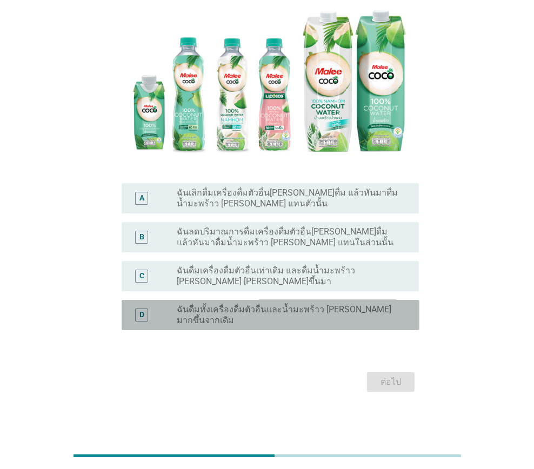
click at [255, 314] on label "ฉันดื่มทั้งเครื่องดื่มตัวอื่นและน้ำมะพร้าว [PERSON_NAME] มากขึ้นจากเดิม" at bounding box center [289, 315] width 225 height 22
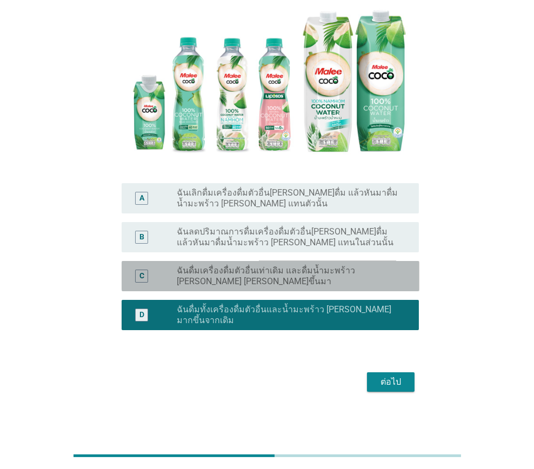
click at [313, 274] on label "ฉันดื่มเครื่องดื่มตัวอื่นเท่าเดิม และดื่มน้ำมะพร้าว [PERSON_NAME] [PERSON_NAME]…" at bounding box center [289, 276] width 225 height 22
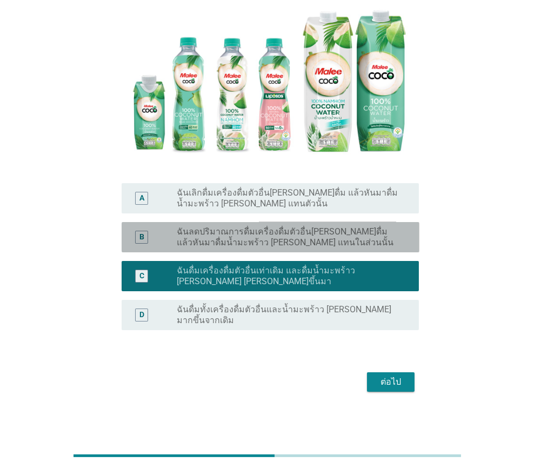
click at [302, 246] on label "ฉันลดปริมาณการดื่มเครื่องดื่มตัวอื่น[PERSON_NAME]ดื่ม แล้วหันมาดื่มน้ำมะพร้าว […" at bounding box center [289, 237] width 225 height 22
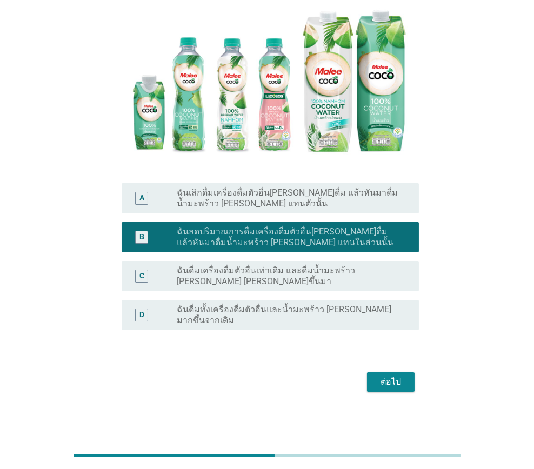
click at [298, 281] on label "ฉันดื่มเครื่องดื่มตัวอื่นเท่าเดิม และดื่มน้ำมะพร้าว [PERSON_NAME] [PERSON_NAME]…" at bounding box center [289, 276] width 225 height 22
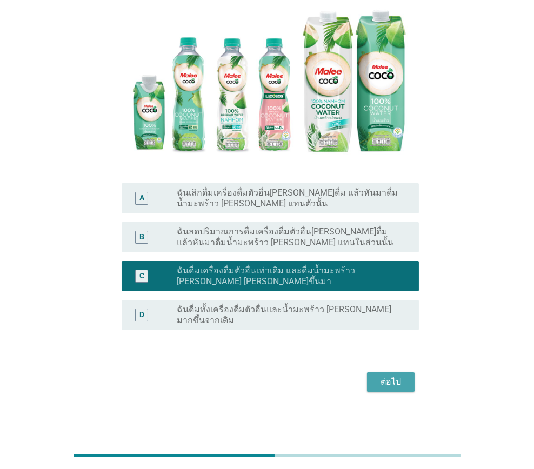
click at [385, 377] on div "ต่อไป" at bounding box center [391, 382] width 30 height 13
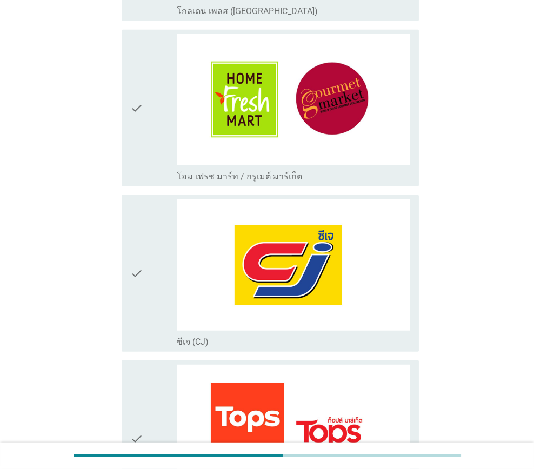
scroll to position [1459, 0]
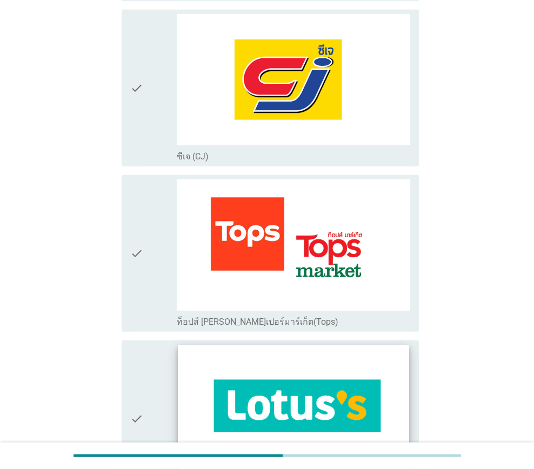
click at [316, 393] on img at bounding box center [293, 410] width 231 height 130
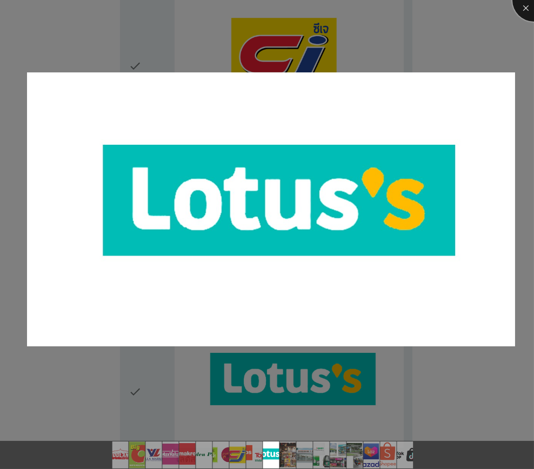
click at [520, 5] on div at bounding box center [533, -1] width 43 height 43
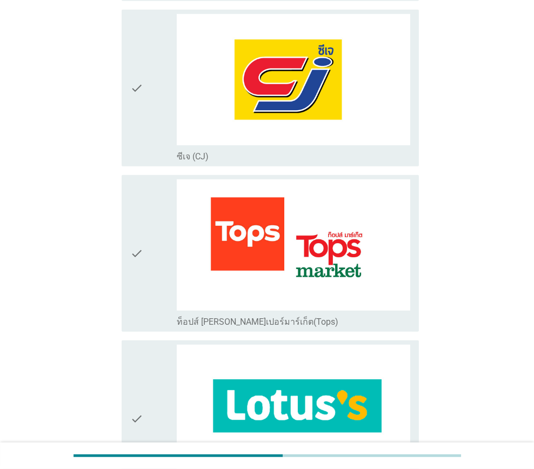
click at [138, 387] on icon "check" at bounding box center [136, 419] width 13 height 148
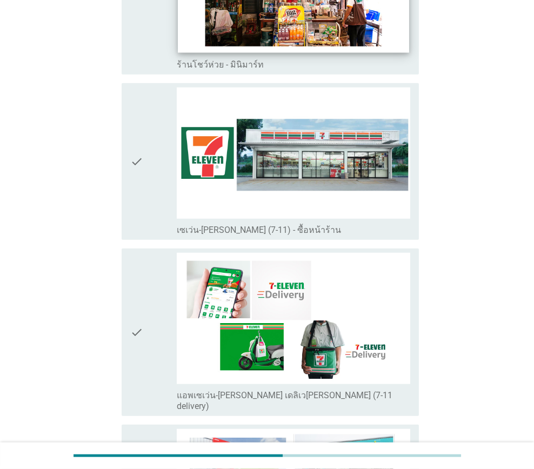
scroll to position [2107, 0]
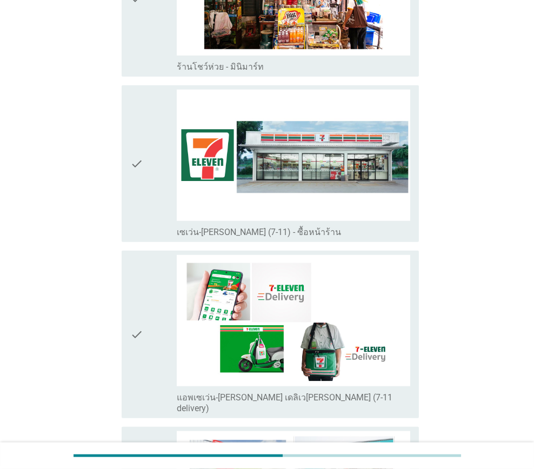
click at [142, 191] on icon "check" at bounding box center [136, 164] width 13 height 148
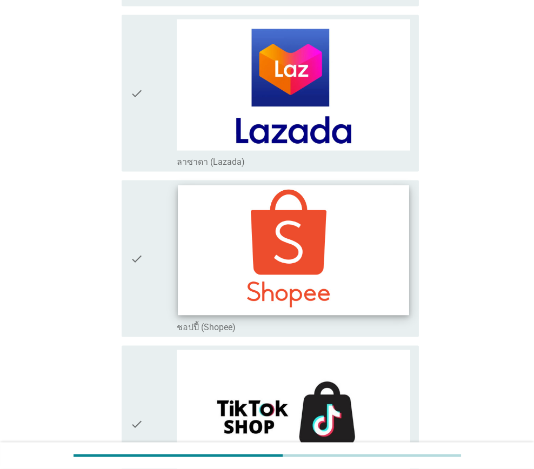
scroll to position [3012, 0]
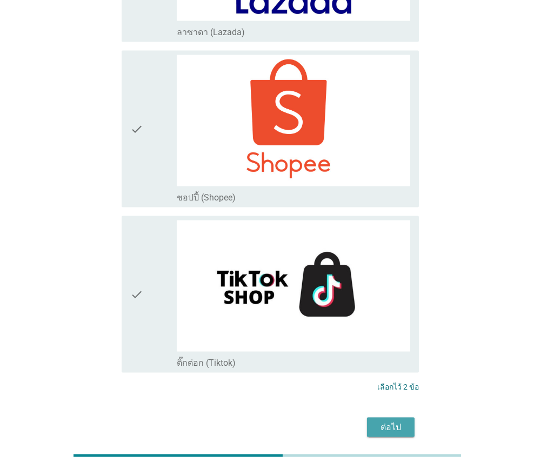
click at [387, 421] on div "ต่อไป" at bounding box center [391, 427] width 30 height 13
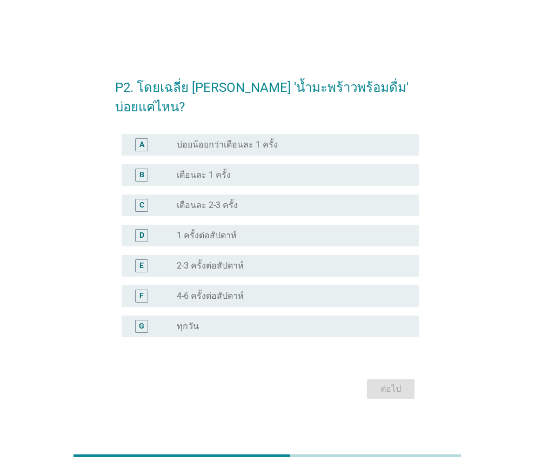
click at [275, 230] on div "radio_button_unchecked 1 ครั้งต่อสัปดาห์" at bounding box center [289, 235] width 225 height 11
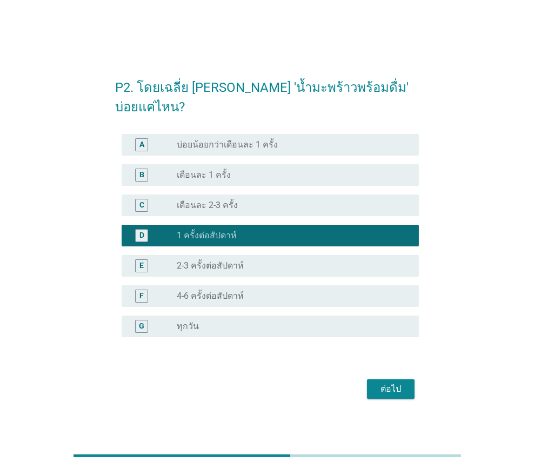
click at [404, 383] on div "ต่อไป" at bounding box center [391, 389] width 30 height 13
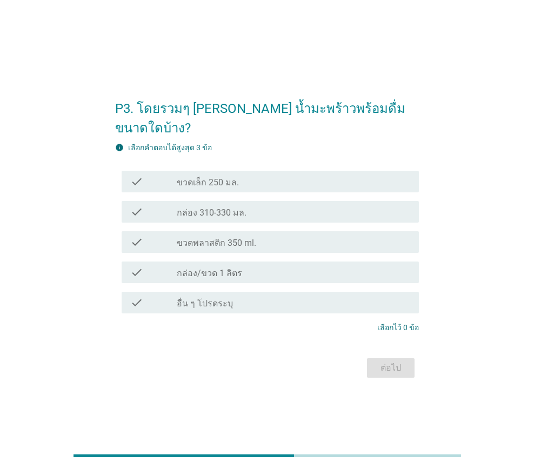
click at [267, 262] on div "check check_box_outline_blank กล่อง/ขวด 1 ลิตร" at bounding box center [271, 273] width 298 height 22
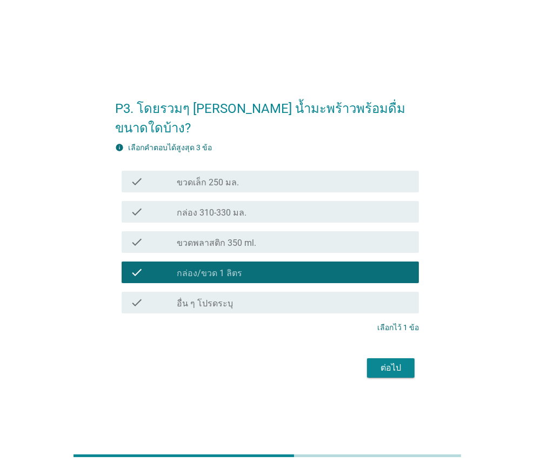
click at [267, 236] on div "check_box_outline_blank ขวดพลาสติก 350 ml." at bounding box center [293, 242] width 233 height 13
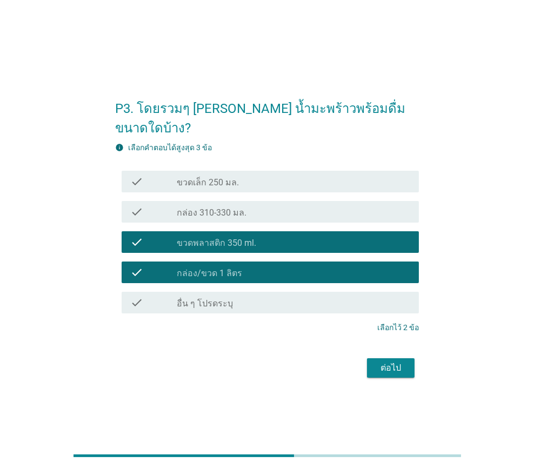
click at [390, 362] on div "ต่อไป" at bounding box center [391, 368] width 30 height 13
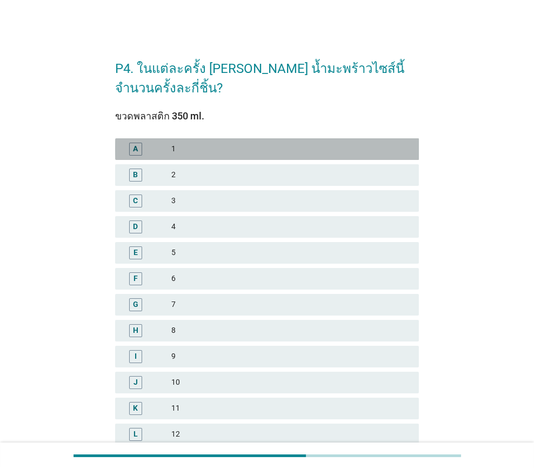
click at [186, 150] on div "1" at bounding box center [290, 149] width 239 height 13
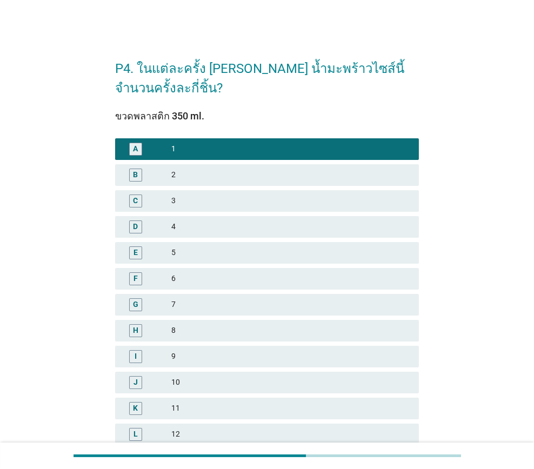
scroll to position [171, 0]
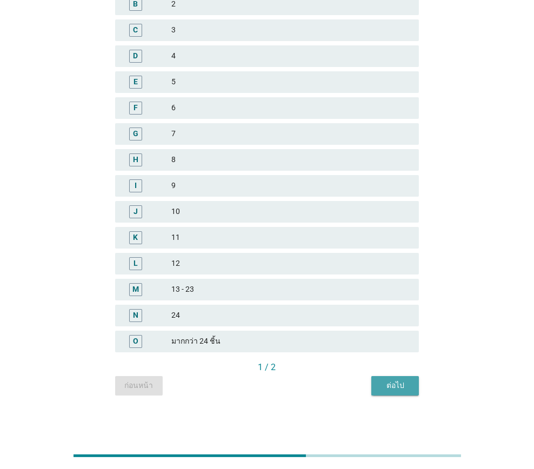
click at [397, 391] on button "ต่อไป" at bounding box center [395, 385] width 48 height 19
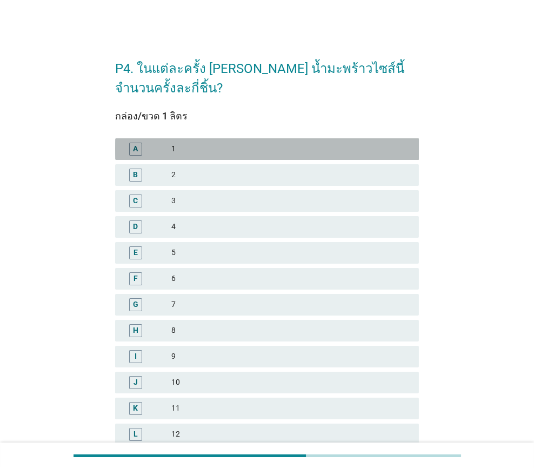
click at [208, 157] on div "A 1" at bounding box center [267, 149] width 304 height 22
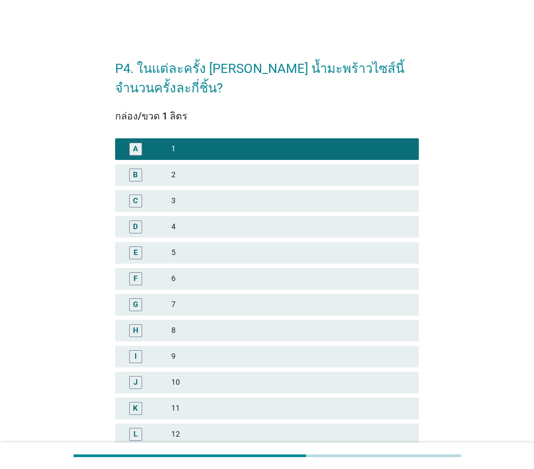
scroll to position [171, 0]
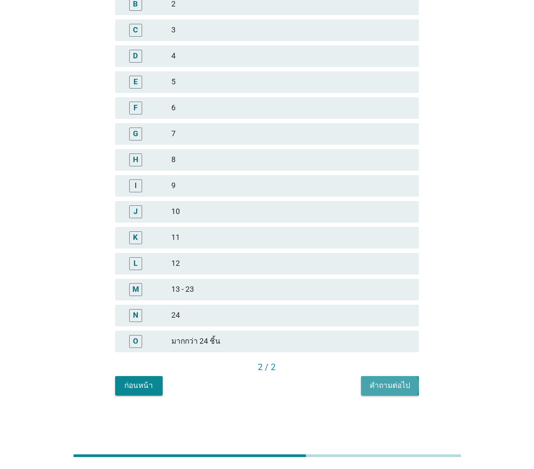
click at [384, 392] on button "คำถามต่อไป" at bounding box center [390, 385] width 58 height 19
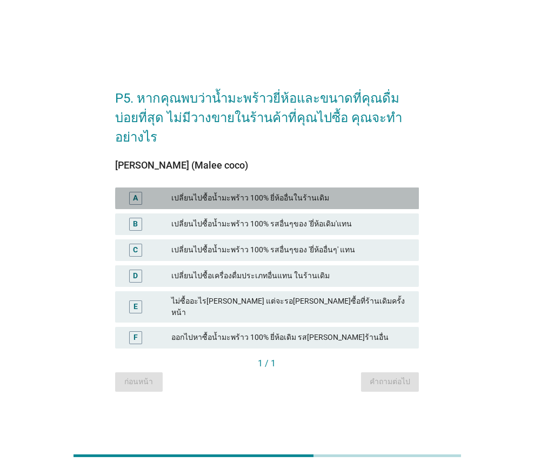
click at [305, 198] on div "เปลี่ยนไปซื้อน้ำมะพร้าว 100% ยี่ห้ออื่นในร้านเดิม" at bounding box center [290, 198] width 239 height 13
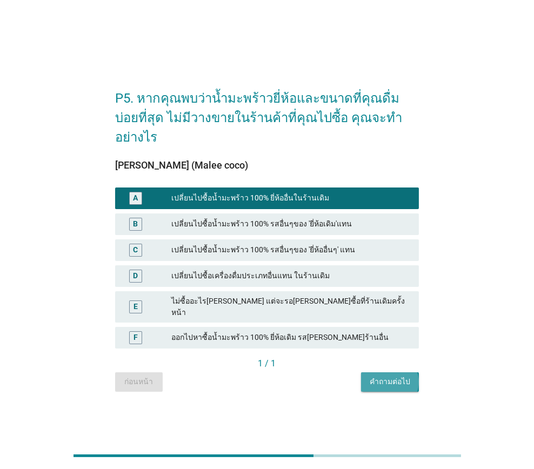
click at [389, 376] on div "คำถามต่อไป" at bounding box center [390, 381] width 41 height 11
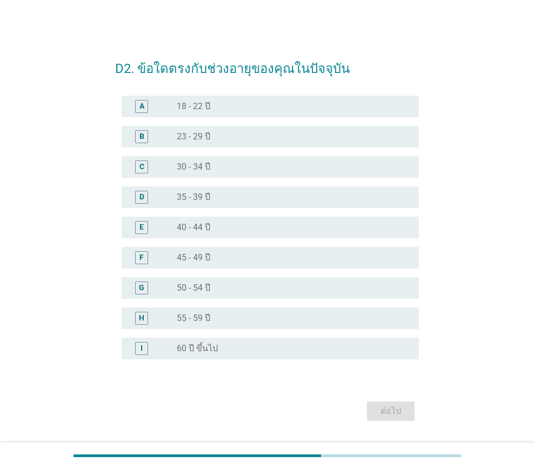
click at [223, 205] on div "D radio_button_unchecked 35 - 39 ปี" at bounding box center [271, 197] width 298 height 22
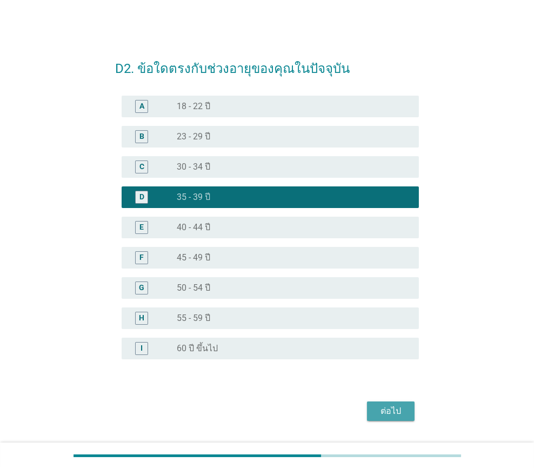
click at [395, 410] on div "ต่อไป" at bounding box center [391, 411] width 30 height 13
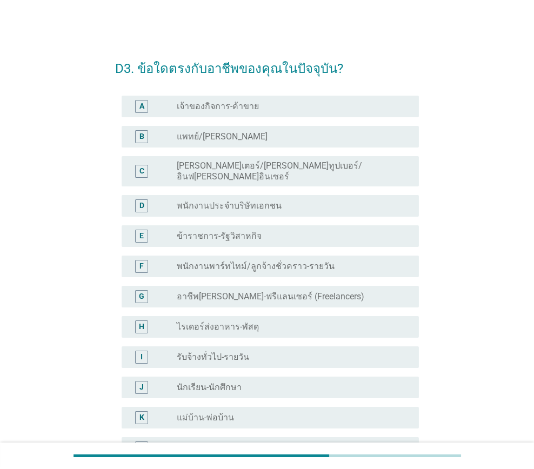
click at [245, 200] on label "พนักงานประจำบริษัทเอกชน" at bounding box center [229, 205] width 105 height 11
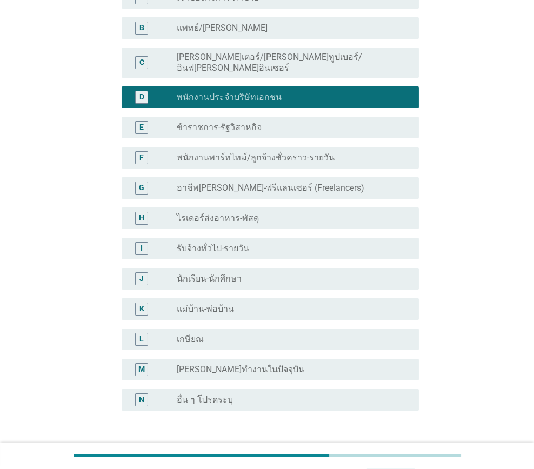
scroll to position [180, 0]
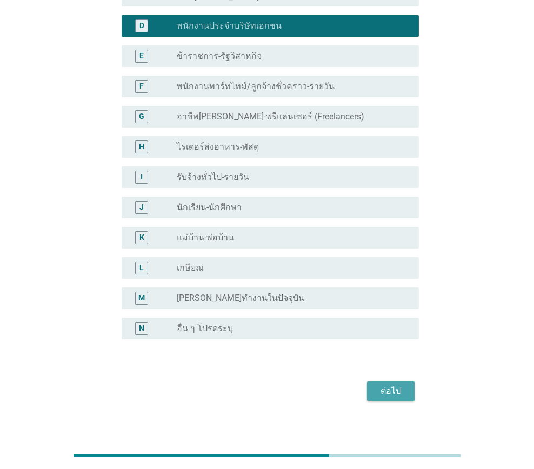
click at [384, 388] on div "ต่อไป" at bounding box center [391, 391] width 30 height 13
